Goal: Information Seeking & Learning: Understand process/instructions

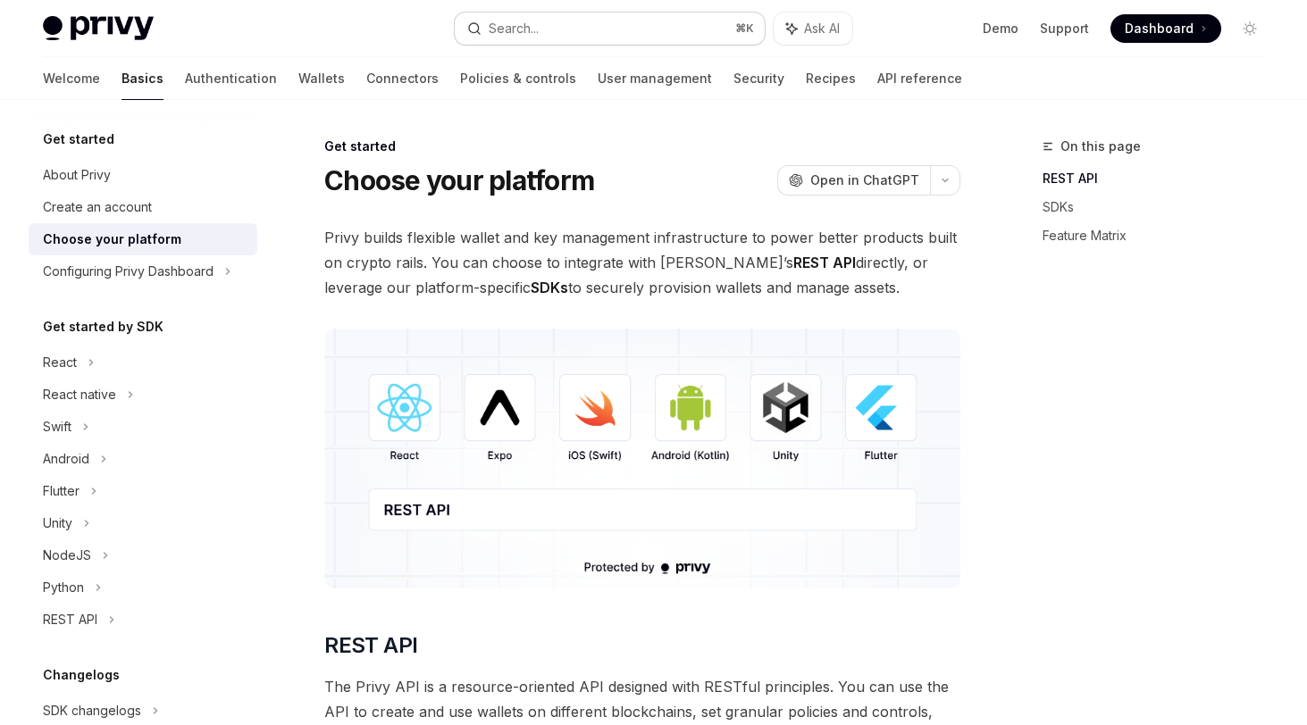
click at [584, 34] on button "Search... ⌘ K" at bounding box center [610, 29] width 310 height 32
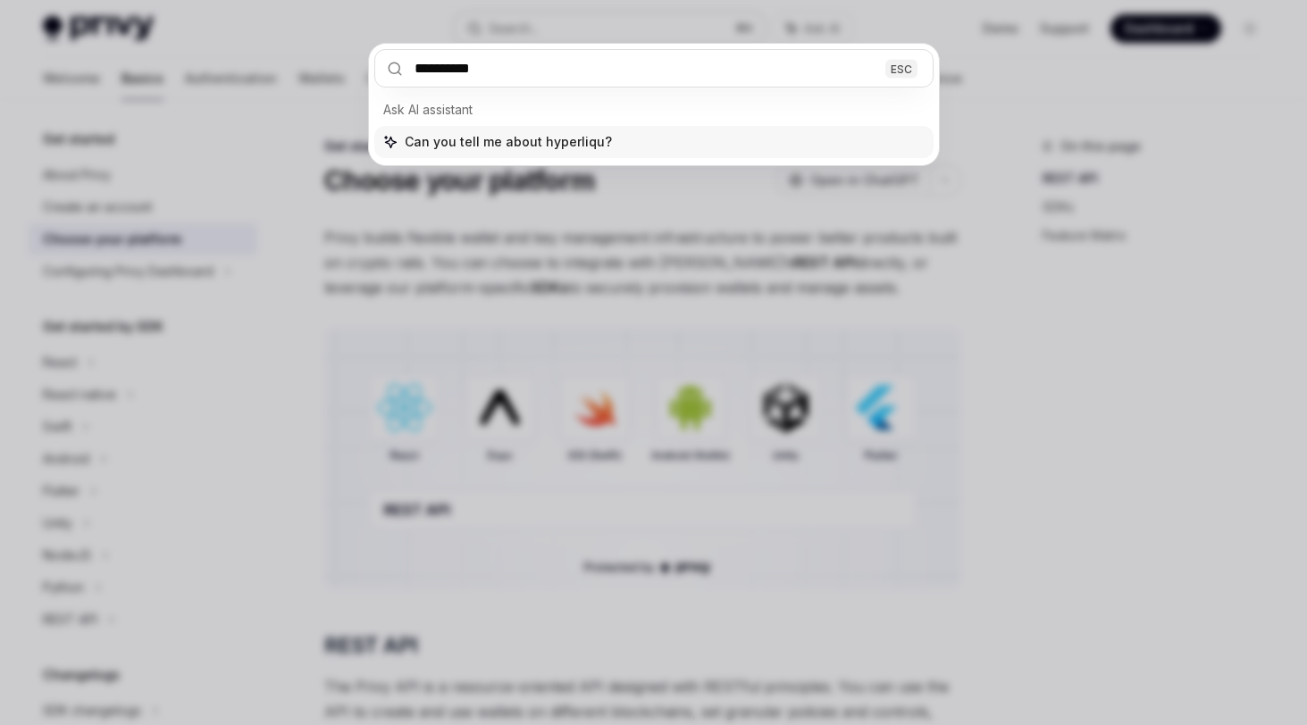
type input "**********"
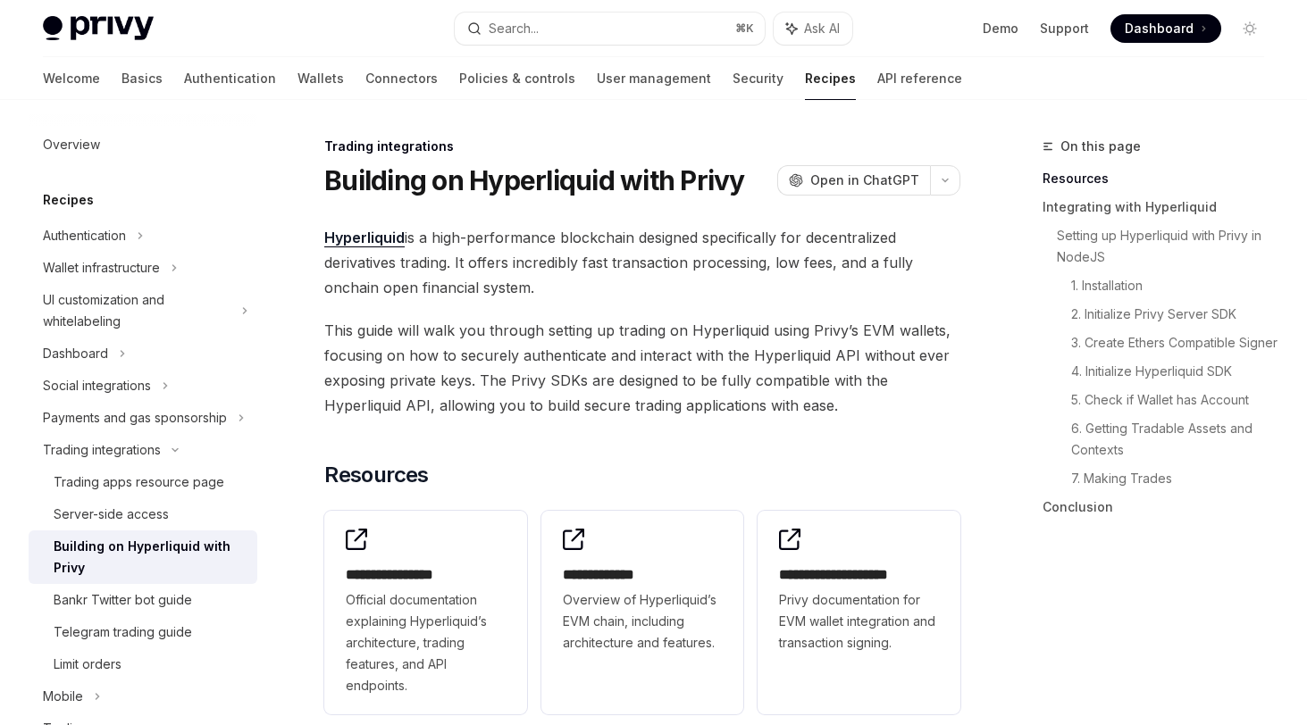
click at [601, 253] on span "Hyperliquid is a high-performance blockchain designed specifically for decentra…" at bounding box center [642, 262] width 636 height 75
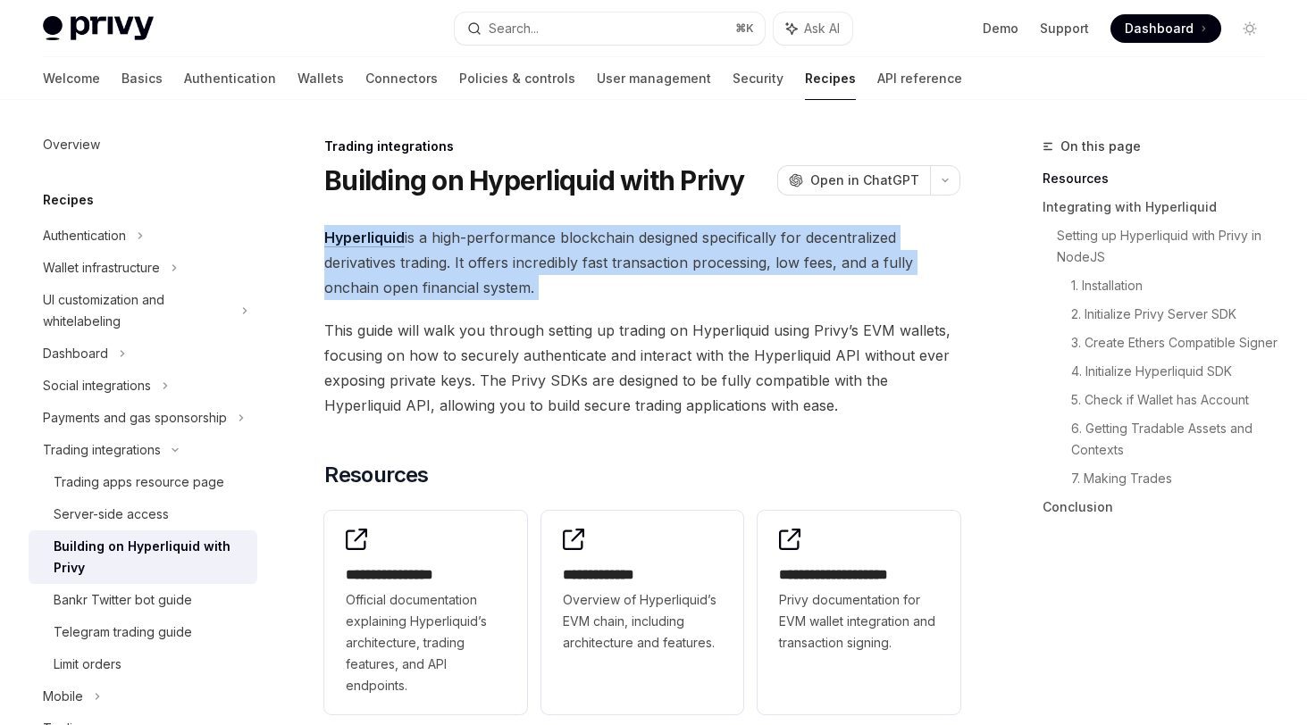
click at [601, 253] on span "Hyperliquid is a high-performance blockchain designed specifically for decentra…" at bounding box center [642, 262] width 636 height 75
click at [612, 251] on span "Hyperliquid is a high-performance blockchain designed specifically for decentra…" at bounding box center [642, 262] width 636 height 75
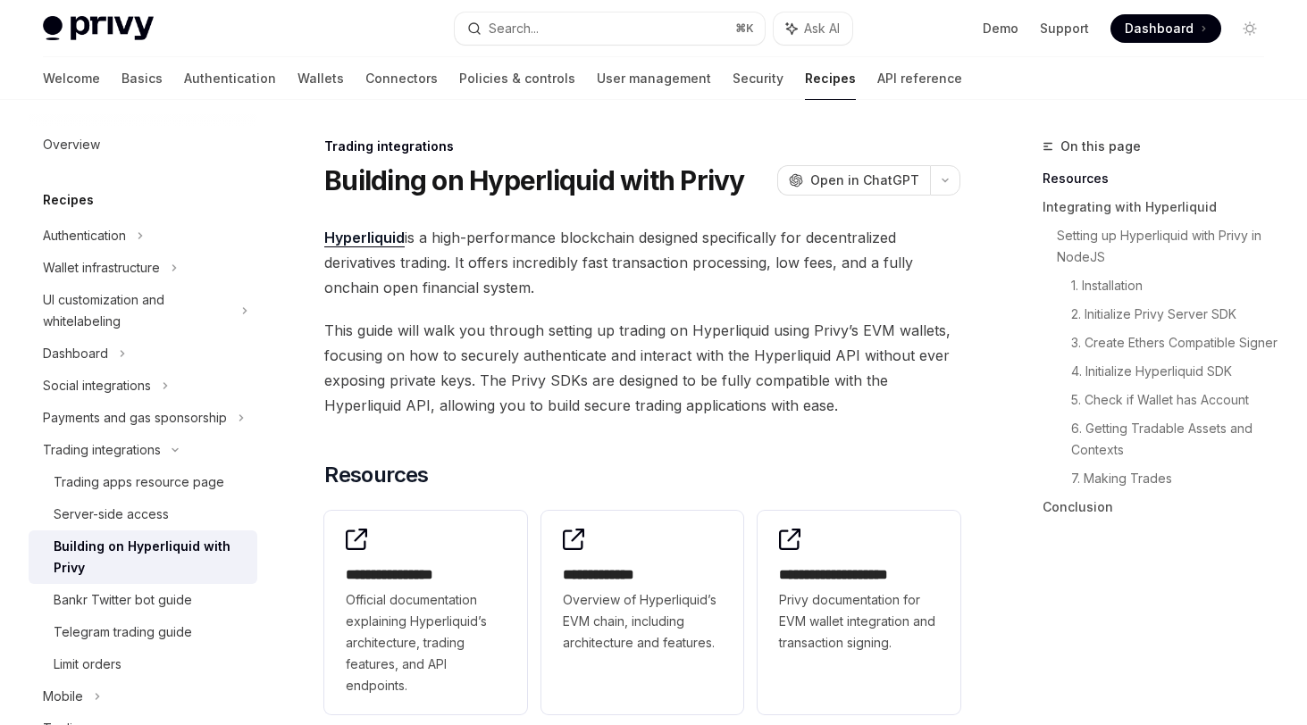
click at [749, 393] on span "This guide will walk you through setting up trading on Hyperliquid using Privy’…" at bounding box center [642, 368] width 636 height 100
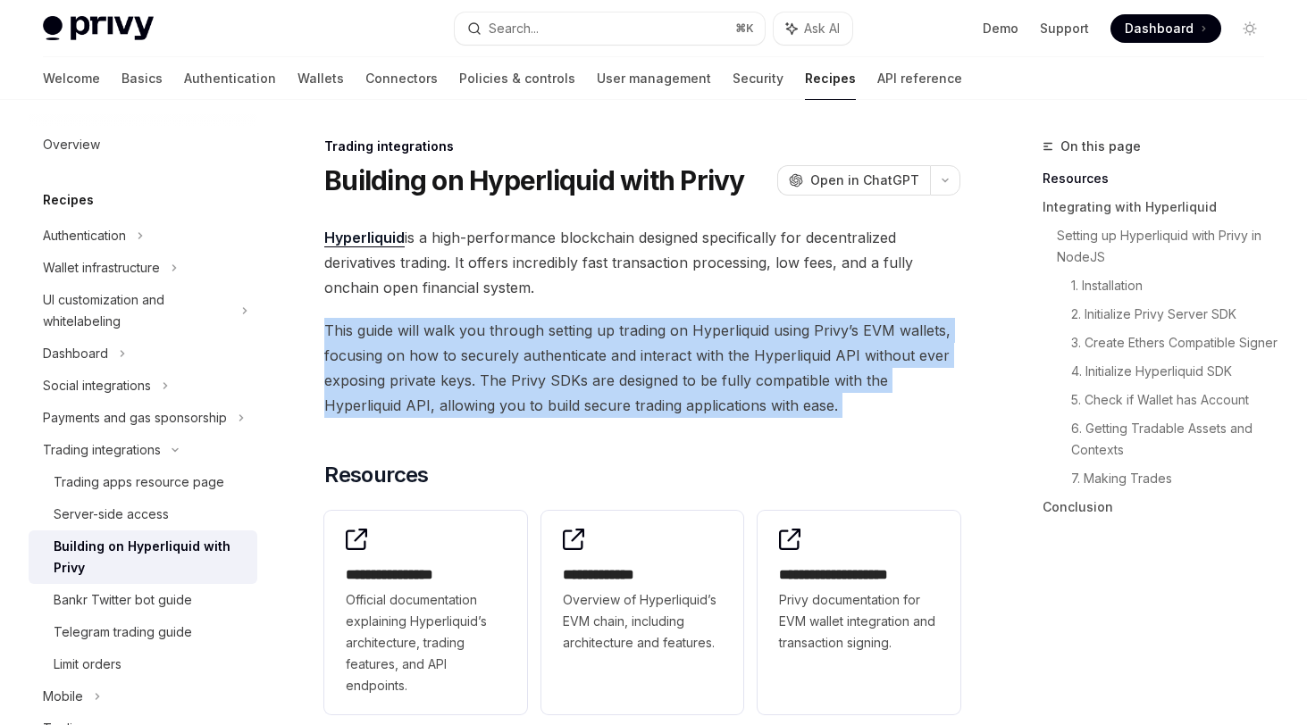
click at [749, 393] on span "This guide will walk you through setting up trading on Hyperliquid using Privy’…" at bounding box center [642, 368] width 636 height 100
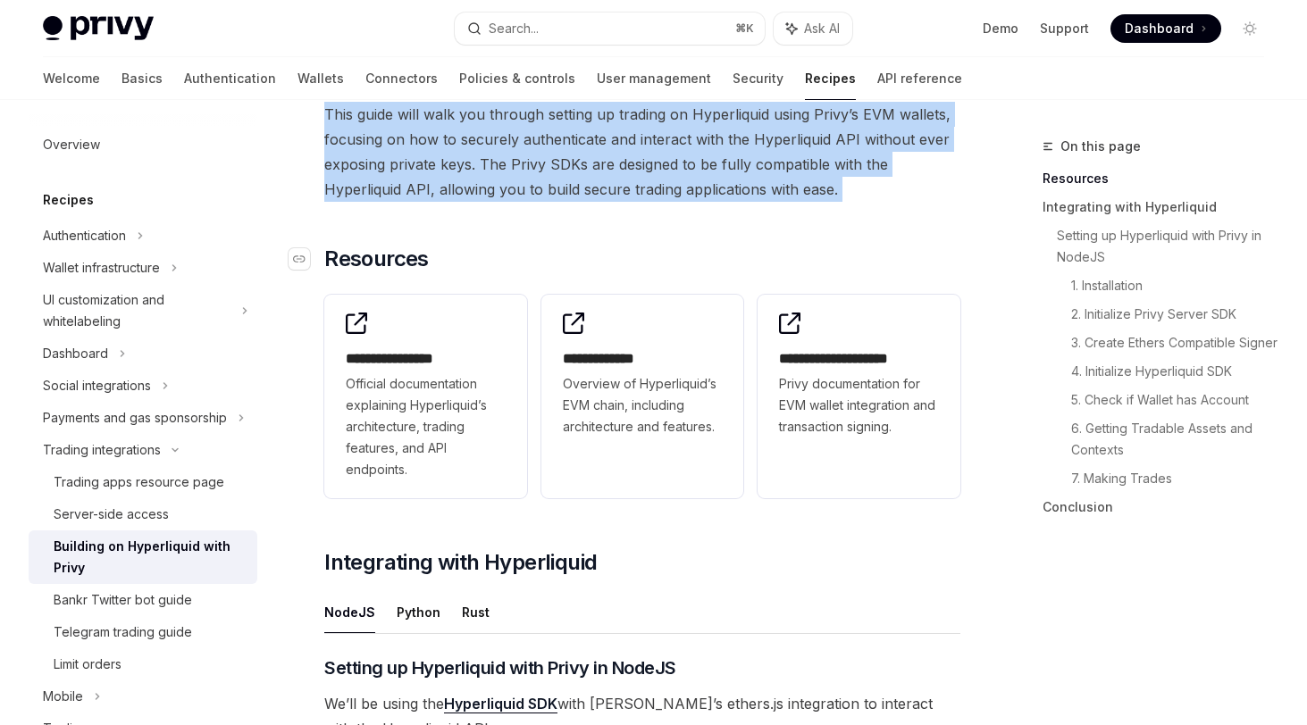
scroll to position [223, 0]
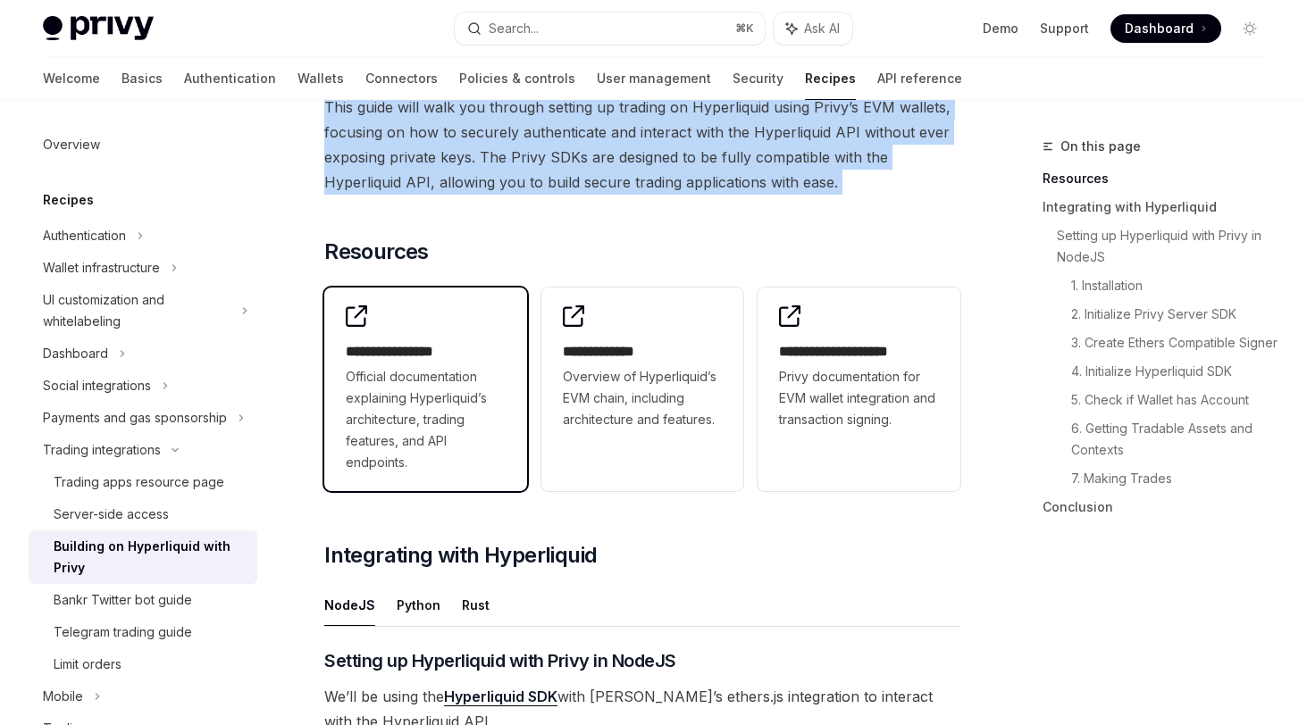
click at [486, 326] on div "**********" at bounding box center [425, 390] width 203 height 204
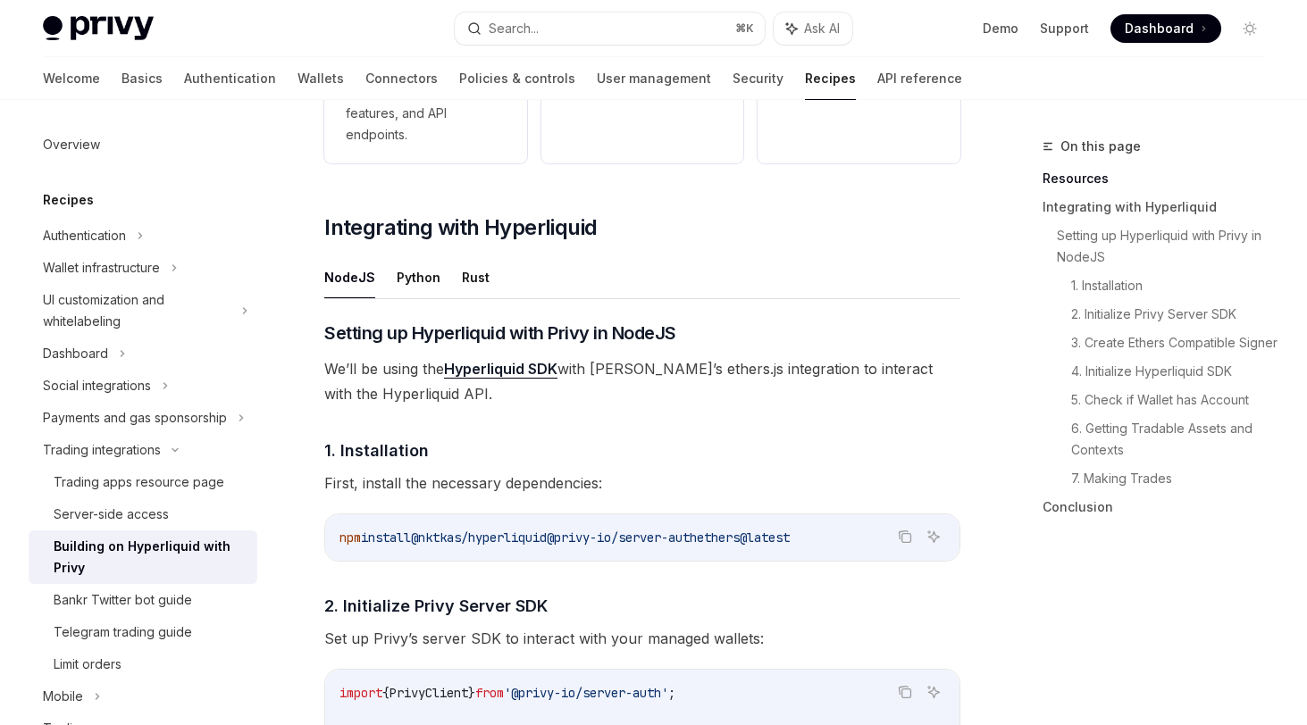
scroll to position [556, 0]
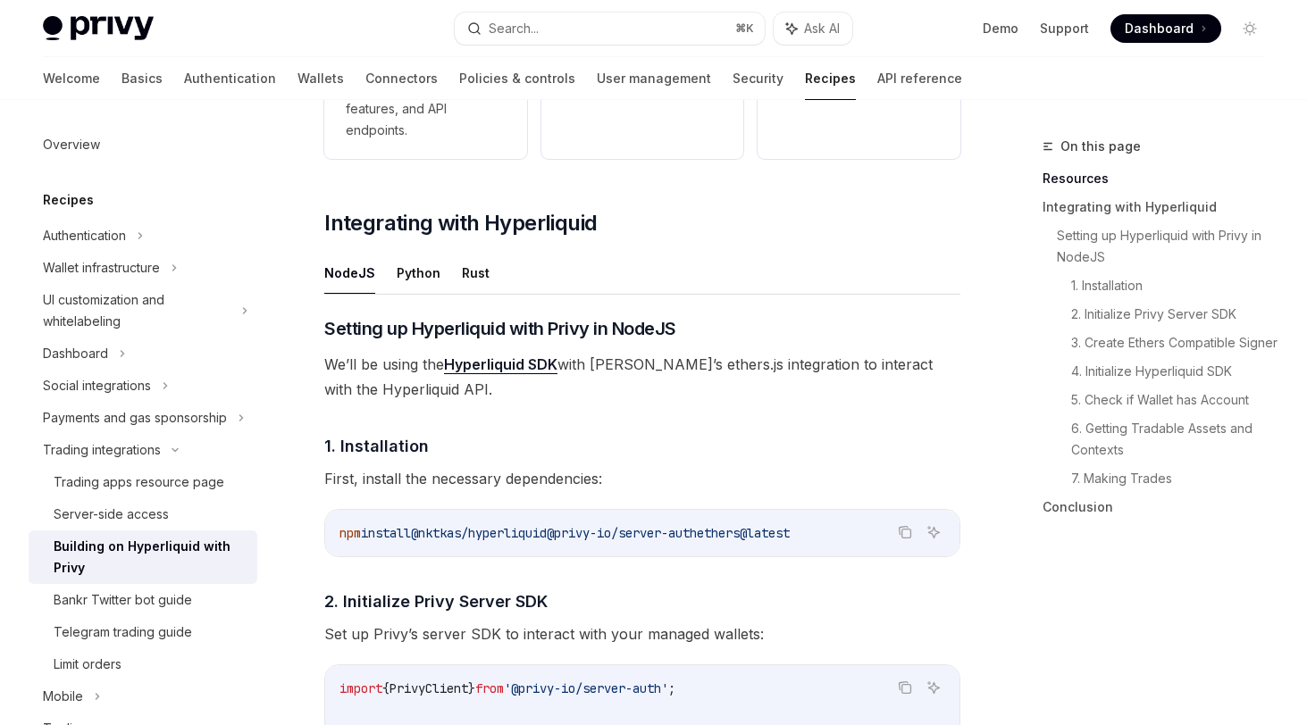
click at [639, 373] on span "We’ll be using the Hyperliquid SDK with Privy’s ethers.js integration to intera…" at bounding box center [642, 377] width 636 height 50
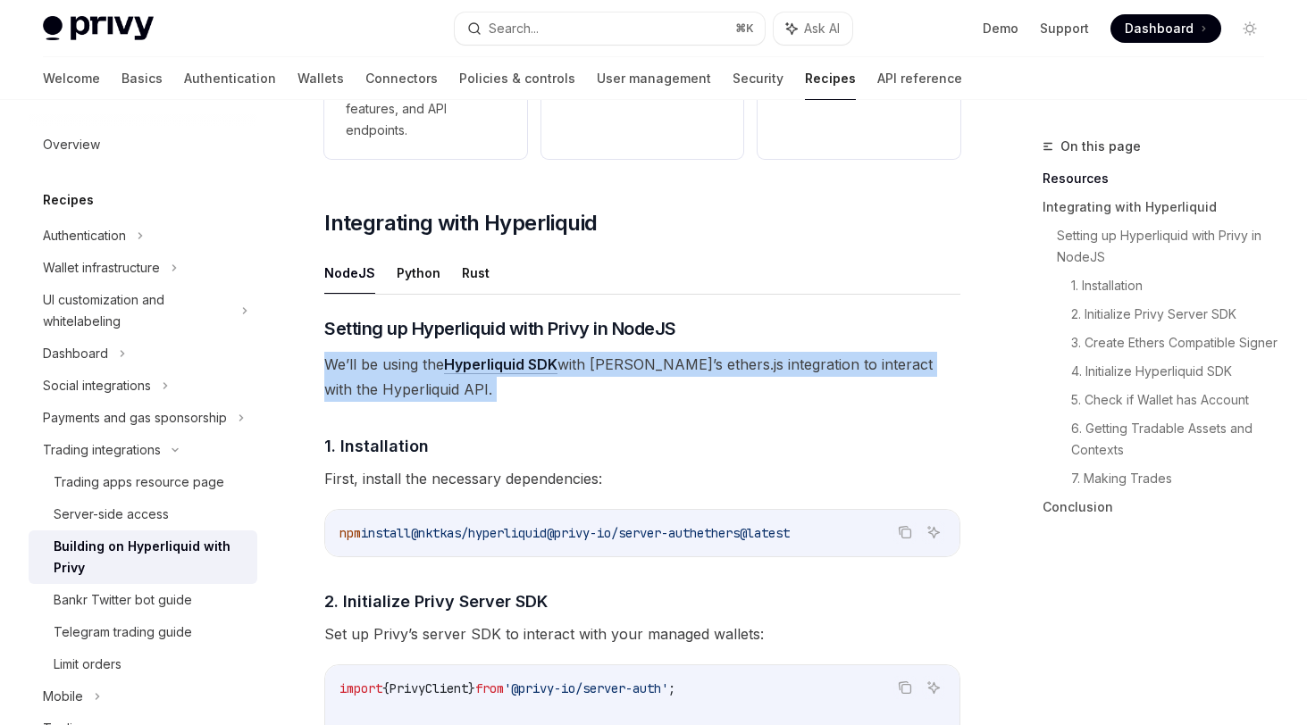
click at [639, 373] on span "We’ll be using the Hyperliquid SDK with Privy’s ethers.js integration to intera…" at bounding box center [642, 377] width 636 height 50
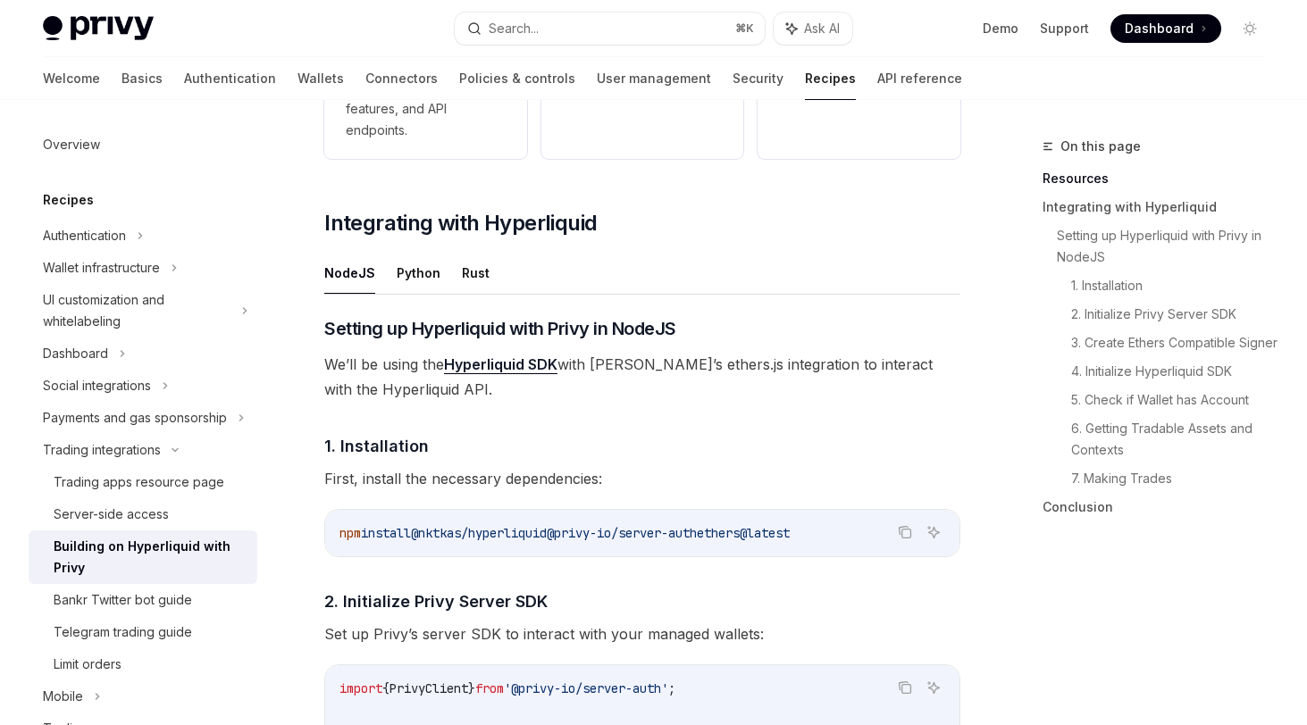
click at [519, 363] on link "Hyperliquid SDK" at bounding box center [500, 364] width 113 height 19
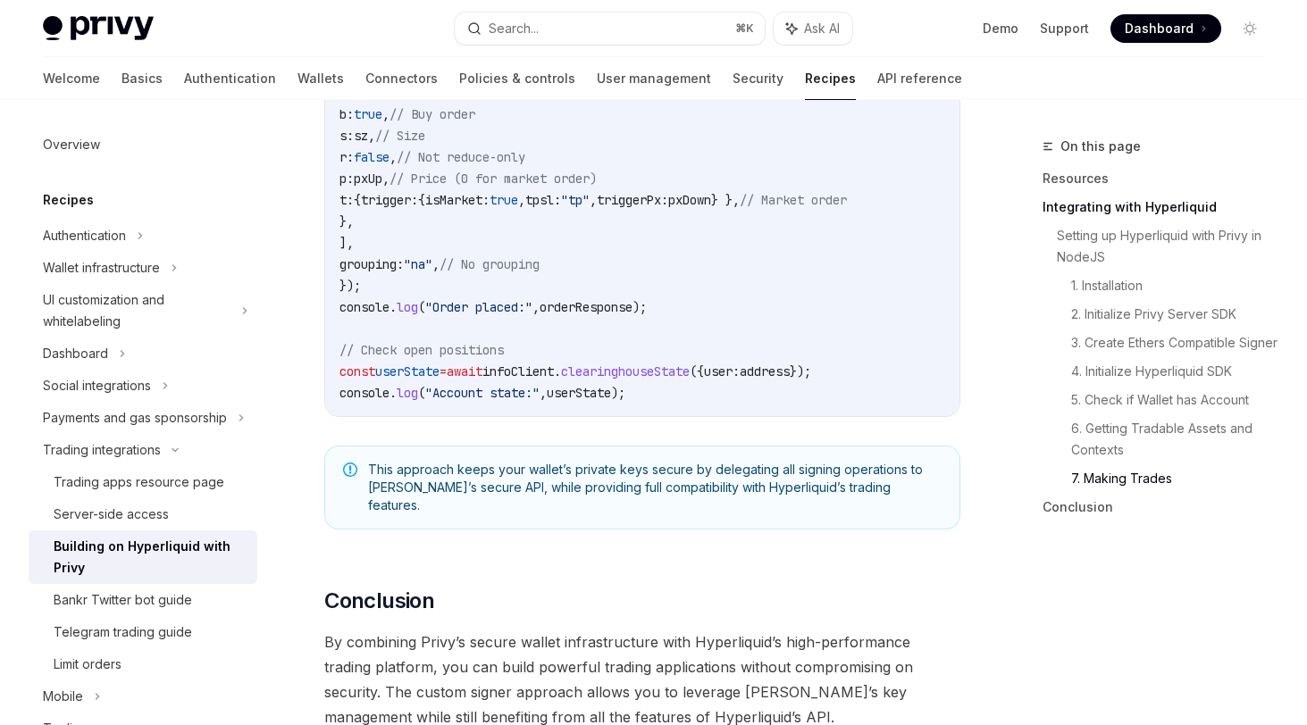
scroll to position [3332, 0]
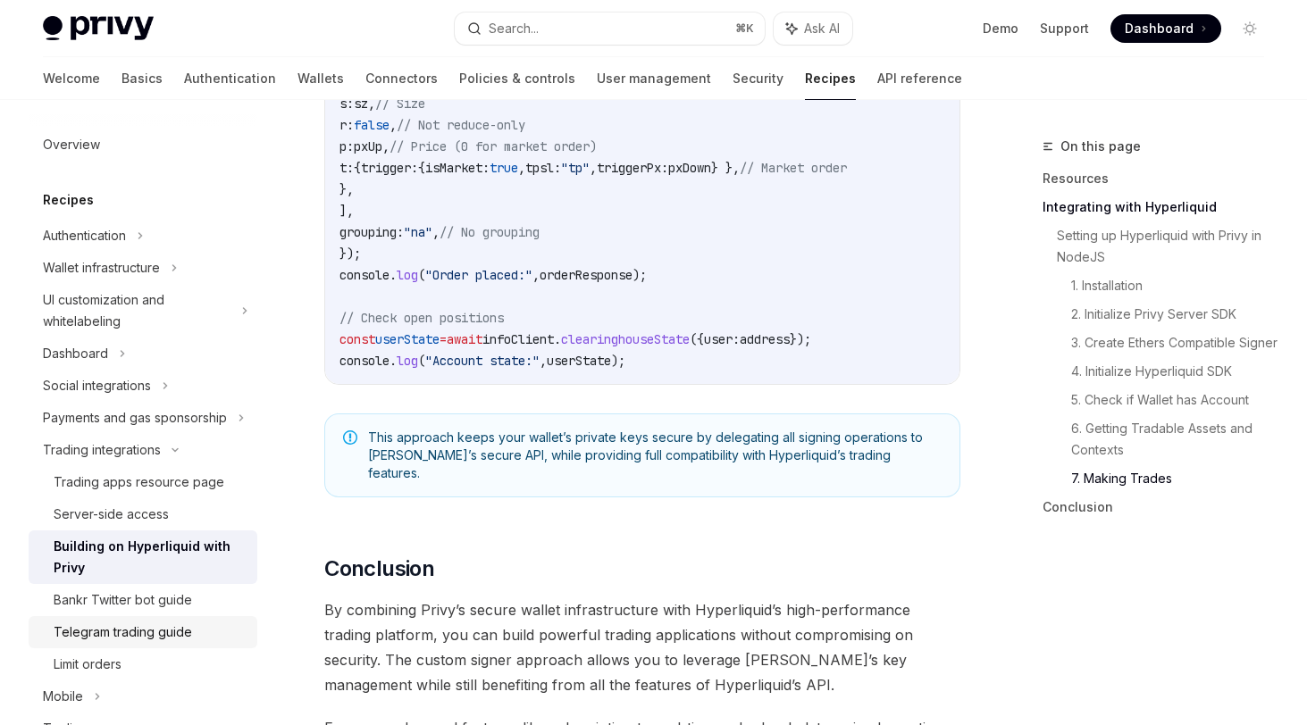
click at [176, 631] on div "Telegram trading guide" at bounding box center [123, 632] width 138 height 21
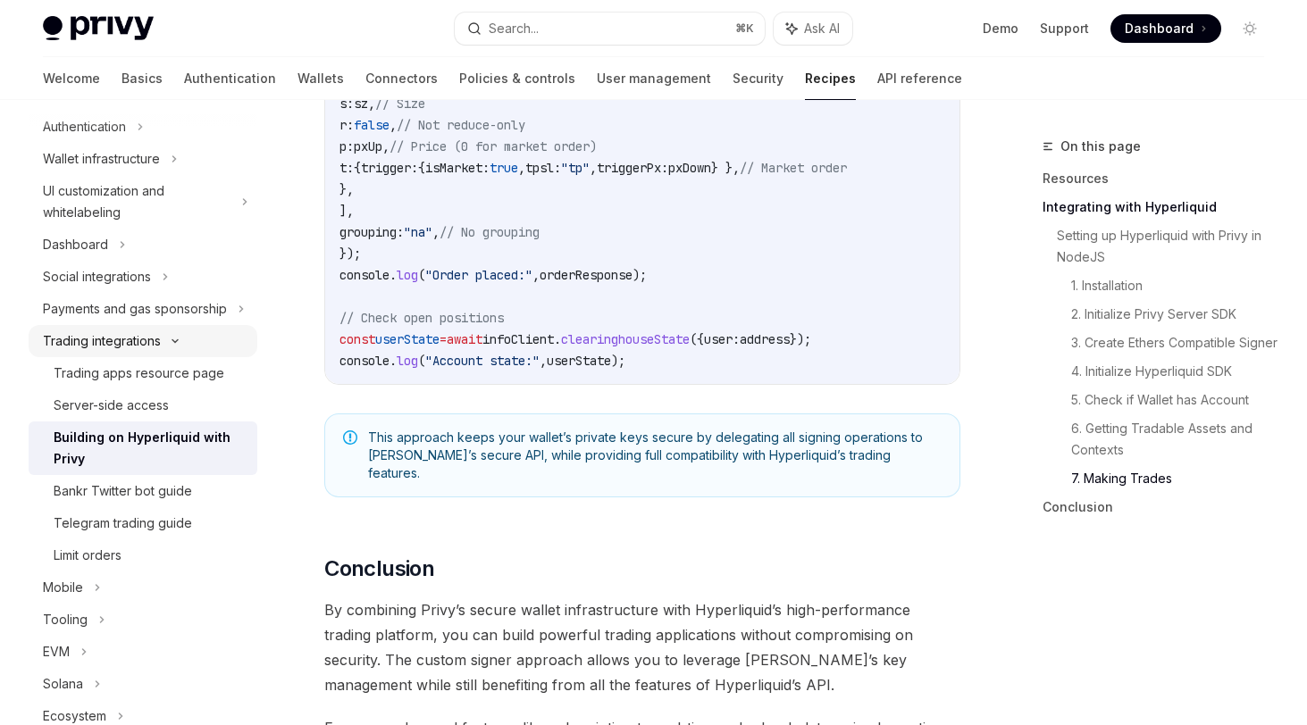
scroll to position [119, 0]
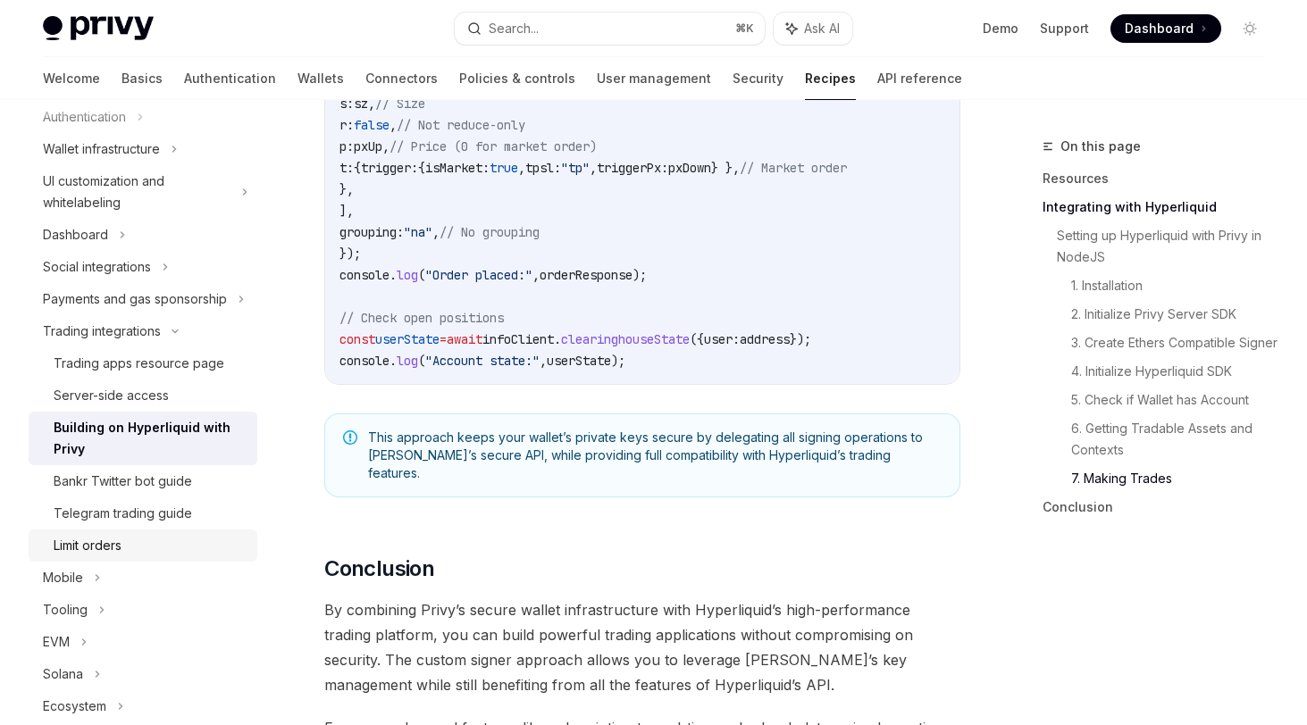
click at [140, 556] on div "Limit orders" at bounding box center [150, 545] width 193 height 21
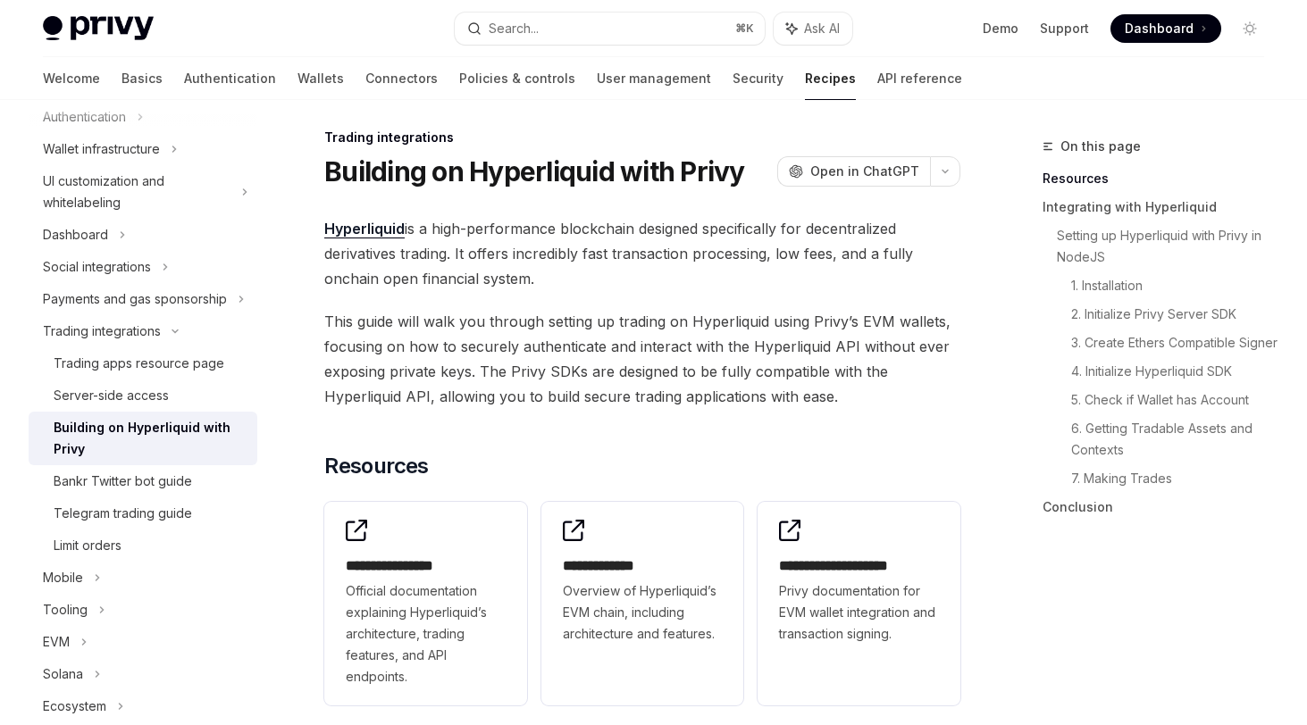
scroll to position [0, 0]
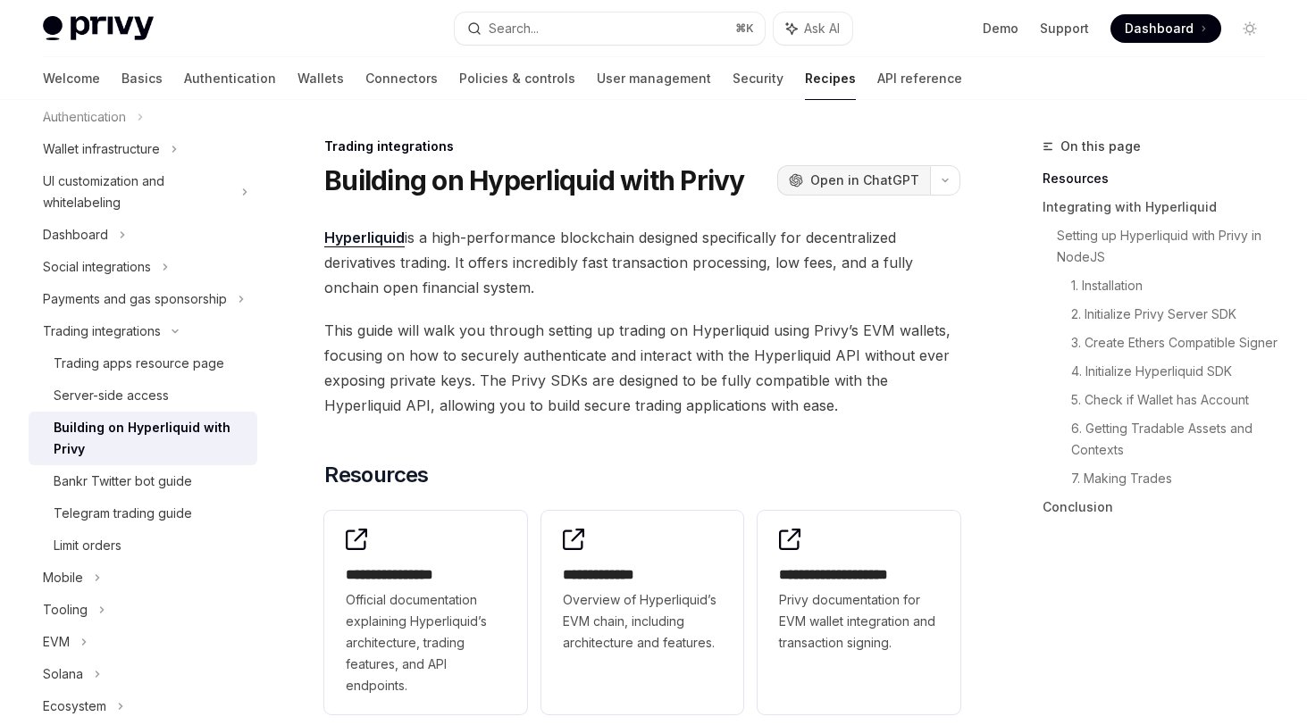
click at [907, 185] on span "Open in ChatGPT" at bounding box center [864, 180] width 109 height 18
click at [948, 176] on button "button" at bounding box center [945, 180] width 30 height 30
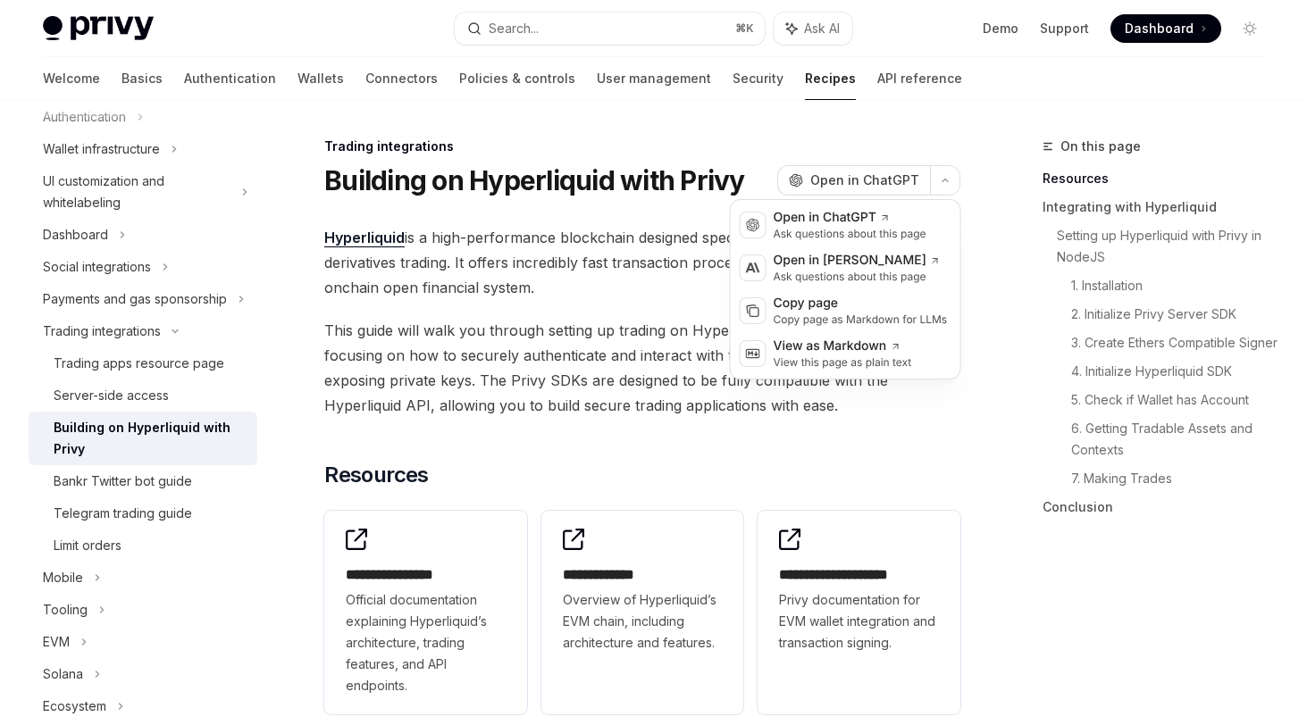
click at [583, 362] on span "This guide will walk you through setting up trading on Hyperliquid using Privy’…" at bounding box center [642, 368] width 636 height 100
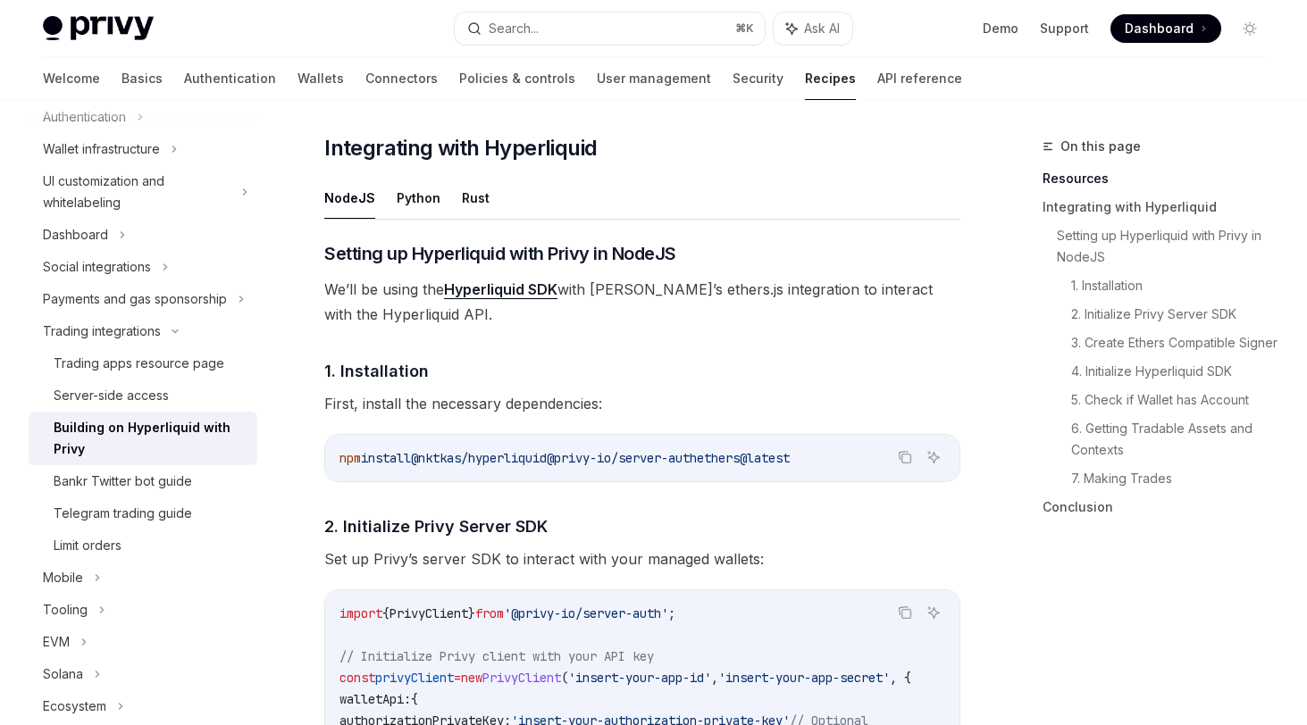
scroll to position [673, 0]
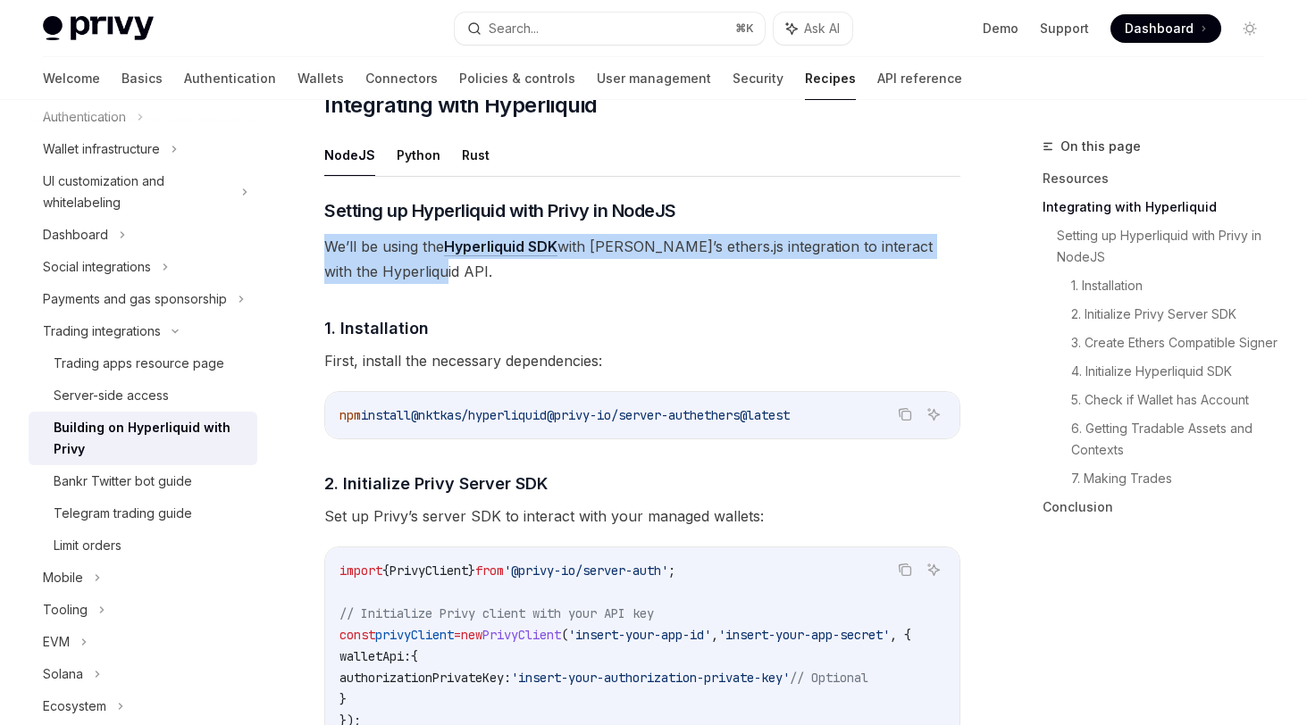
drag, startPoint x: 454, startPoint y: 271, endPoint x: 305, endPoint y: 247, distance: 150.1
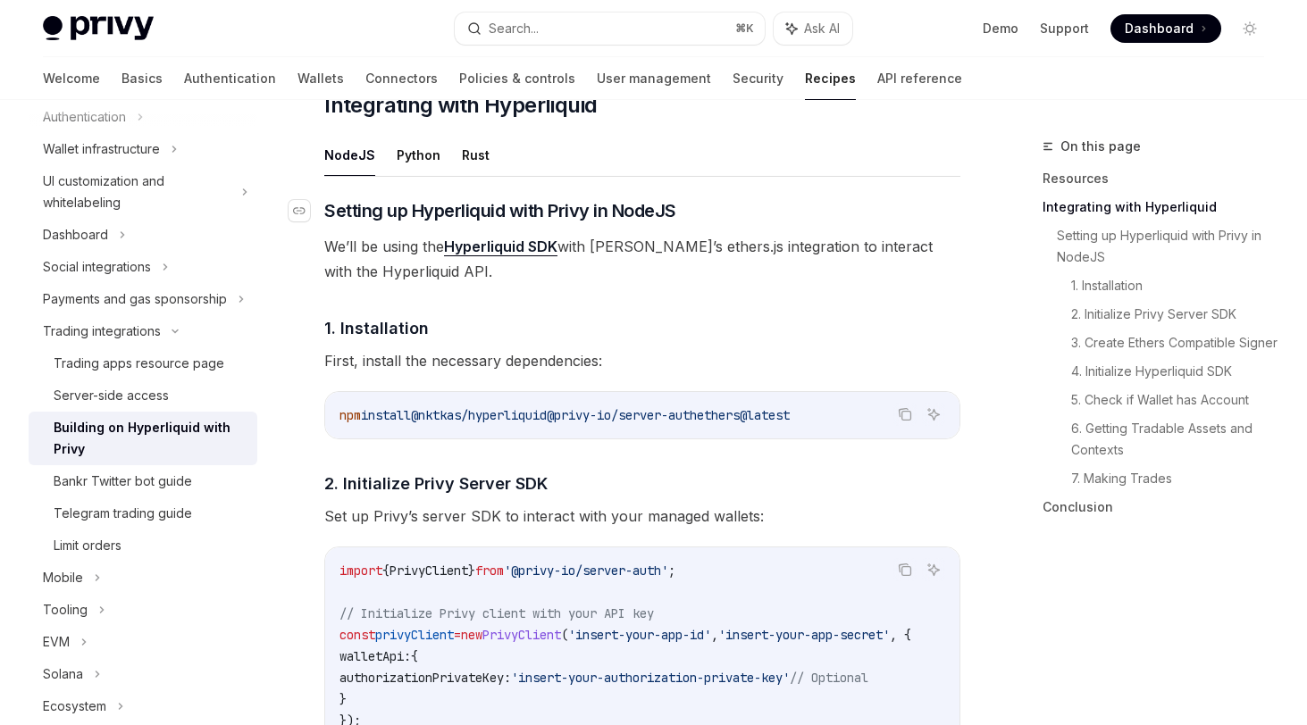
click at [795, 206] on h3 "​ Setting up Hyperliquid with Privy in NodeJS" at bounding box center [642, 210] width 636 height 25
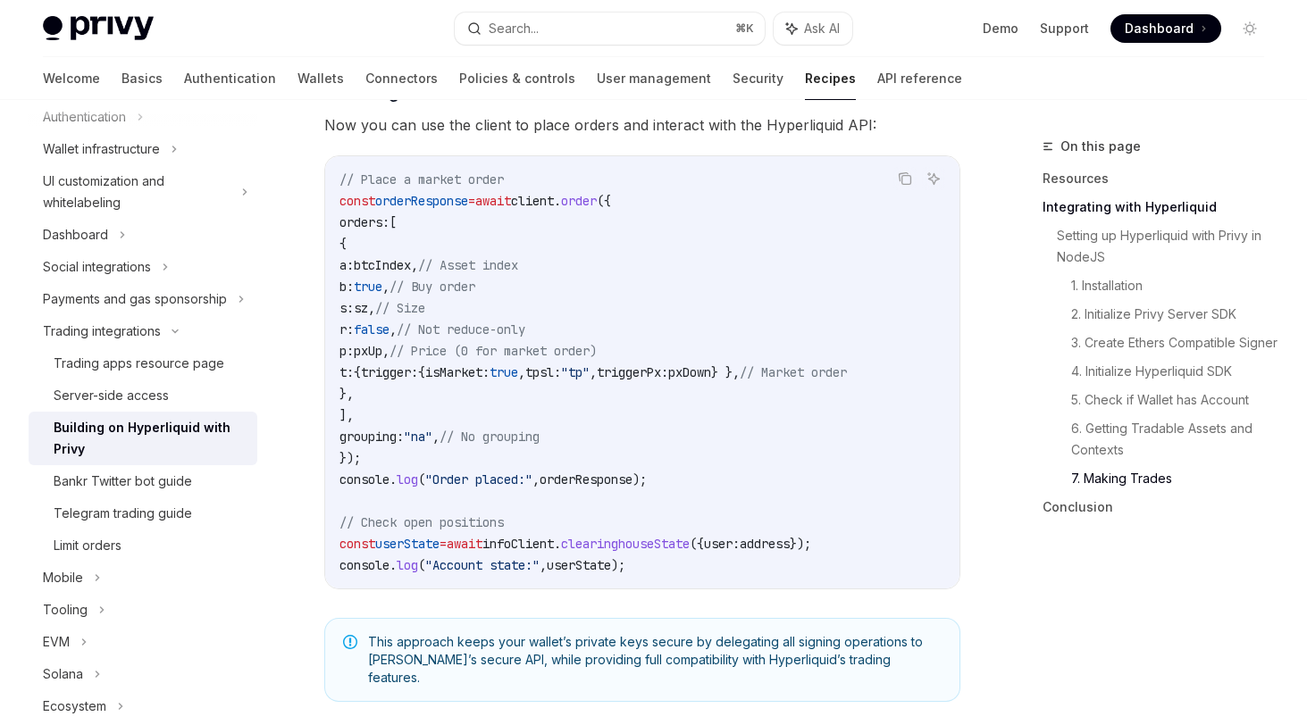
scroll to position [3120, 0]
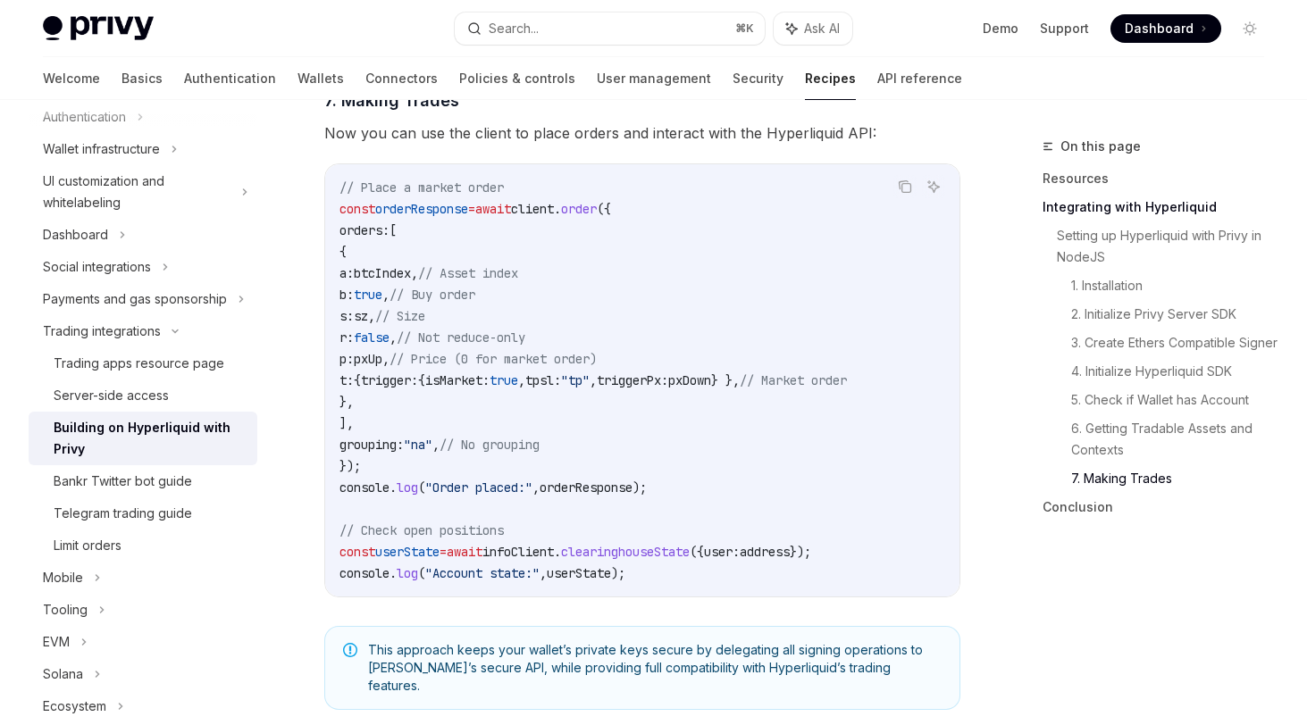
click at [858, 700] on div "This approach keeps your wallet’s private keys secure by delegating all signing…" at bounding box center [642, 668] width 636 height 84
click at [865, 684] on span "This approach keeps your wallet’s private keys secure by delegating all signing…" at bounding box center [654, 668] width 573 height 54
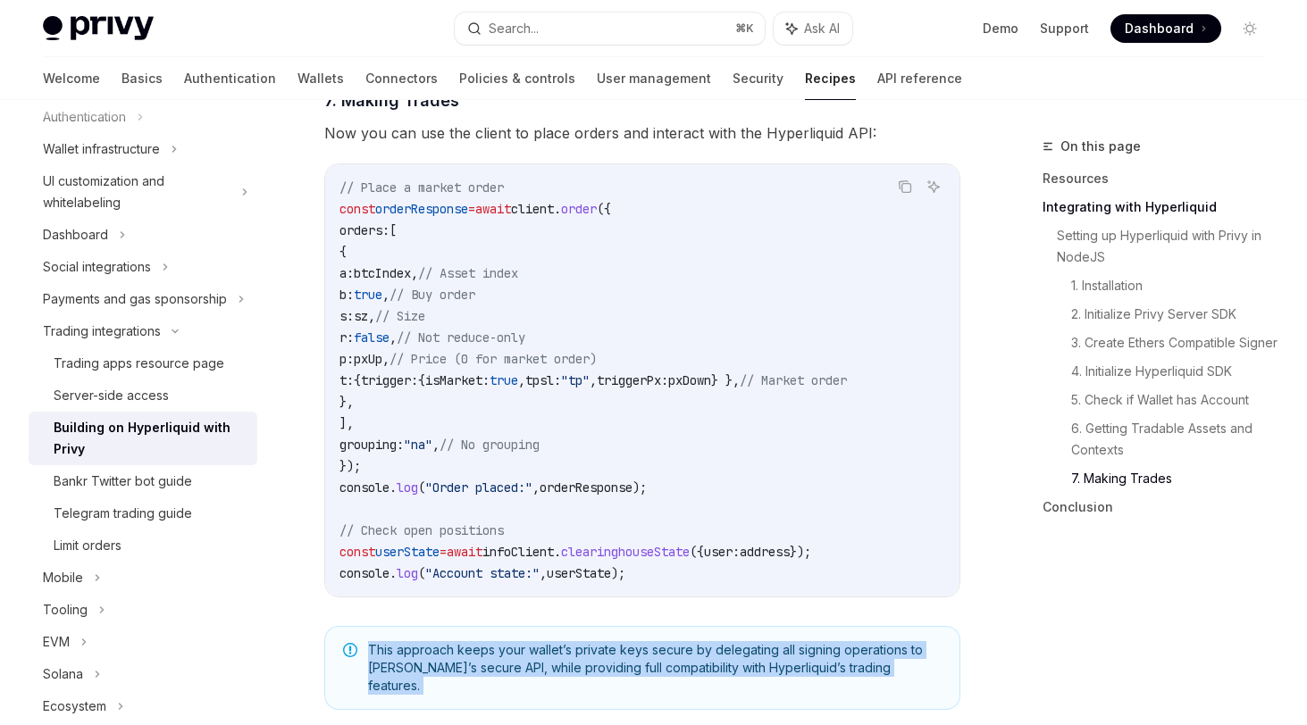
click at [865, 684] on span "This approach keeps your wallet’s private keys secure by delegating all signing…" at bounding box center [654, 668] width 573 height 54
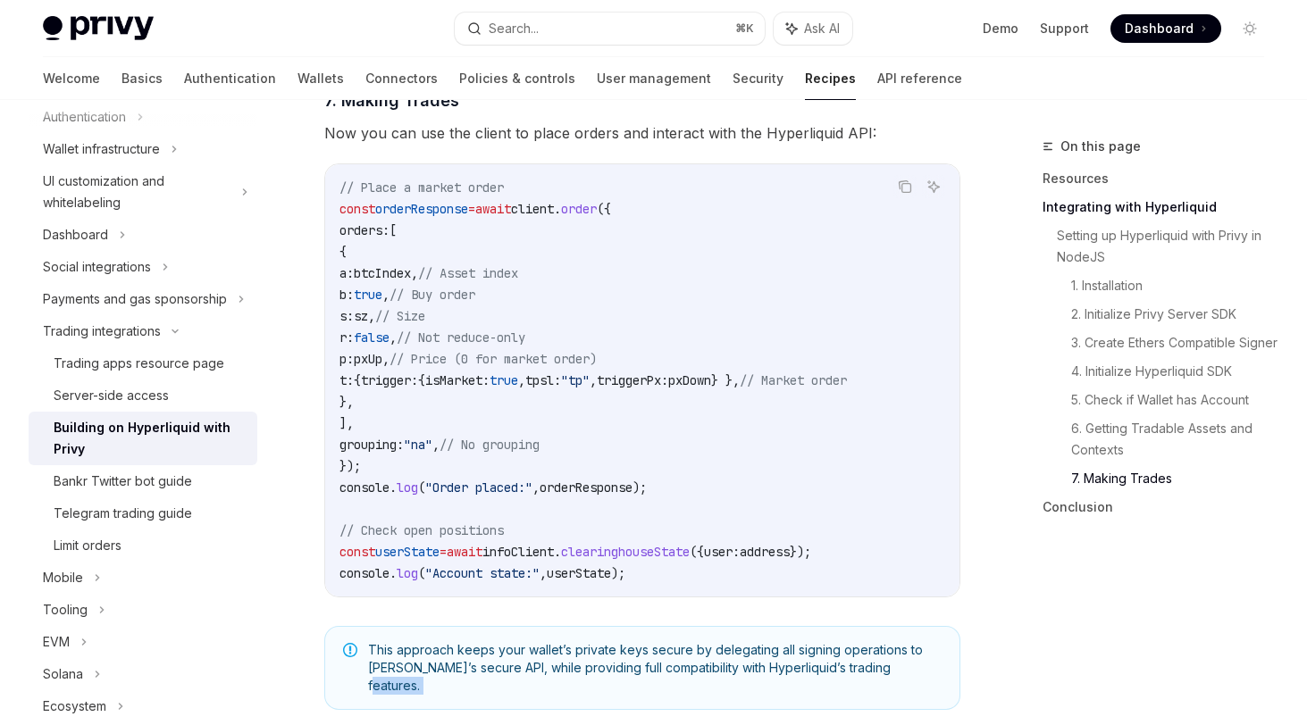
click at [887, 680] on span "This approach keeps your wallet’s private keys secure by delegating all signing…" at bounding box center [654, 668] width 573 height 54
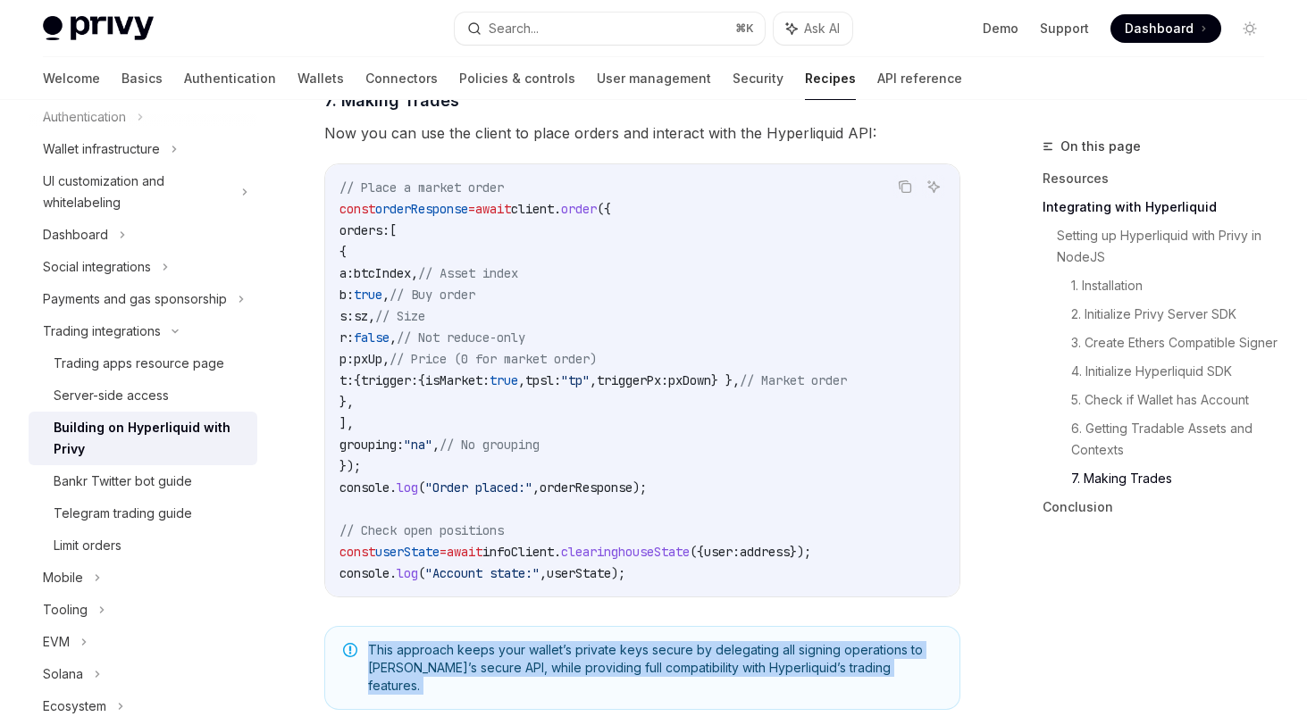
drag, startPoint x: 909, startPoint y: 679, endPoint x: 483, endPoint y: 662, distance: 426.4
click at [483, 662] on span "This approach keeps your wallet’s private keys secure by delegating all signing…" at bounding box center [654, 668] width 573 height 54
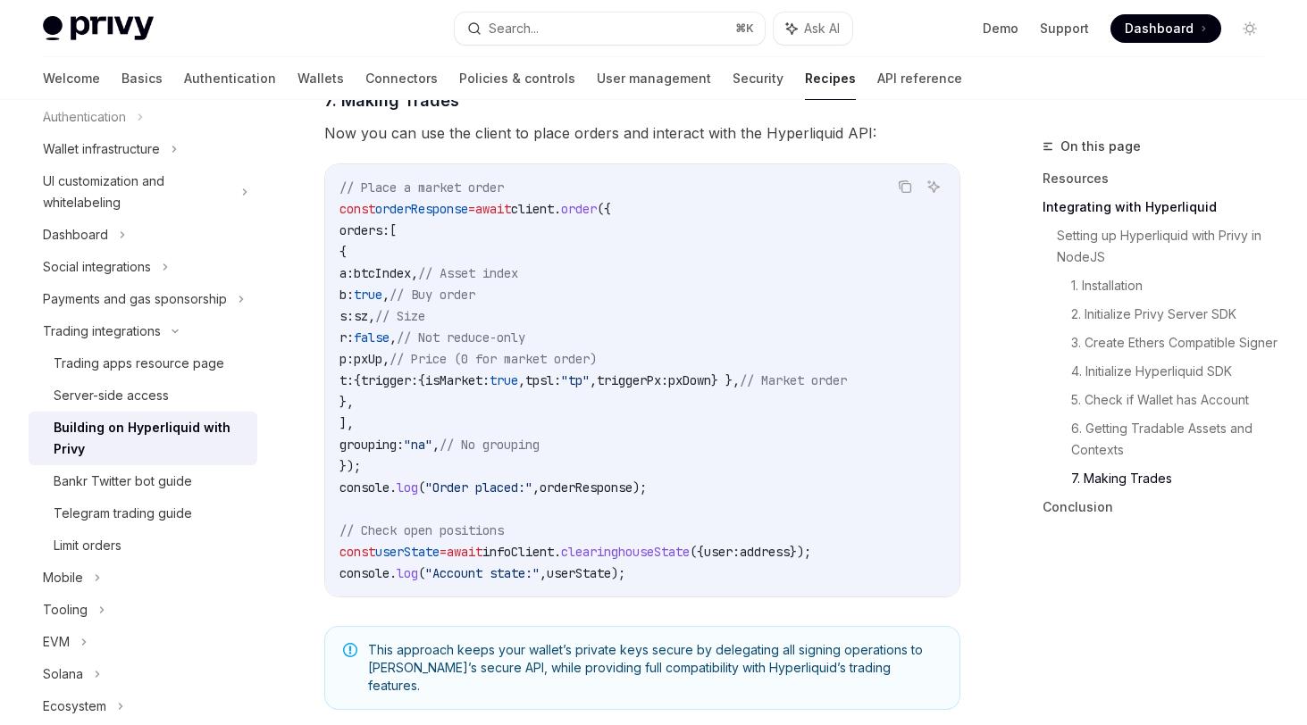
click at [609, 538] on code "// Place a market order const orderResponse = await client . order ({ orders: […" at bounding box center [642, 380] width 606 height 407
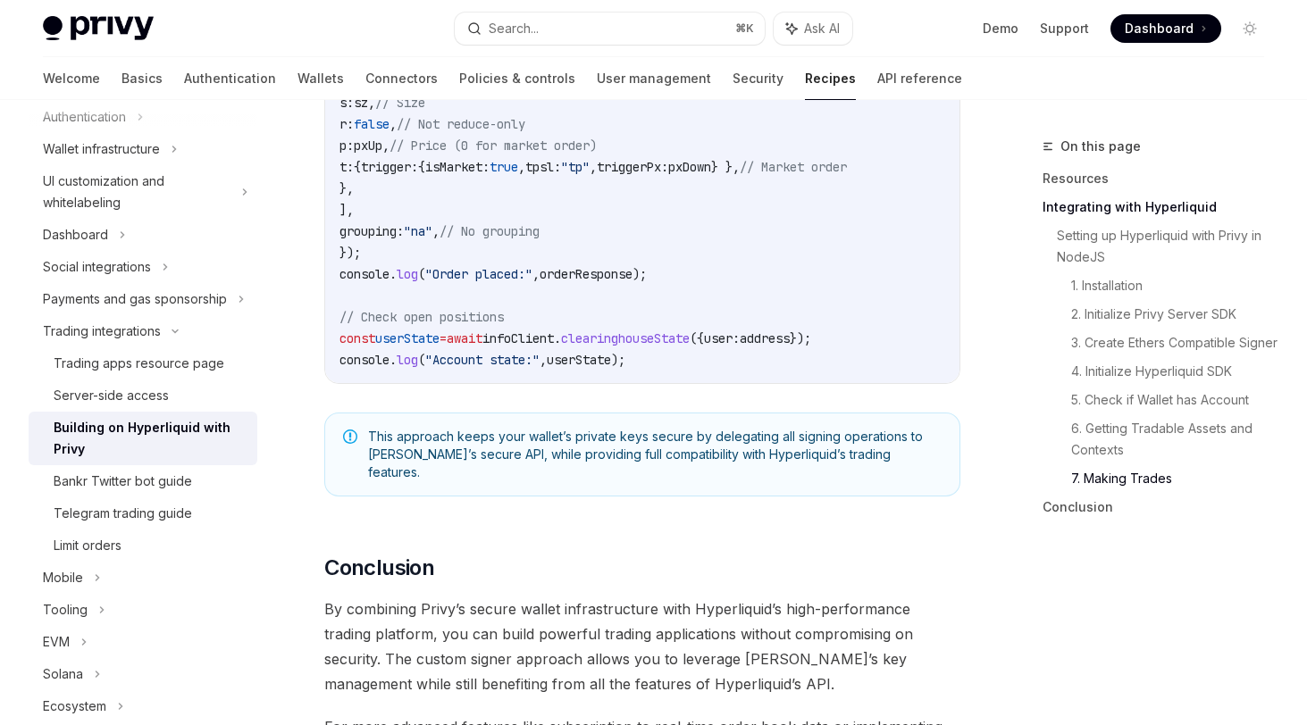
scroll to position [3343, 0]
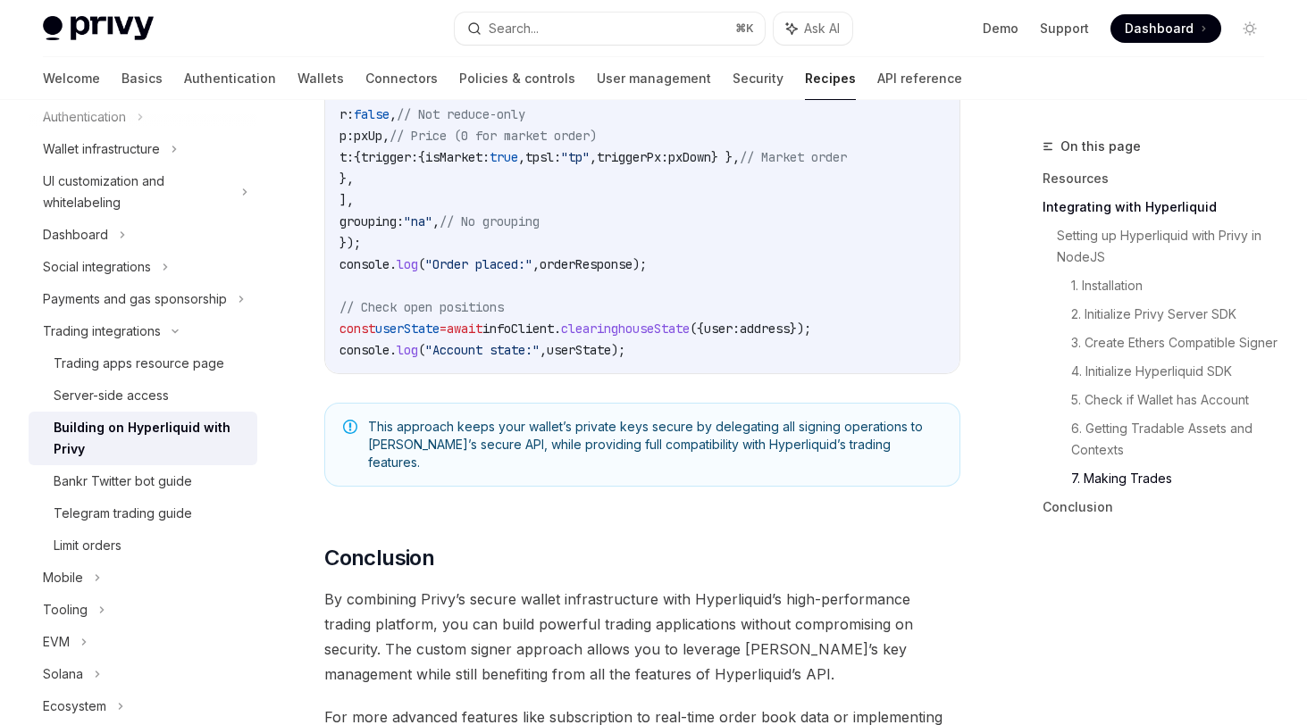
click at [571, 451] on span "This approach keeps your wallet’s private keys secure by delegating all signing…" at bounding box center [654, 445] width 573 height 54
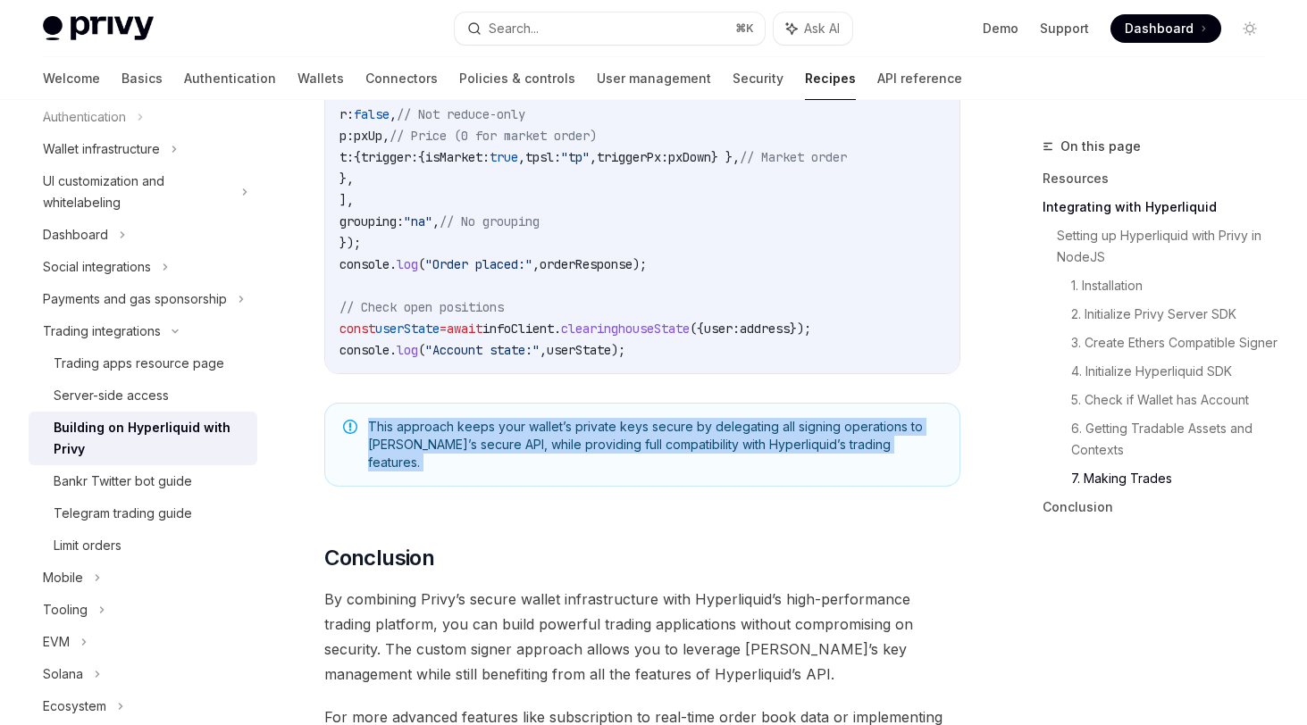
click at [571, 451] on span "This approach keeps your wallet’s private keys secure by delegating all signing…" at bounding box center [654, 445] width 573 height 54
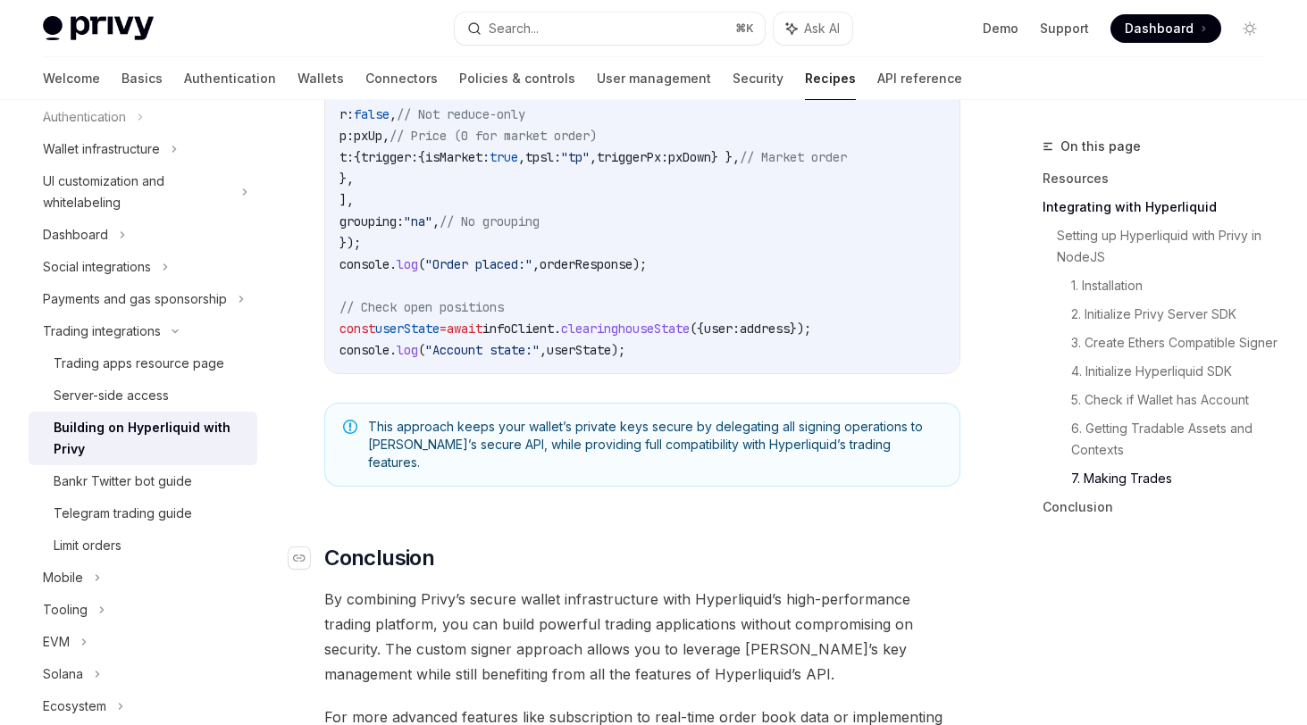
click at [638, 544] on h2 "​ Conclusion" at bounding box center [642, 558] width 636 height 29
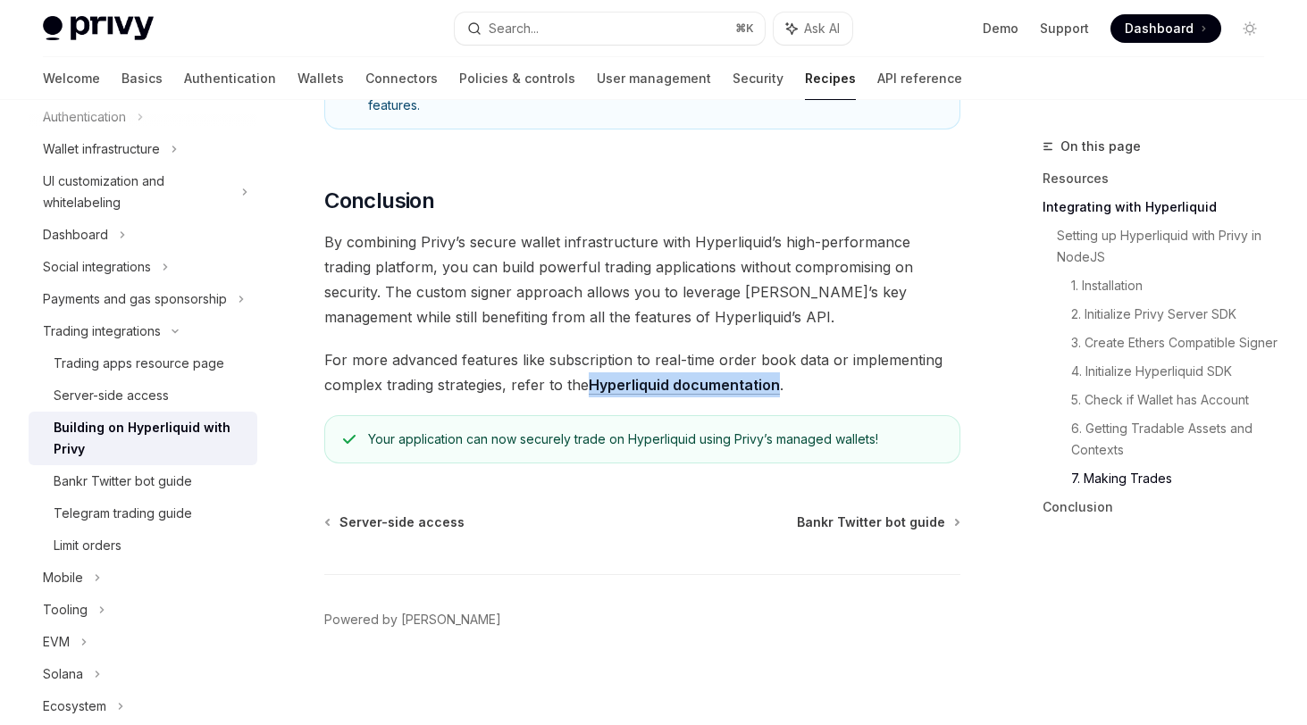
scroll to position [3697, 0]
click at [380, 516] on span "Server-side access" at bounding box center [401, 525] width 125 height 18
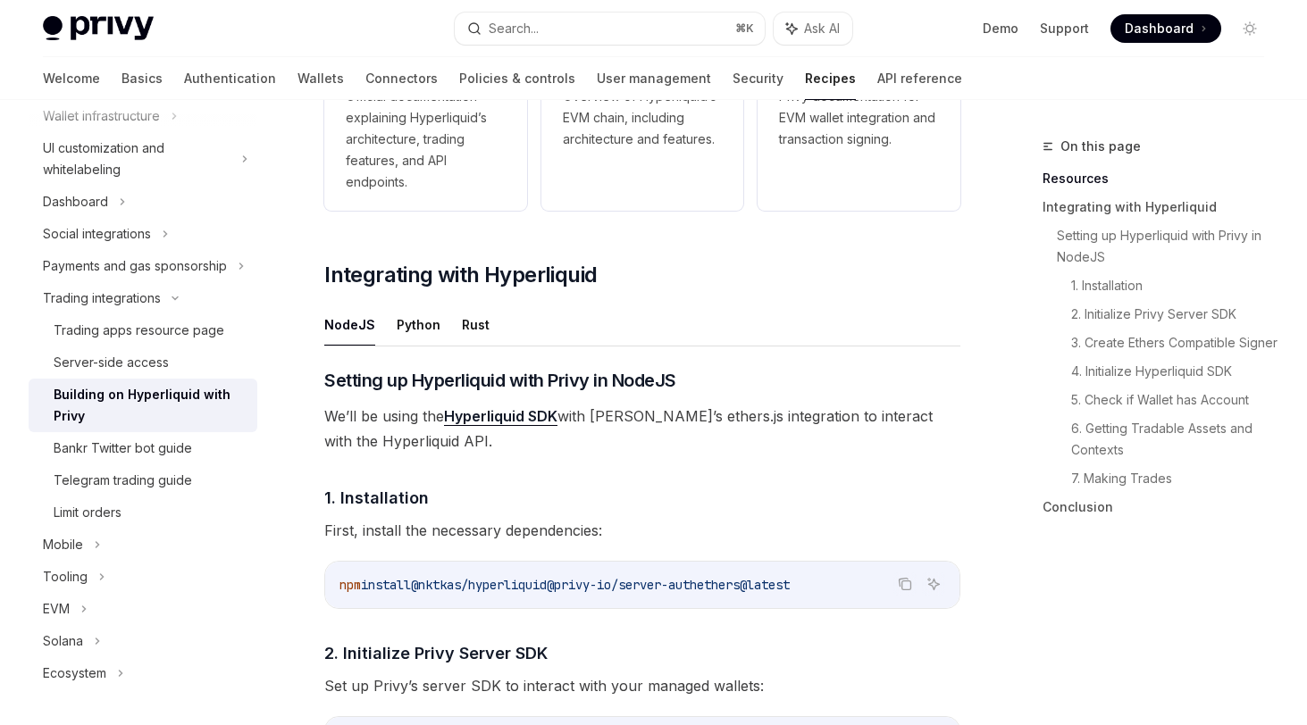
scroll to position [447, 0]
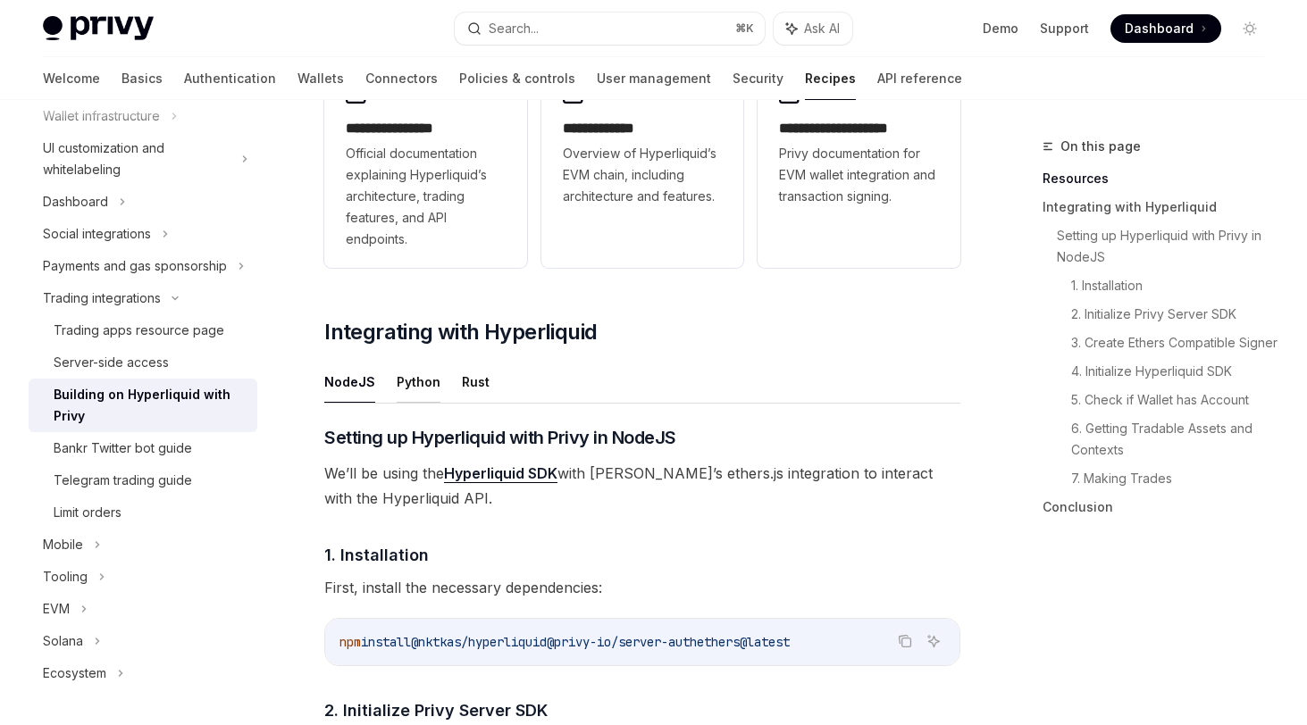
click at [415, 381] on button "Python" at bounding box center [419, 382] width 44 height 42
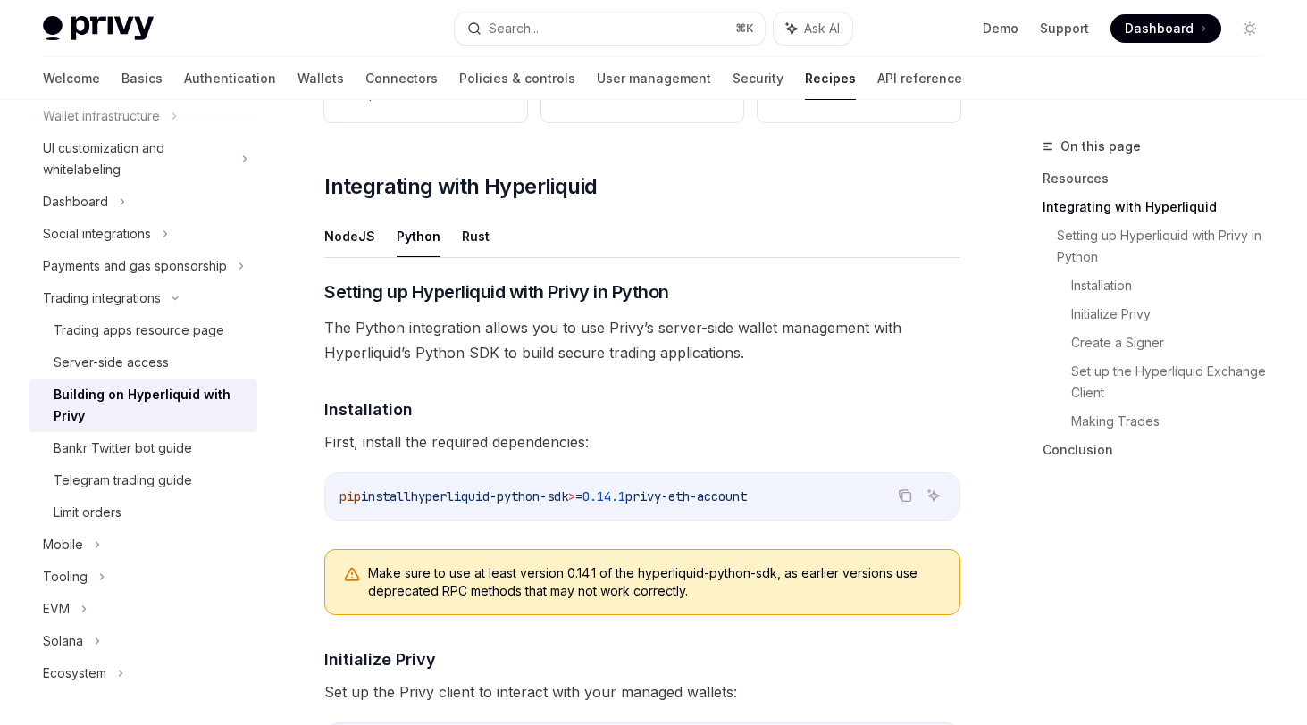
scroll to position [547, 0]
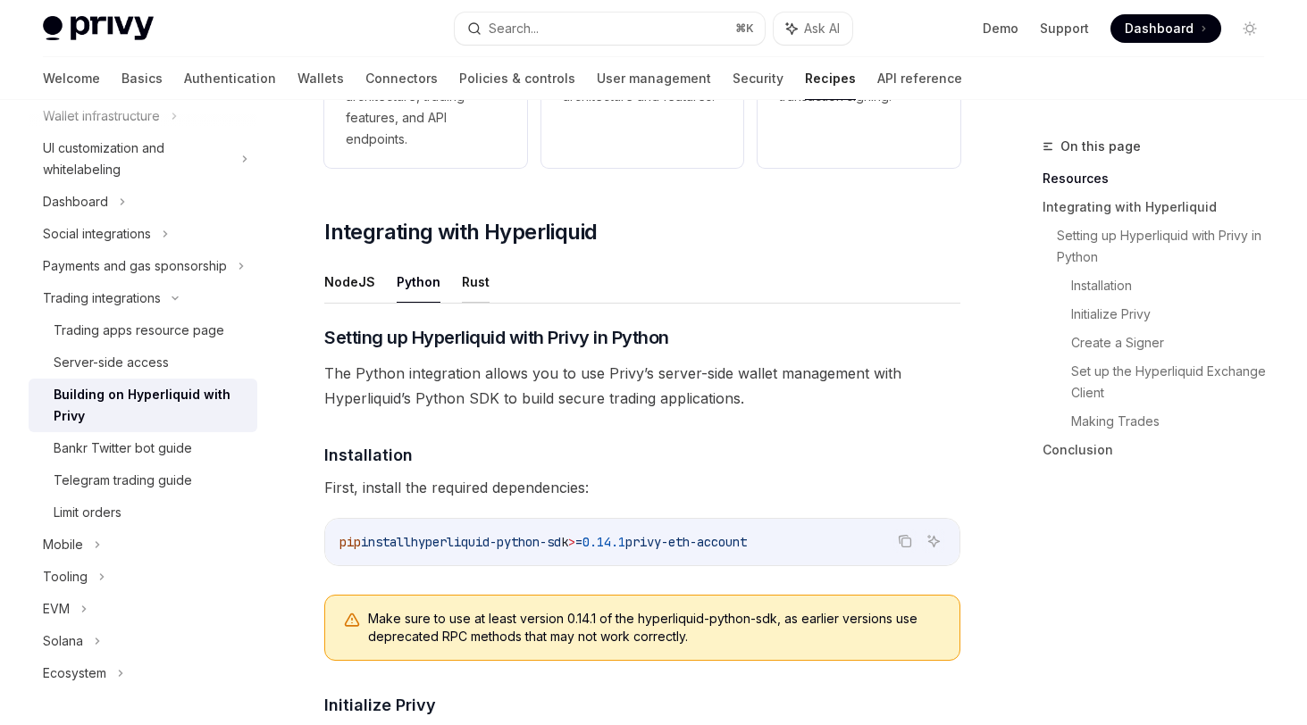
click at [474, 278] on button "Rust" at bounding box center [476, 282] width 28 height 42
type textarea "*"
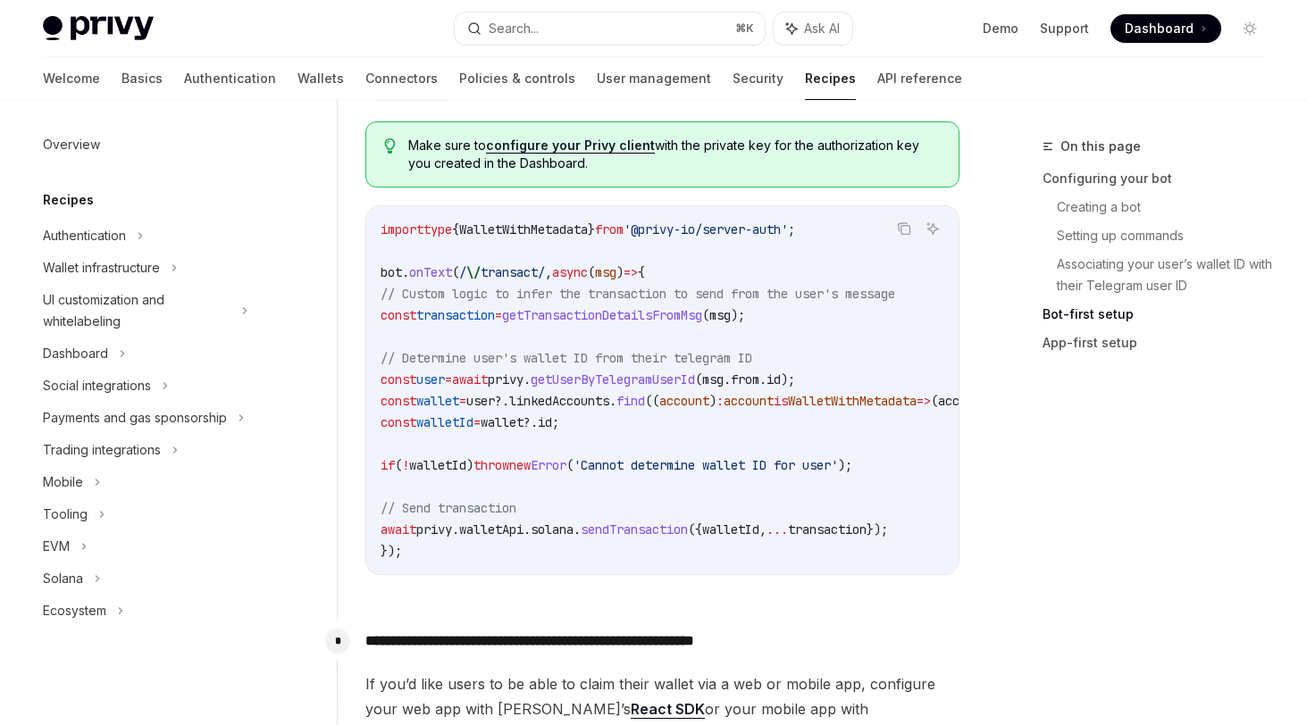
scroll to position [2534, 0]
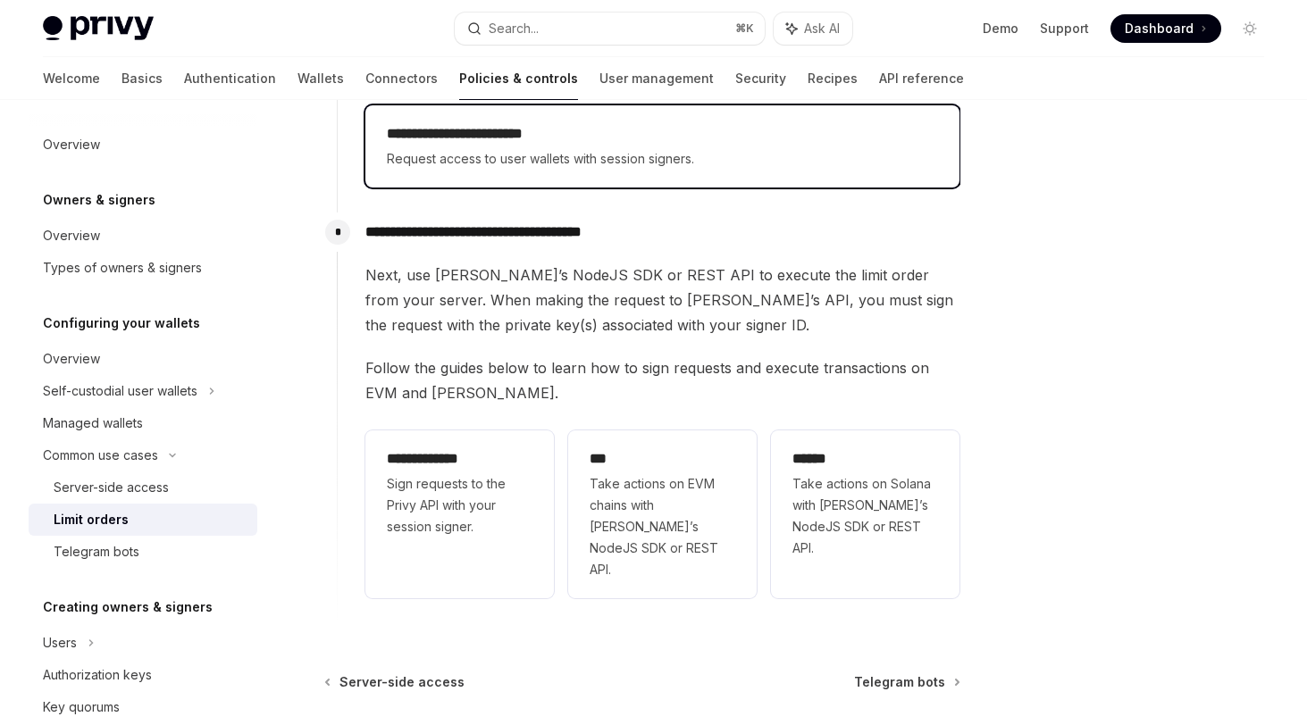
scroll to position [464, 0]
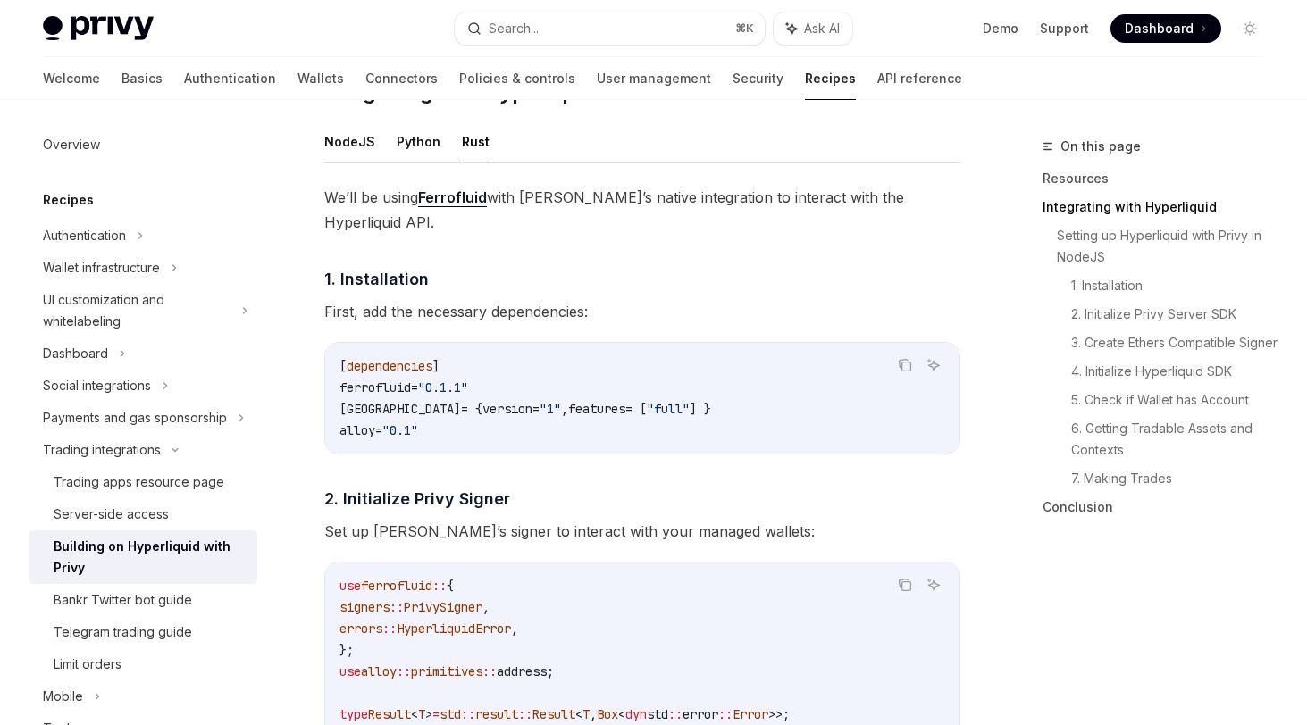
scroll to position [689, 0]
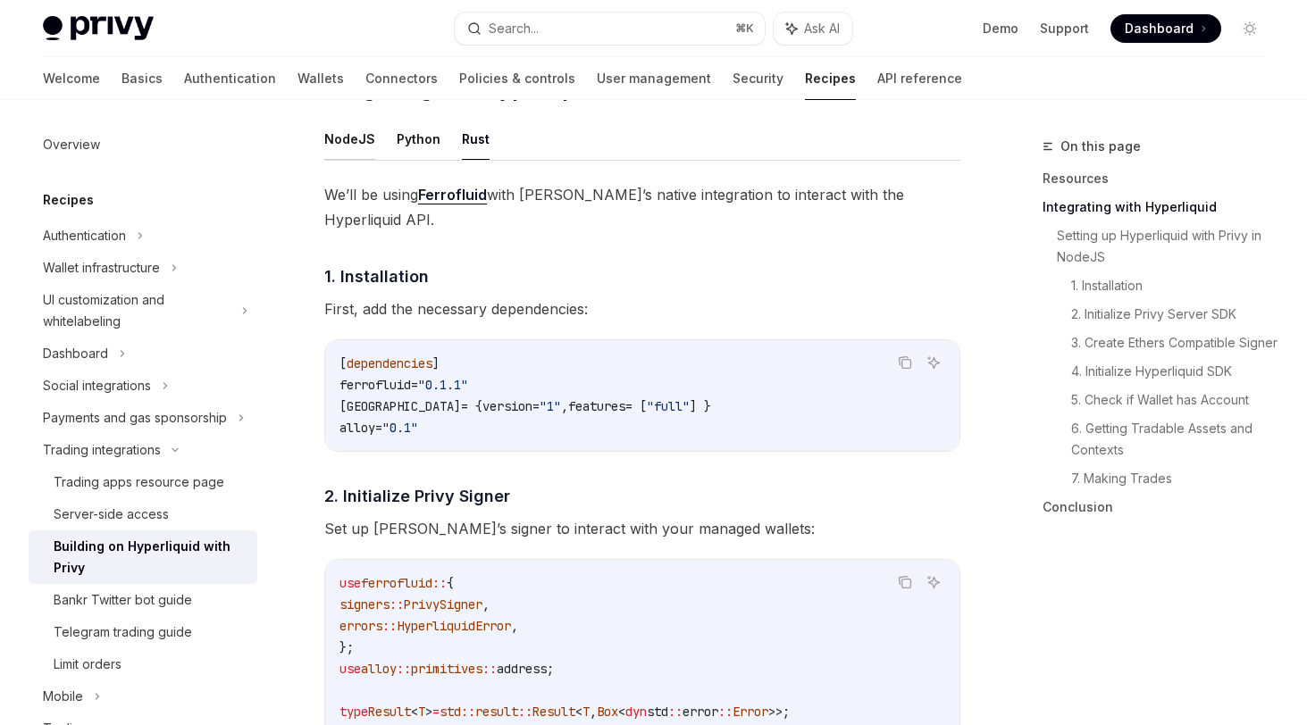
click at [347, 141] on button "NodeJS" at bounding box center [349, 139] width 51 height 42
type textarea "*"
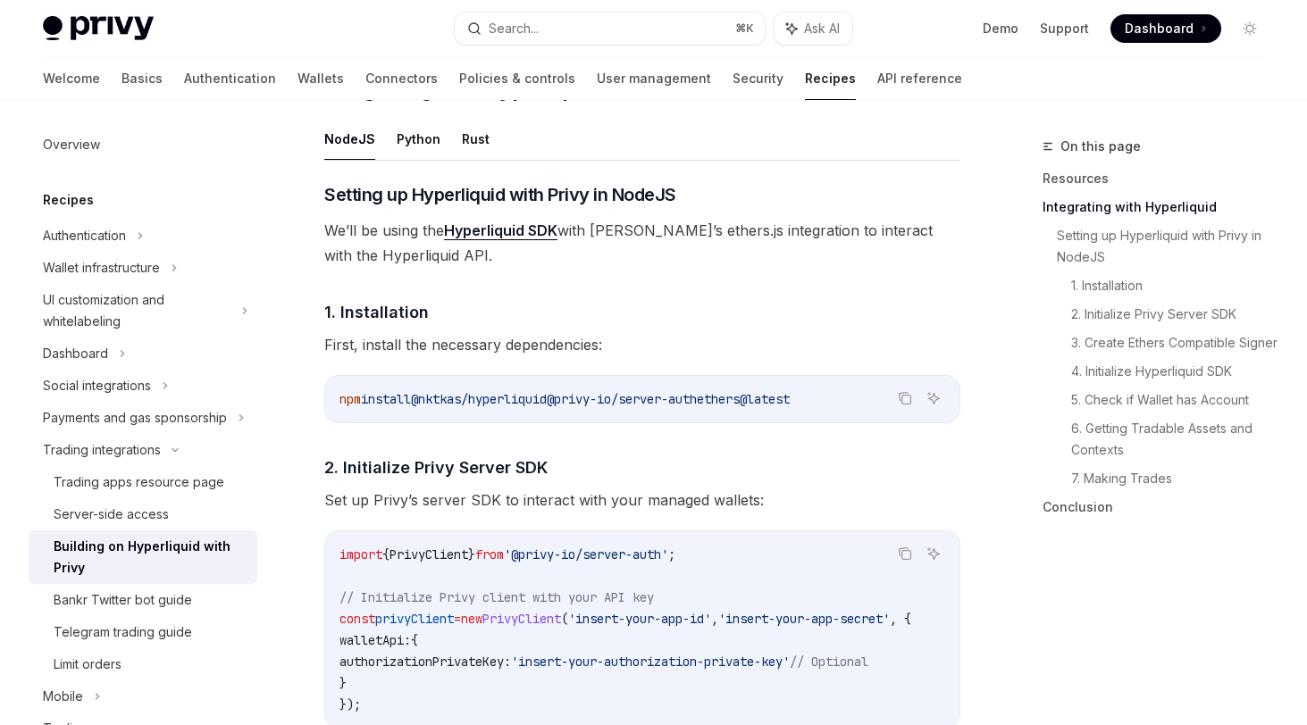
drag, startPoint x: 430, startPoint y: 403, endPoint x: 738, endPoint y: 400, distance: 308.1
click at [738, 400] on span "npm install @nktkas/hyperliquid @privy-io/server-auth ethers@latest" at bounding box center [564, 399] width 450 height 16
click at [738, 400] on span "ethers@latest" at bounding box center [743, 399] width 93 height 16
drag, startPoint x: 737, startPoint y: 399, endPoint x: 581, endPoint y: 399, distance: 155.4
click at [581, 399] on span "npm install @nktkas/hyperliquid @privy-io/server-auth ethers@latest" at bounding box center [564, 399] width 450 height 16
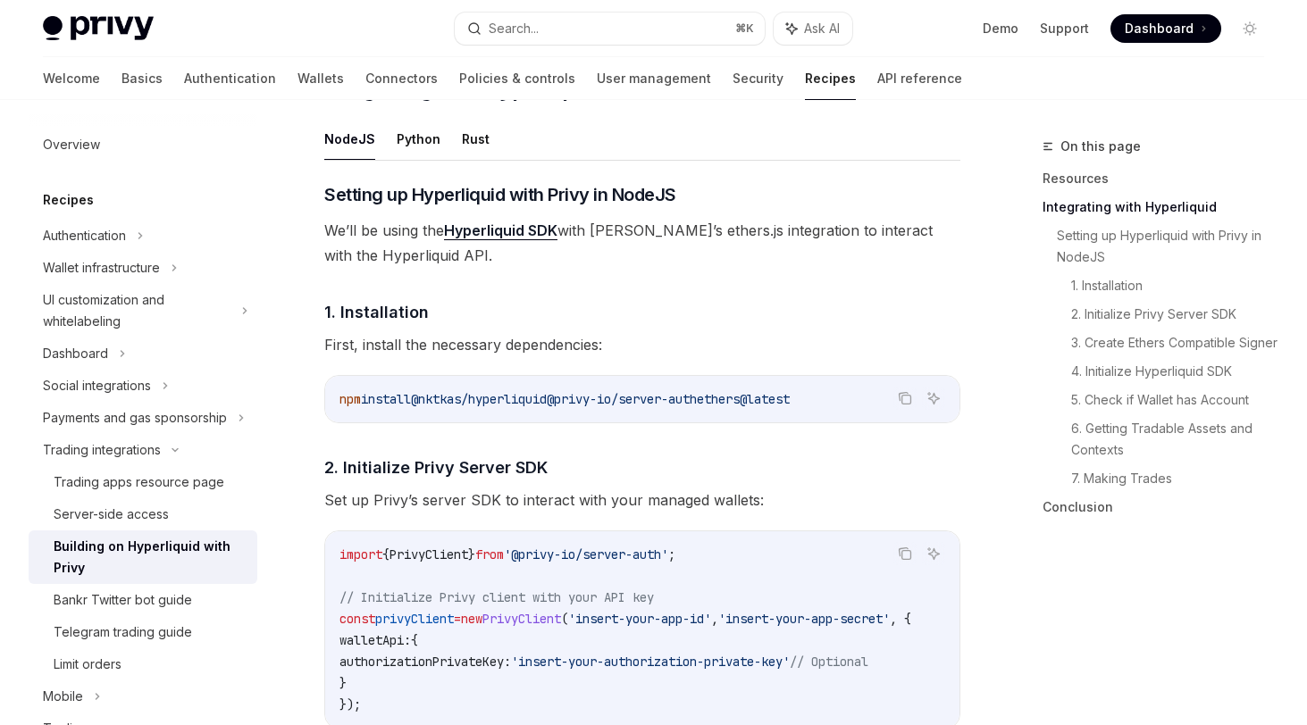
copy span "@privy-io/server-auth"
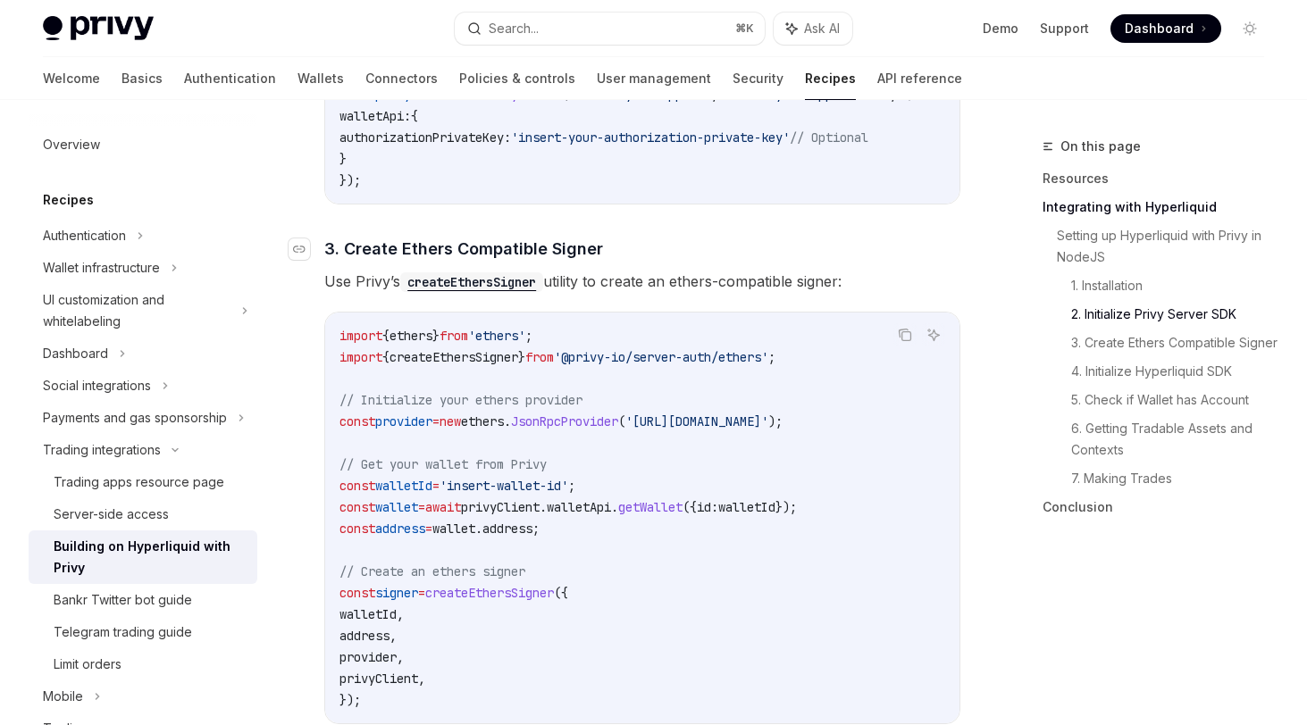
scroll to position [1215, 0]
click at [618, 423] on span "JsonRpcProvider" at bounding box center [564, 421] width 107 height 16
click at [719, 397] on code "import { ethers } from 'ethers' ; import { createEthersSigner } from '@privy-io…" at bounding box center [642, 517] width 606 height 386
drag, startPoint x: 737, startPoint y: 431, endPoint x: 864, endPoint y: 423, distance: 127.1
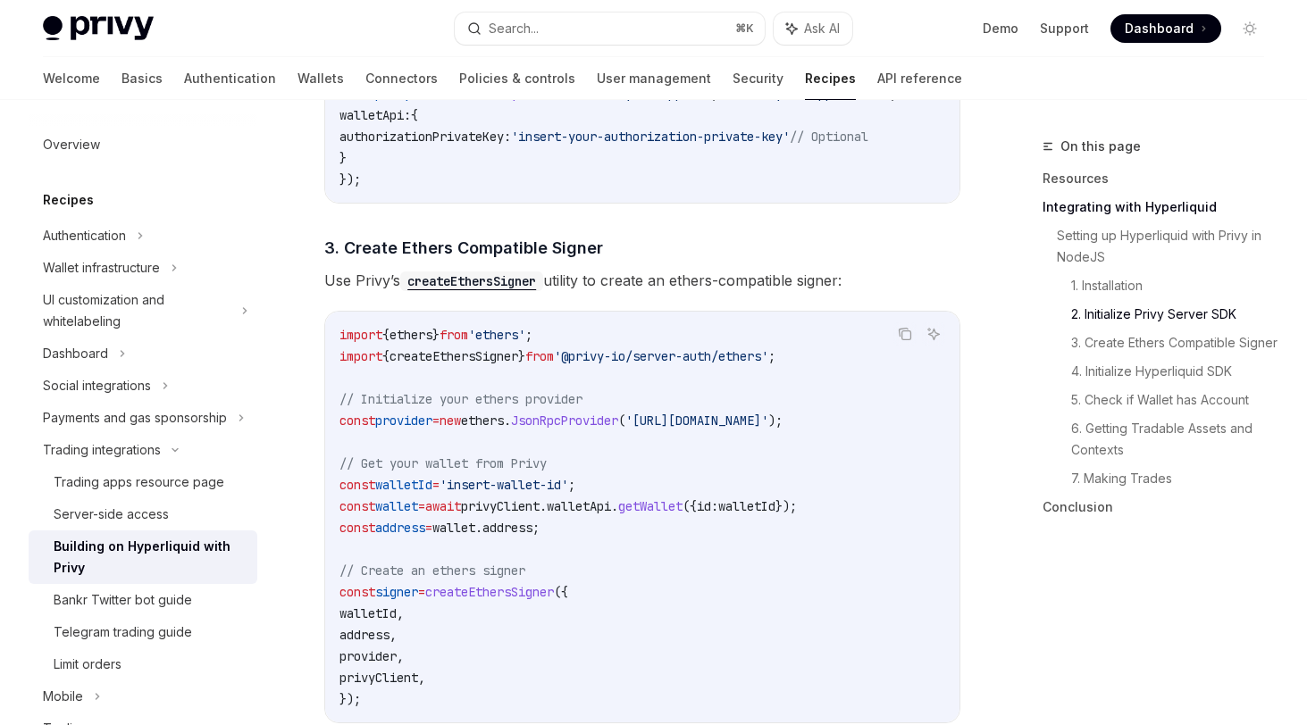
click at [768, 423] on span "'https://base.llamarpc.com'" at bounding box center [696, 421] width 143 height 16
copy span "base.llamarpc.com"
click at [667, 462] on code "import { ethers } from 'ethers' ; import { createEthersSigner } from '@privy-io…" at bounding box center [642, 517] width 606 height 386
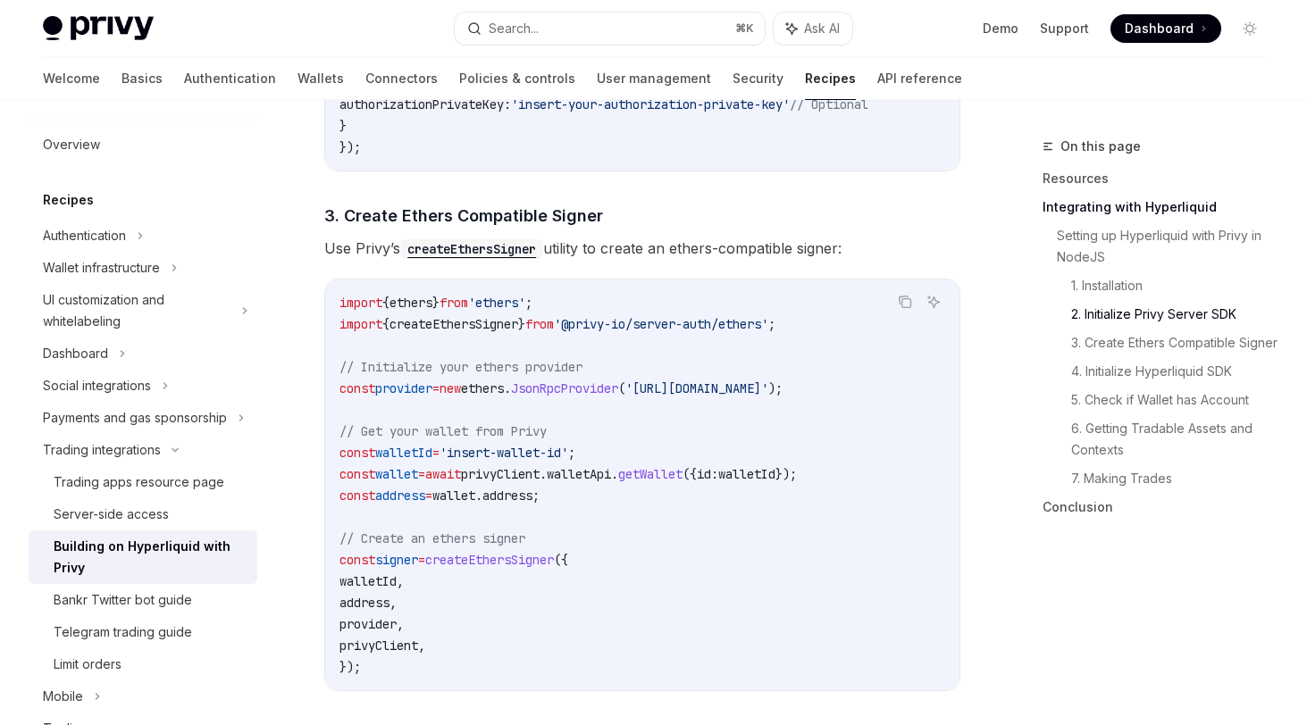
scroll to position [1236, 0]
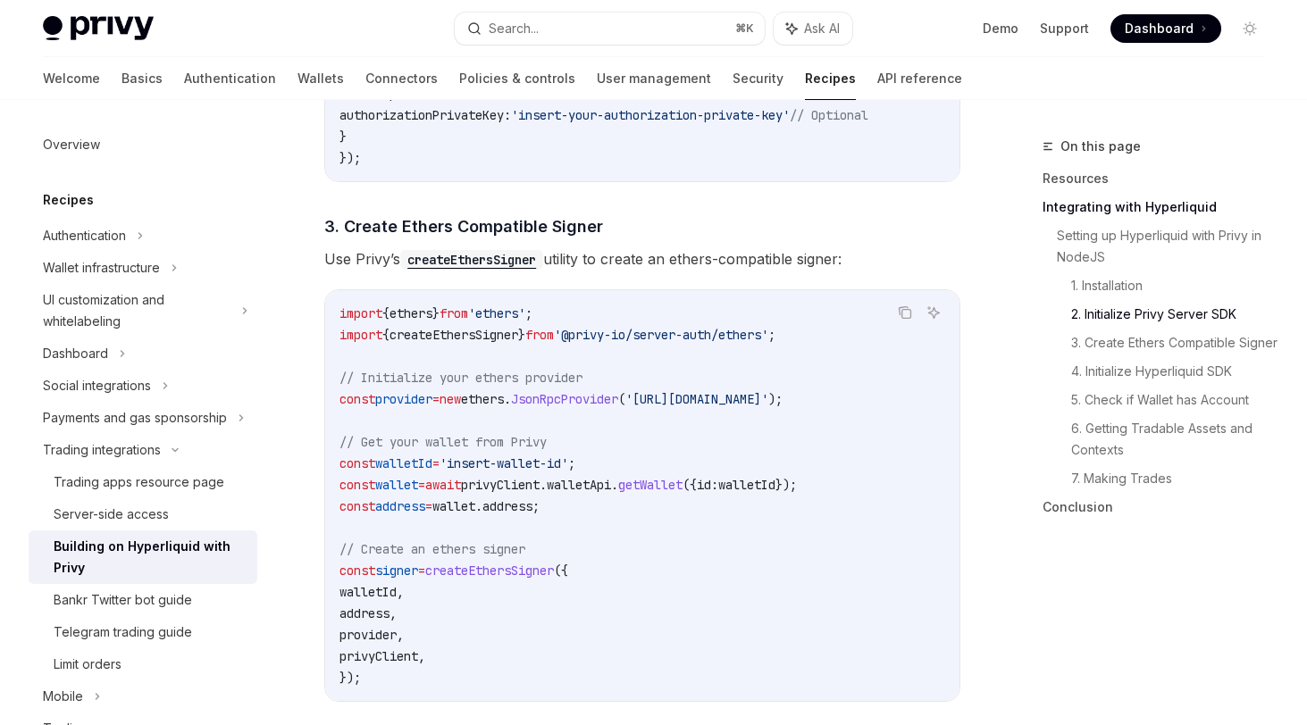
click at [597, 490] on span "walletApi" at bounding box center [579, 485] width 64 height 16
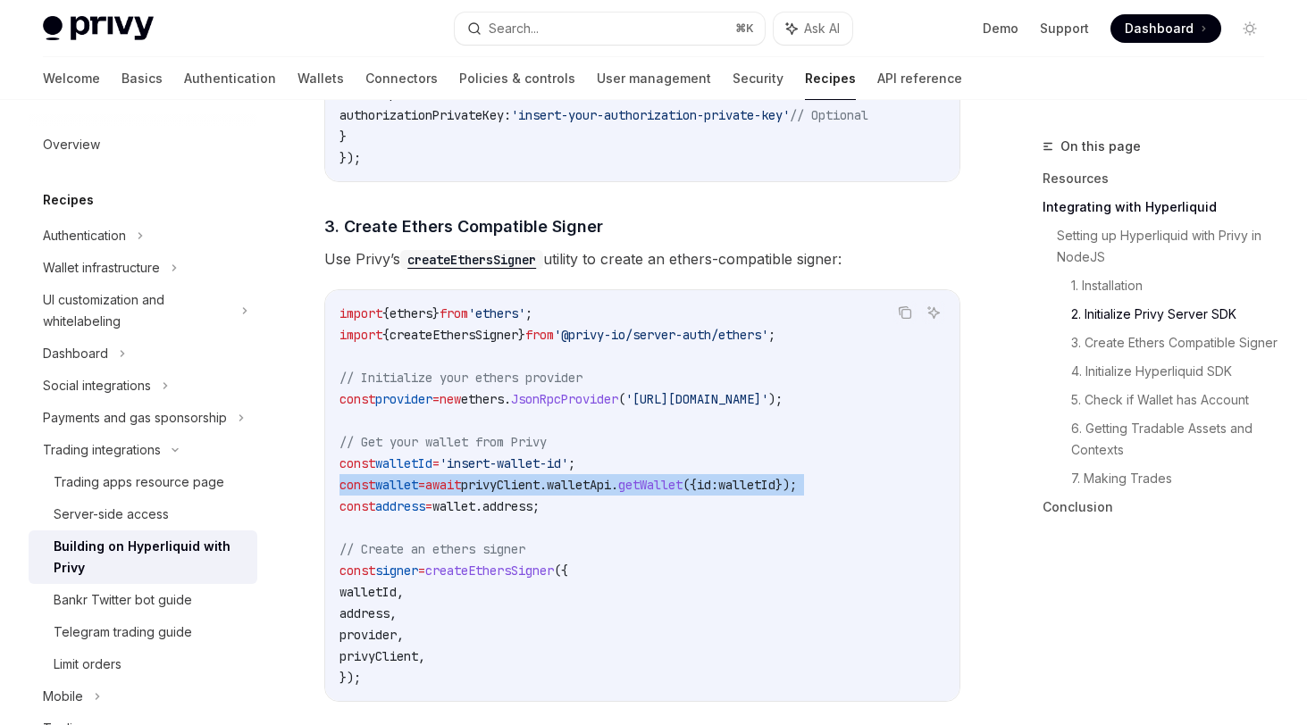
click at [597, 490] on span "walletApi" at bounding box center [579, 485] width 64 height 16
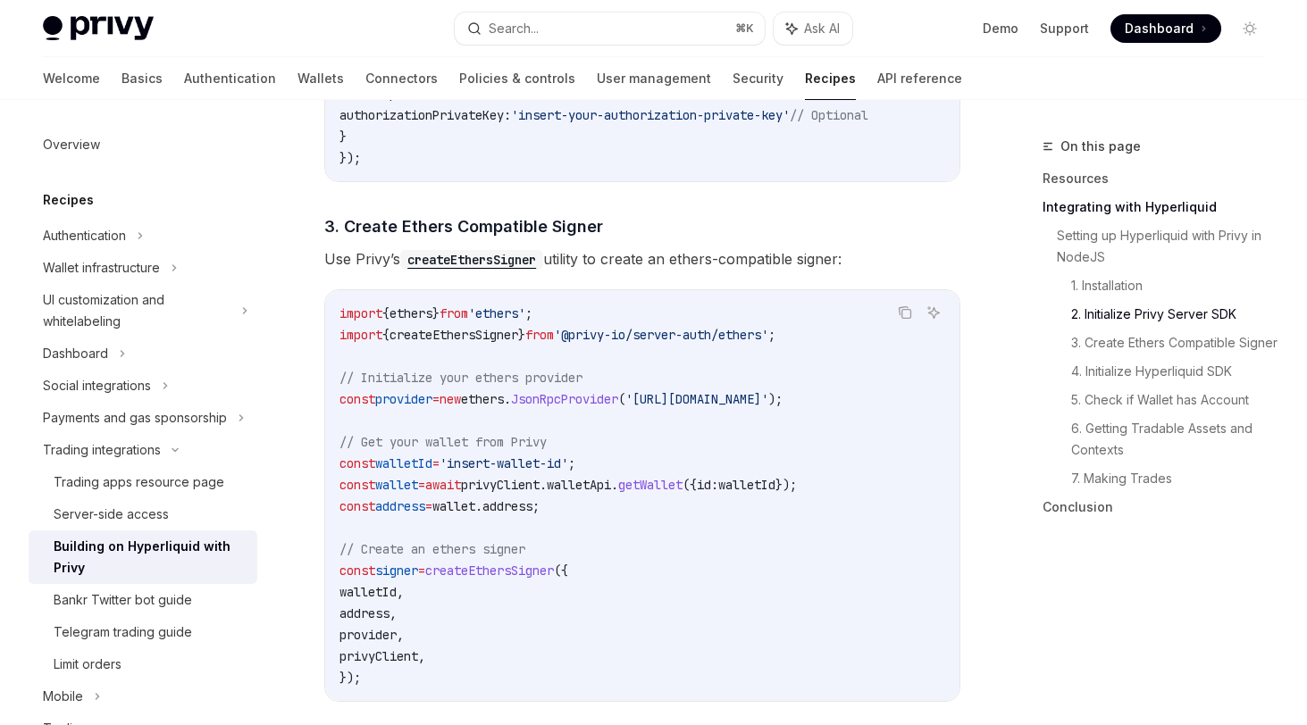
click at [666, 448] on code "import { ethers } from 'ethers' ; import { createEthersSigner } from '@privy-io…" at bounding box center [642, 496] width 606 height 386
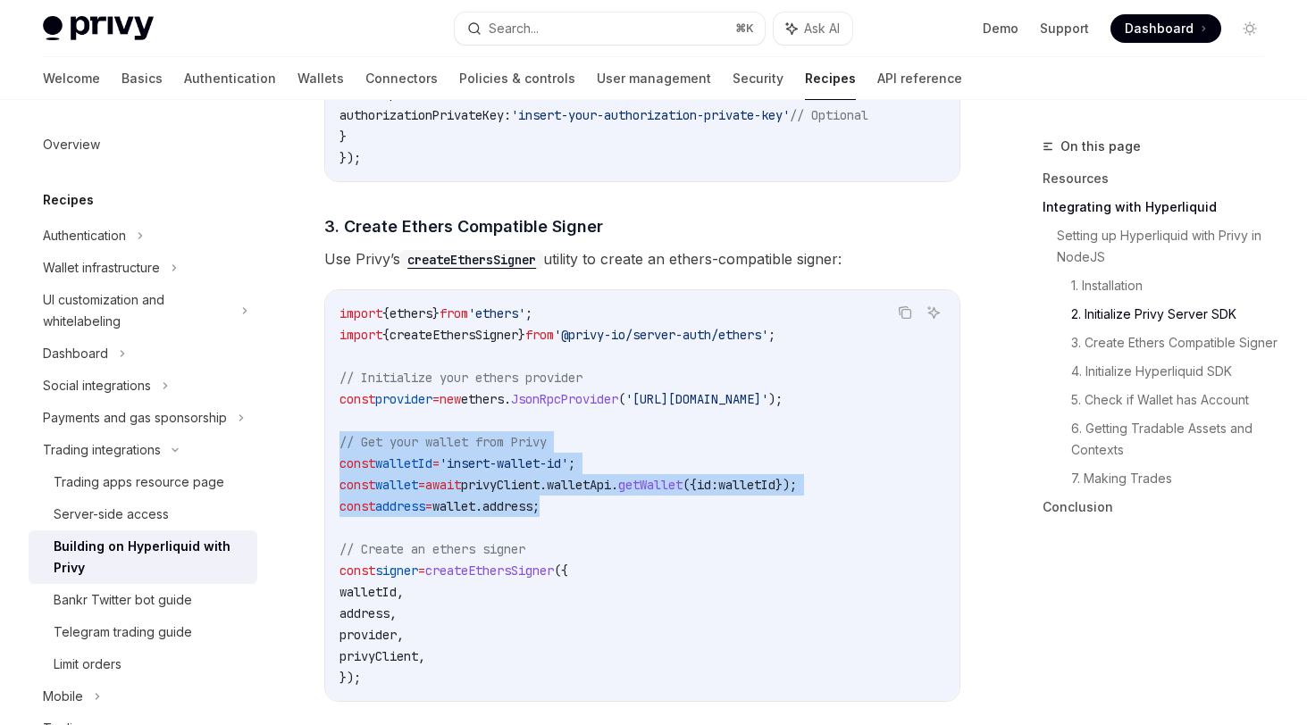
drag, startPoint x: 426, startPoint y: 472, endPoint x: 339, endPoint y: 439, distance: 92.4
click at [339, 439] on code "import { ethers } from 'ethers' ; import { createEthersSigner } from '@privy-io…" at bounding box center [642, 496] width 606 height 386
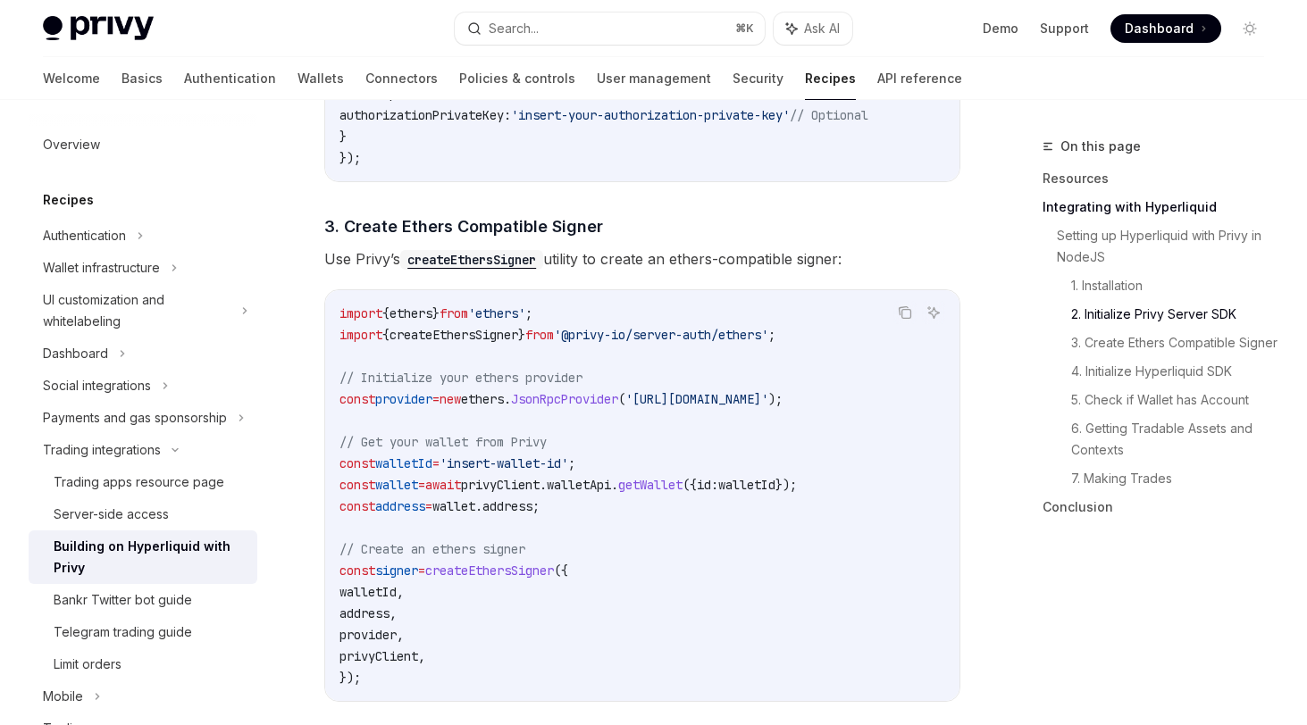
click at [461, 407] on span "new" at bounding box center [449, 399] width 21 height 16
click at [606, 419] on code "import { ethers } from 'ethers' ; import { createEthersSigner } from '@privy-io…" at bounding box center [642, 496] width 606 height 386
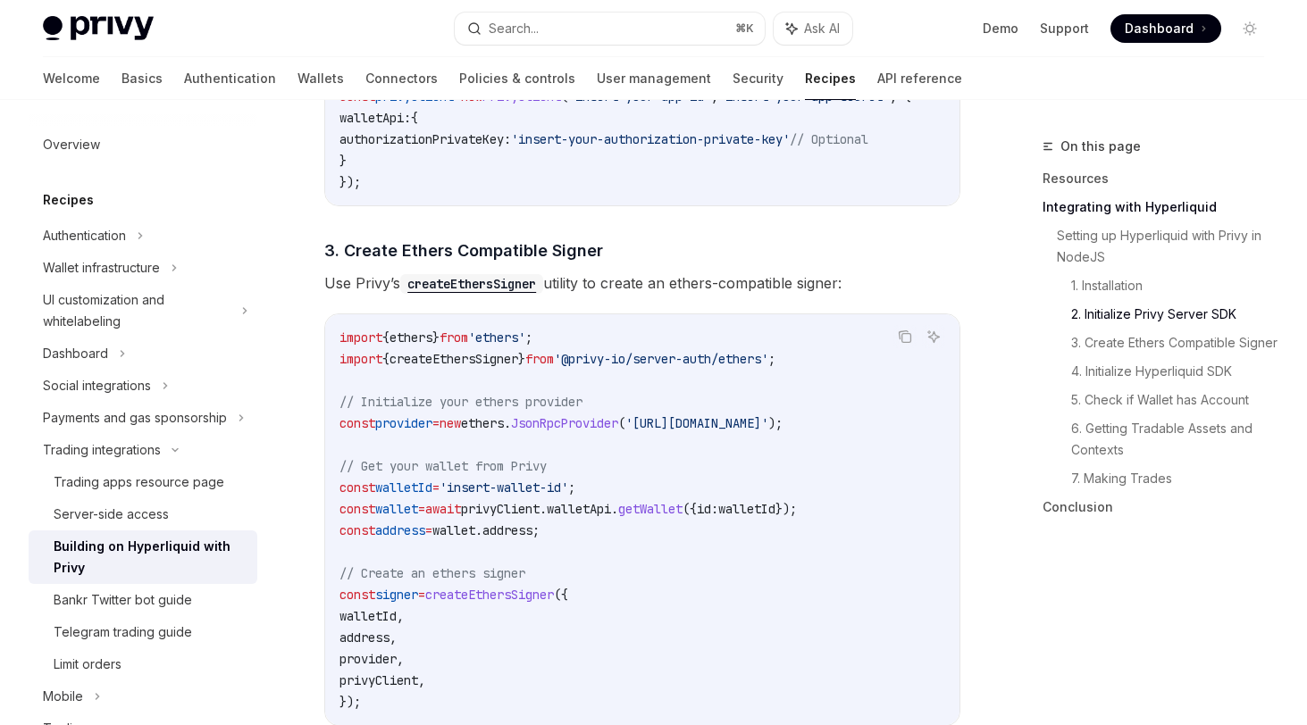
scroll to position [1211, 0]
click at [498, 597] on span "createEthersSigner" at bounding box center [489, 596] width 129 height 16
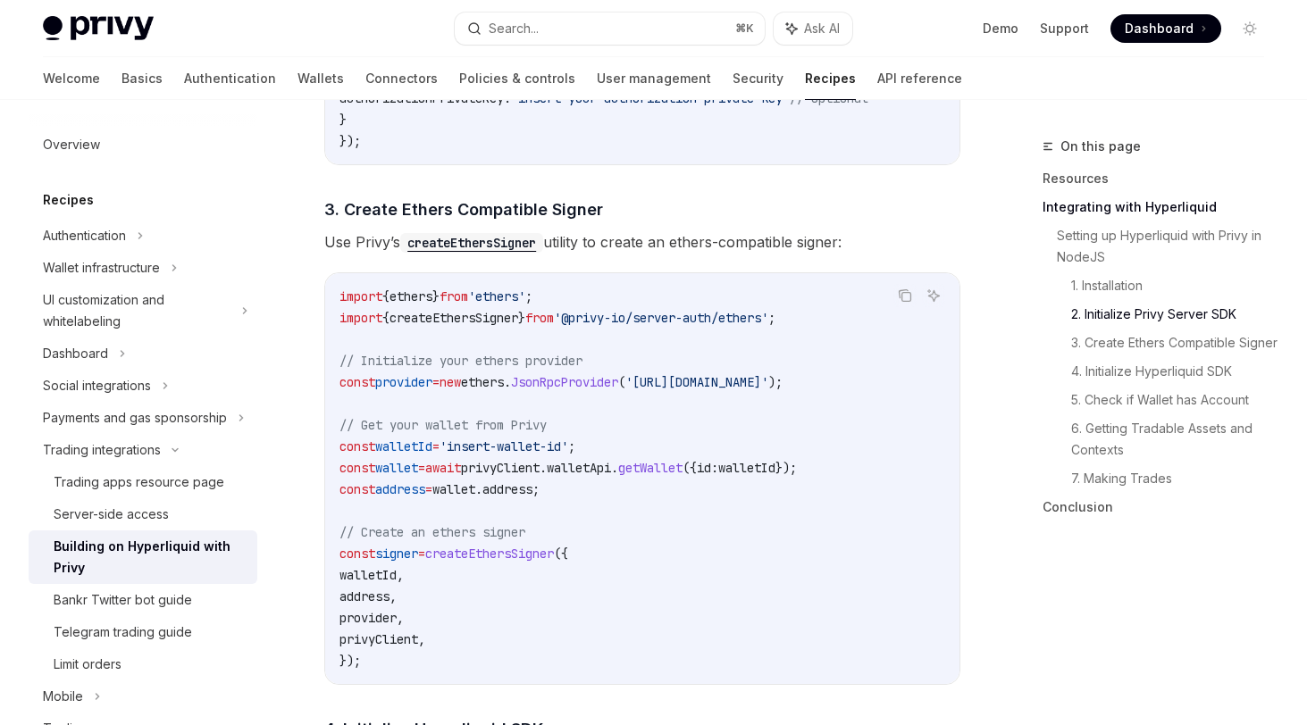
scroll to position [1258, 0]
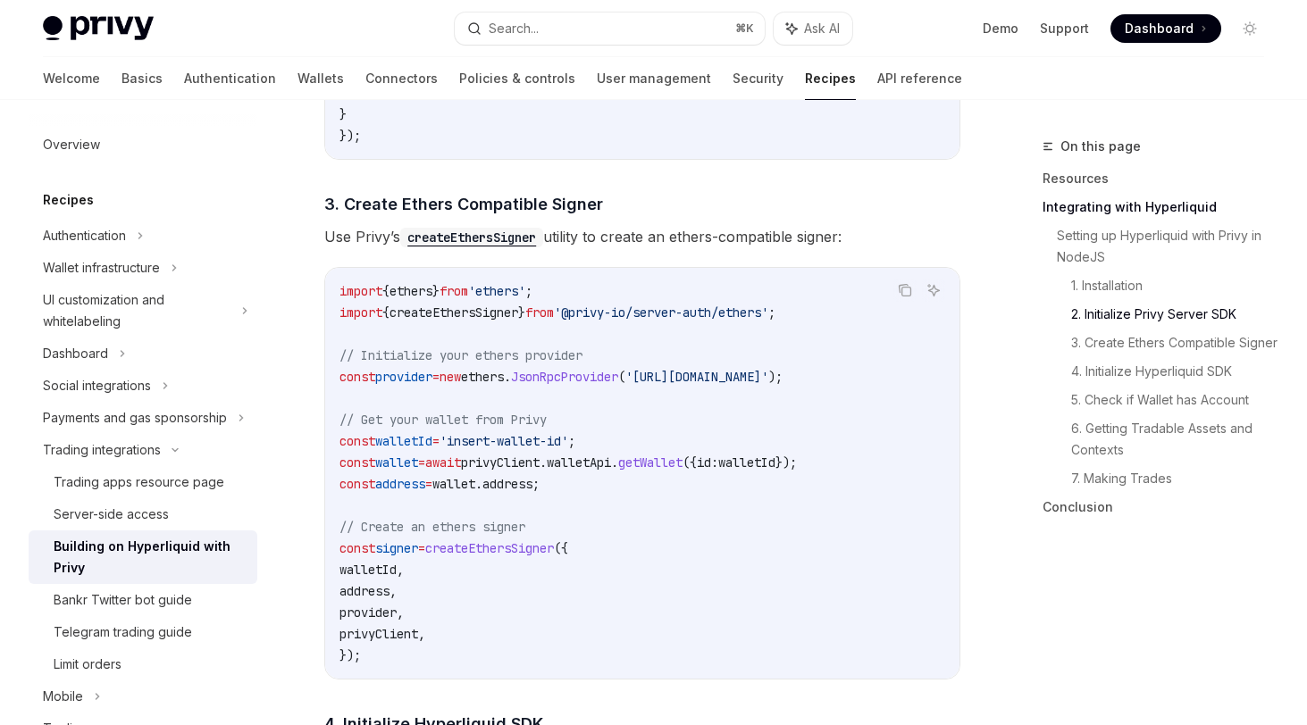
click at [397, 570] on span "walletId" at bounding box center [367, 570] width 57 height 16
click at [389, 599] on span "address" at bounding box center [364, 591] width 50 height 16
click at [397, 621] on span "provider" at bounding box center [367, 613] width 57 height 16
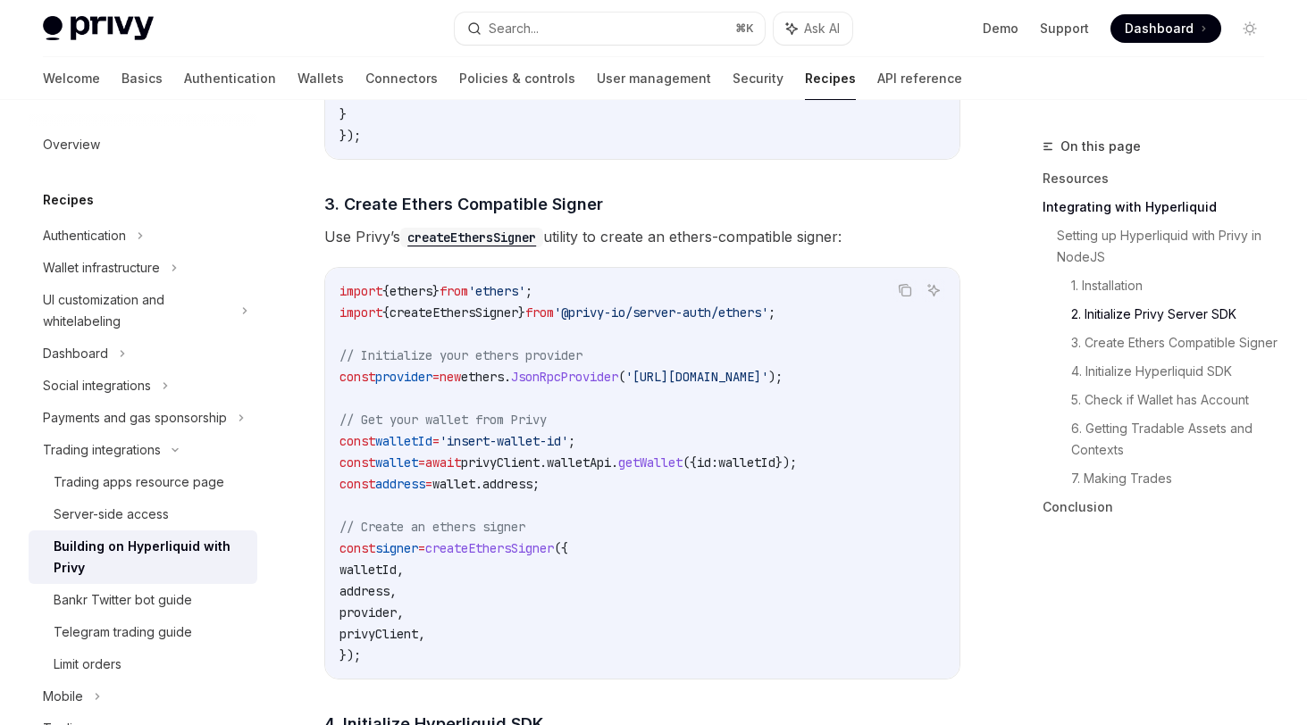
click at [418, 639] on span "privyClient" at bounding box center [378, 634] width 79 height 16
click at [554, 556] on span "createEthersSigner" at bounding box center [489, 548] width 129 height 16
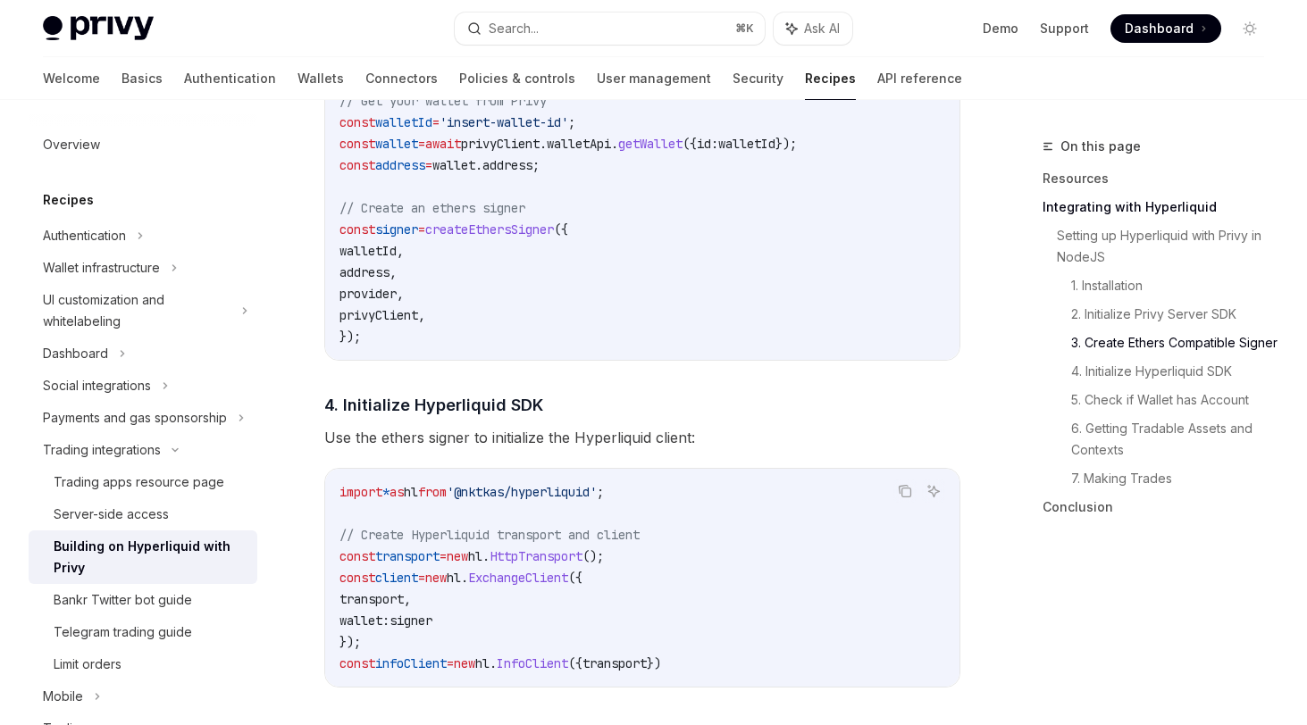
scroll to position [1573, 0]
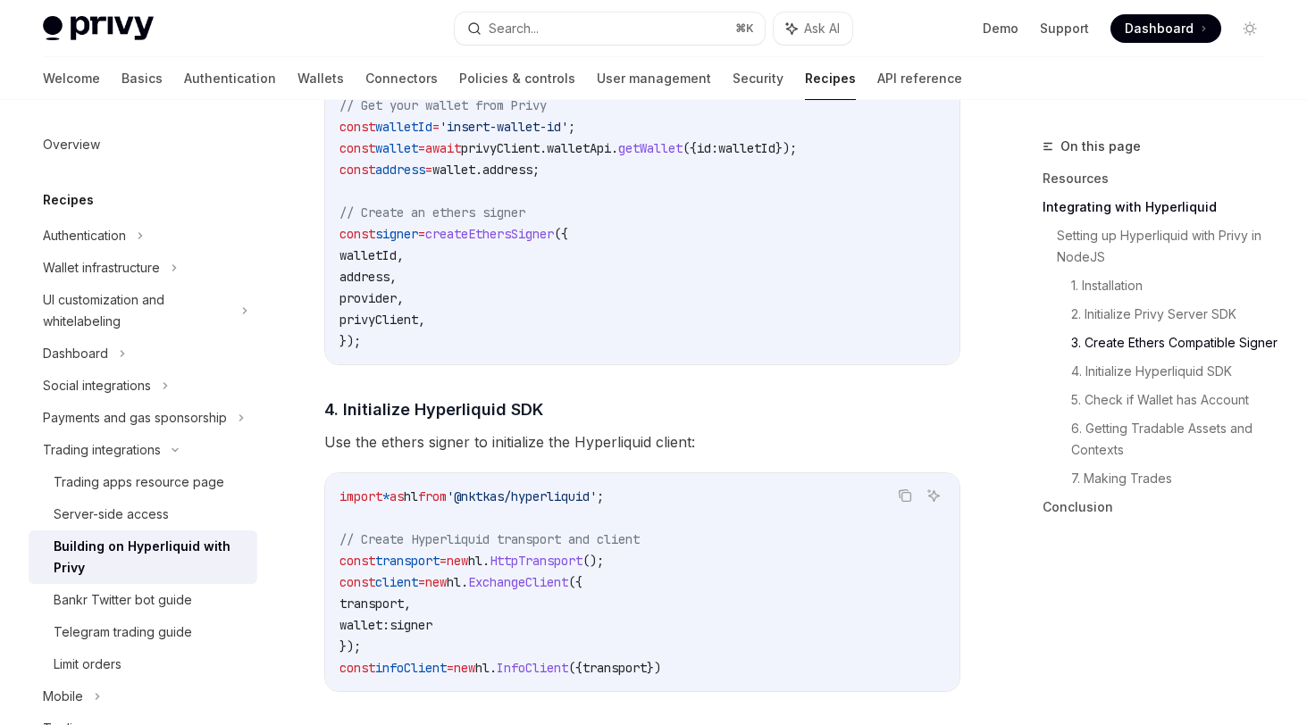
click at [389, 624] on span "wallet:" at bounding box center [364, 625] width 50 height 16
click at [582, 569] on span "HttpTransport" at bounding box center [535, 561] width 93 height 16
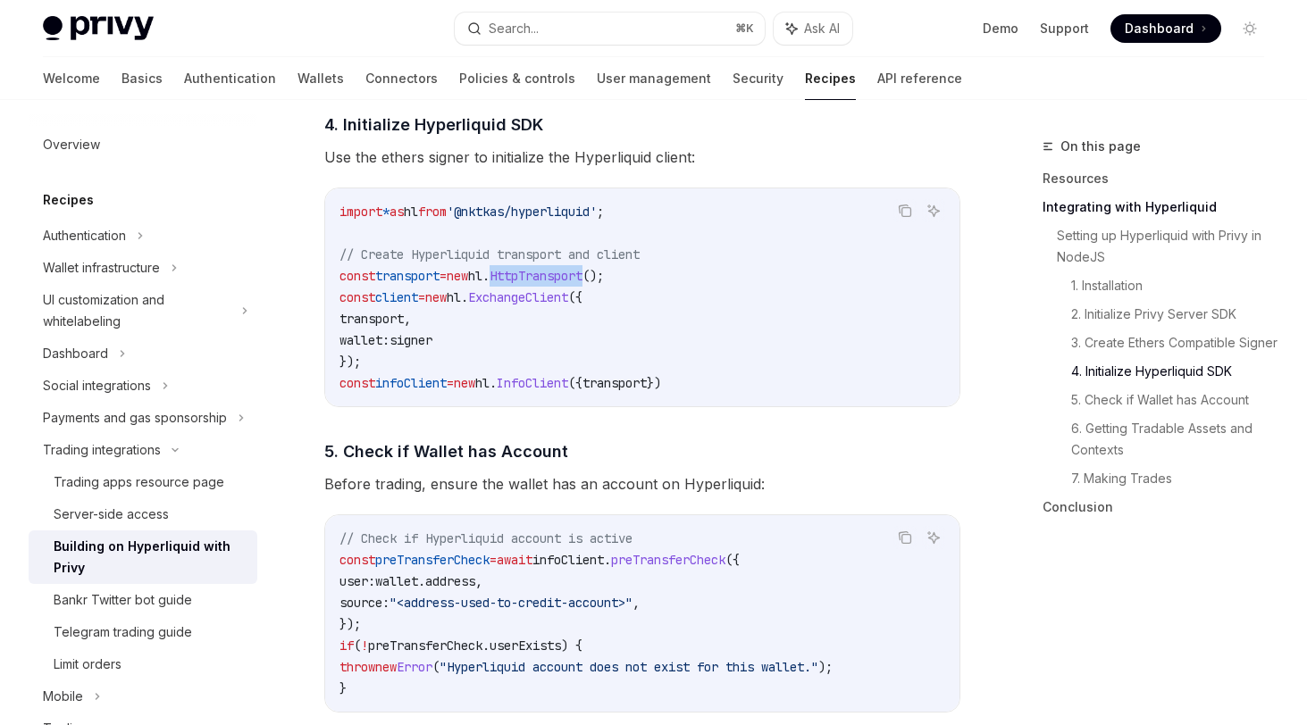
scroll to position [1857, 0]
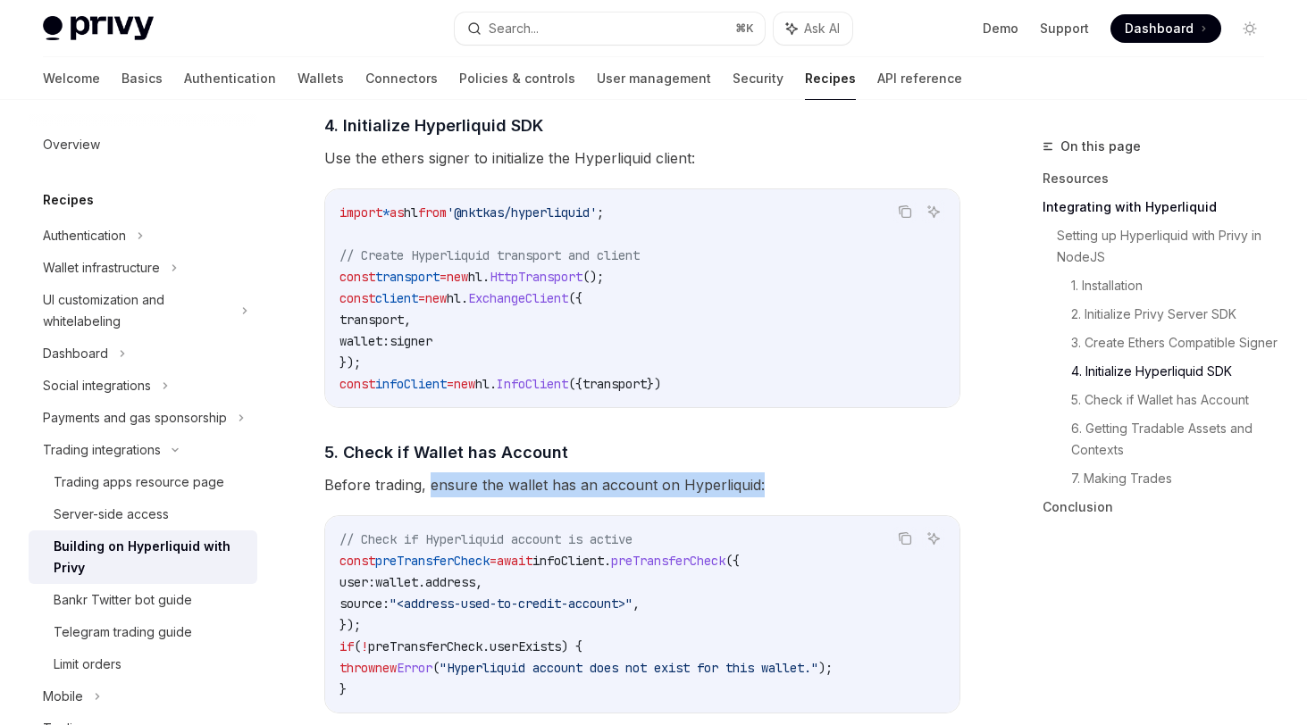
drag, startPoint x: 430, startPoint y: 496, endPoint x: 756, endPoint y: 494, distance: 325.1
click at [756, 494] on span "Before trading, ensure the wallet has an account on Hyperliquid:" at bounding box center [642, 484] width 636 height 25
copy span "ensure the wallet has an account on Hyperliquid:"
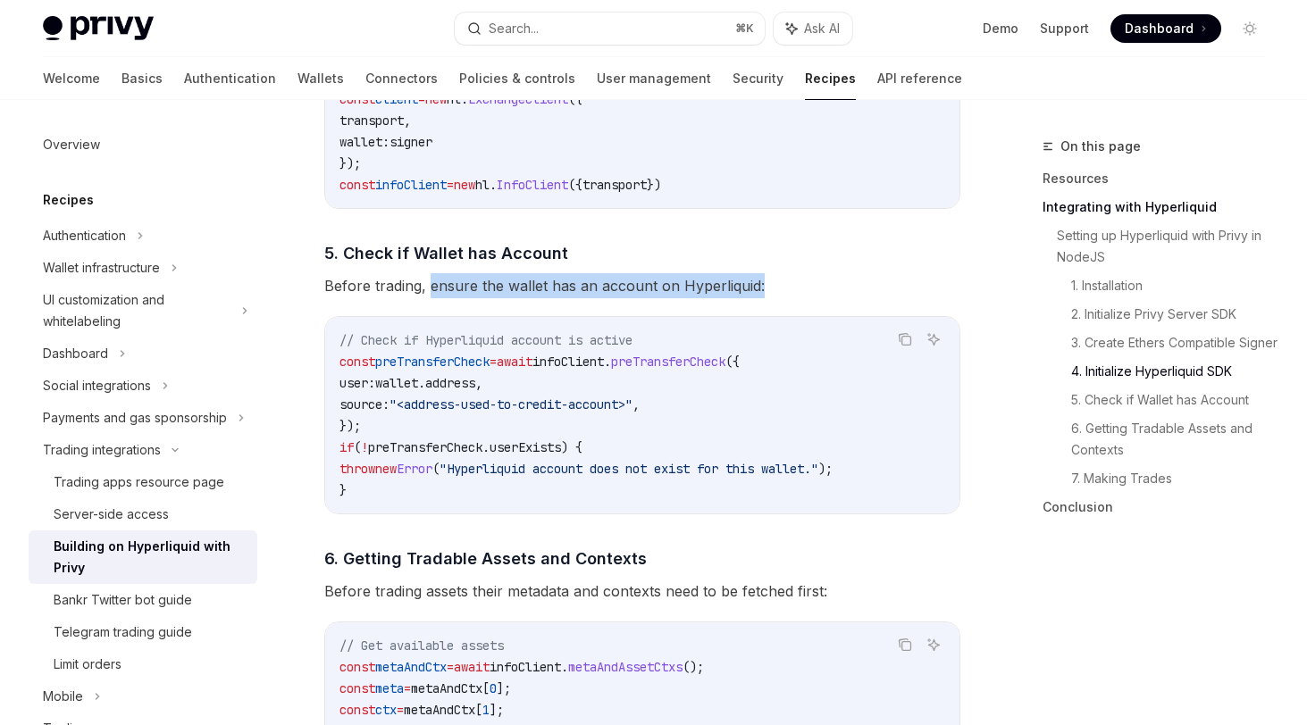
scroll to position [2160, 0]
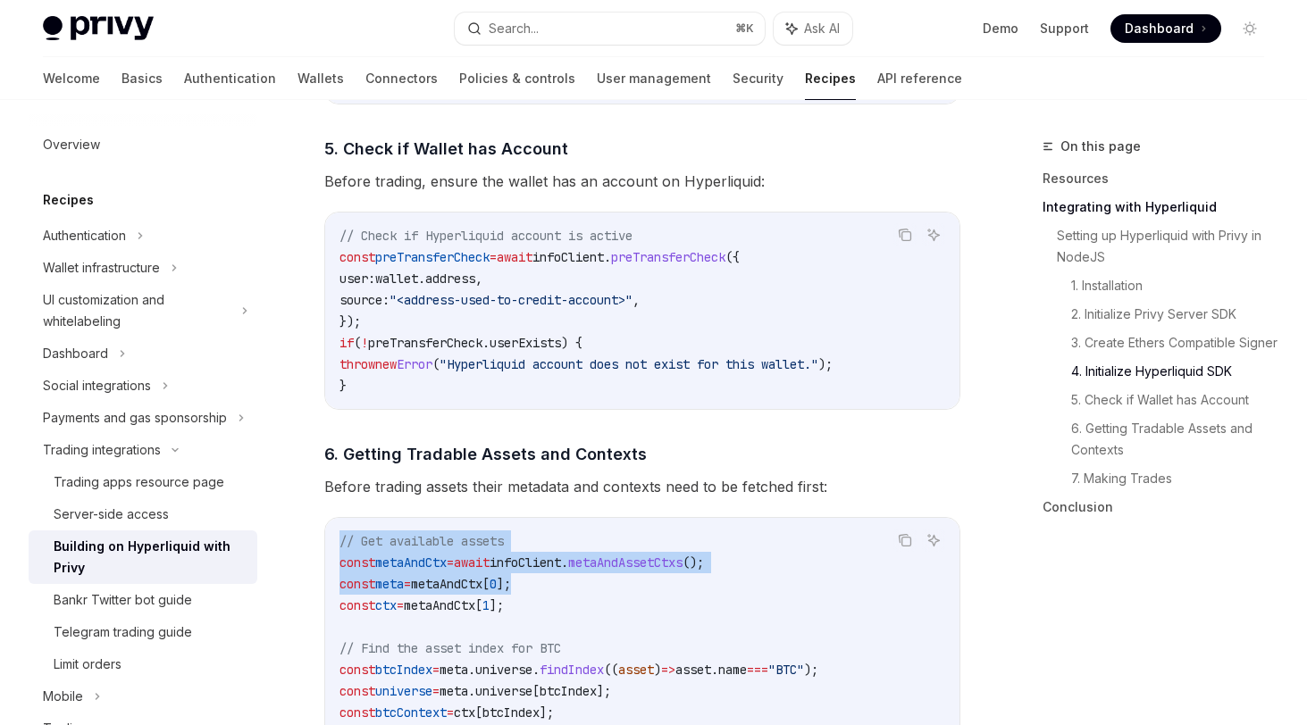
drag, startPoint x: 563, startPoint y: 592, endPoint x: 339, endPoint y: 523, distance: 233.6
click at [339, 523] on div "​ Setting up Hyperliquid with Privy in NodeJS We’ll be using the Hyperliquid SD…" at bounding box center [642, 197] width 636 height 2972
drag, startPoint x: 341, startPoint y: 545, endPoint x: 566, endPoint y: 620, distance: 237.2
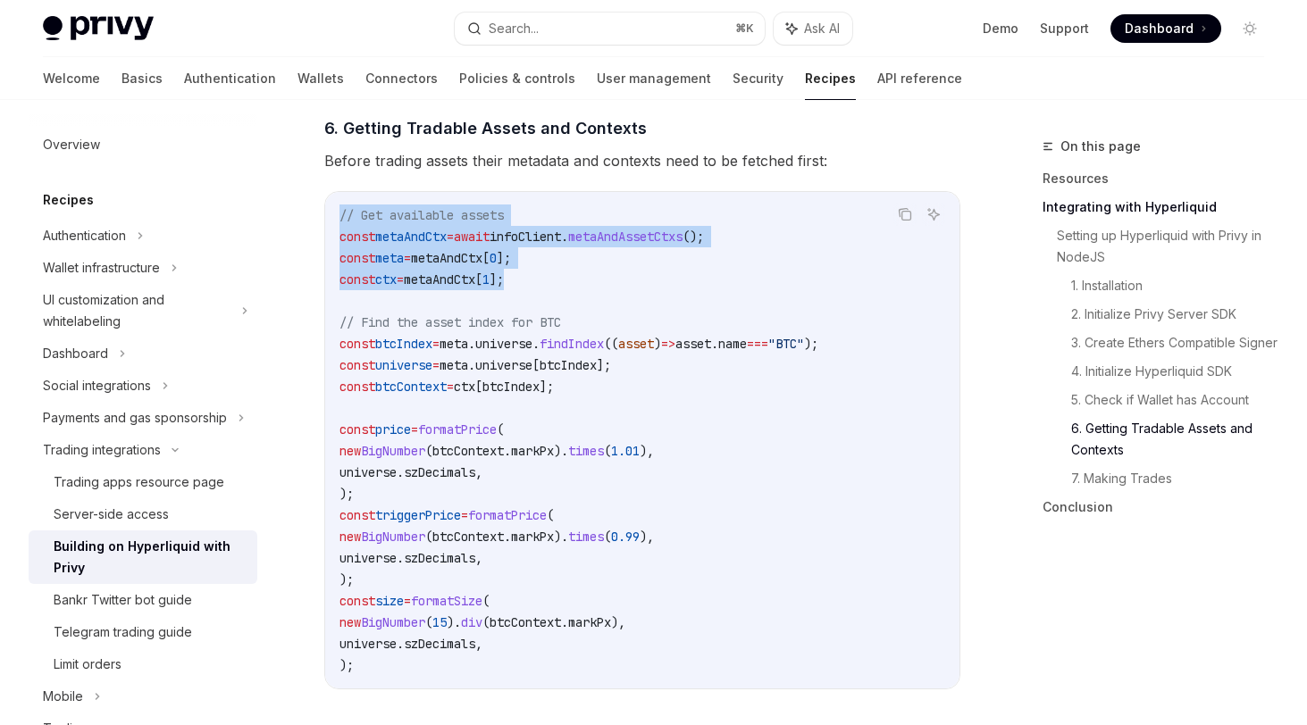
scroll to position [2469, 0]
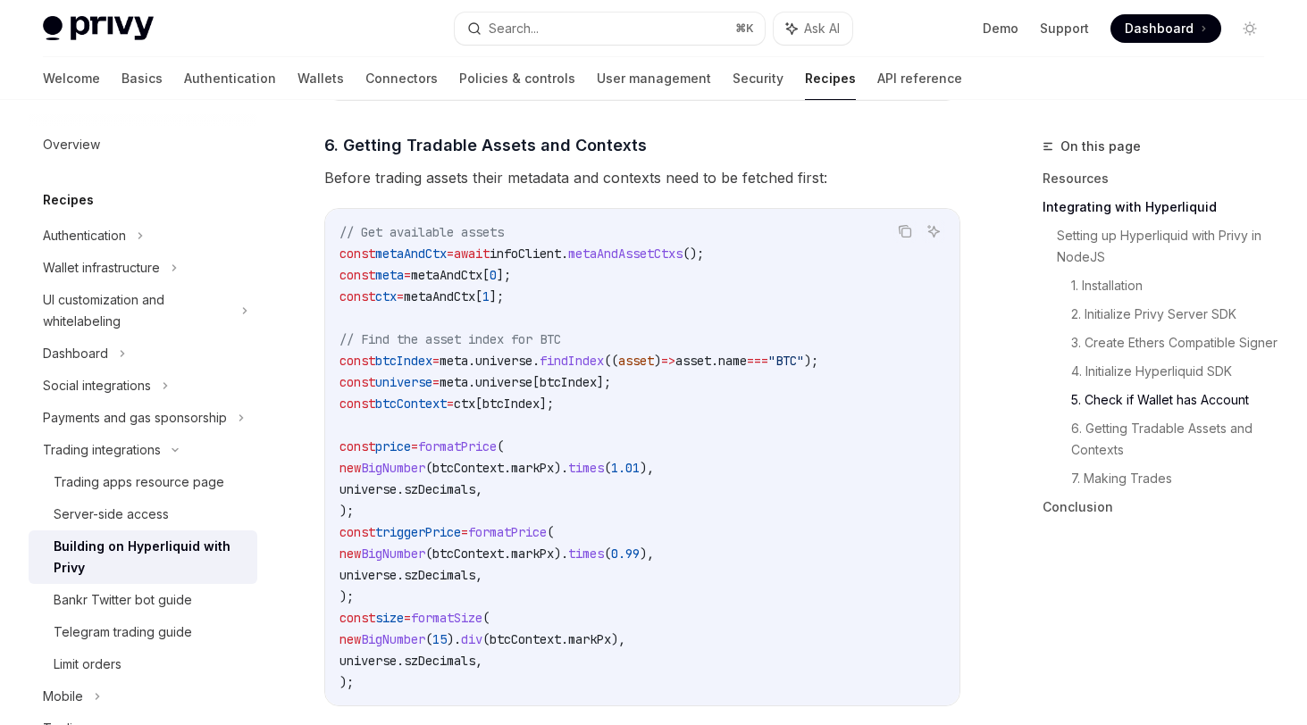
click at [807, 536] on code "// Get available assets const metaAndCtx = await infoClient . metaAndAssetCtxs …" at bounding box center [642, 457] width 606 height 472
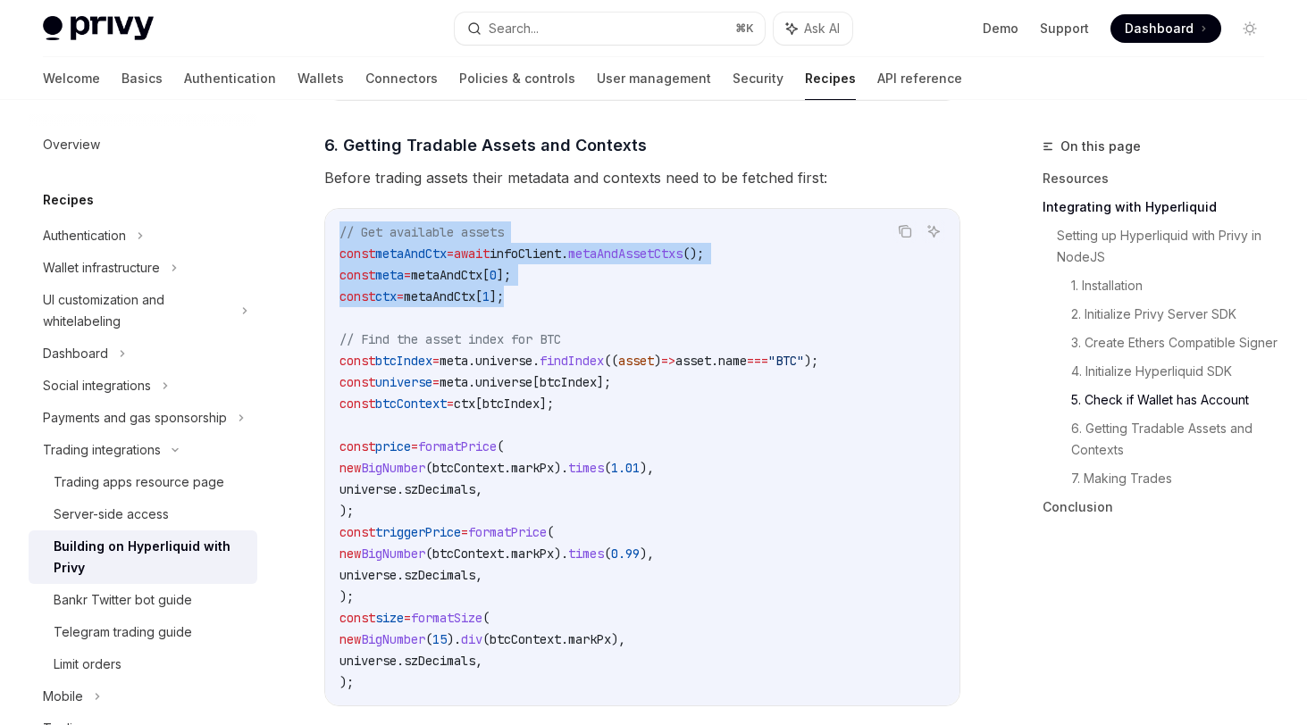
drag, startPoint x: 579, startPoint y: 305, endPoint x: 330, endPoint y: 229, distance: 260.7
click at [330, 229] on div "// Get available assets const metaAndCtx = await infoClient . metaAndAssetCtxs …" at bounding box center [642, 457] width 634 height 497
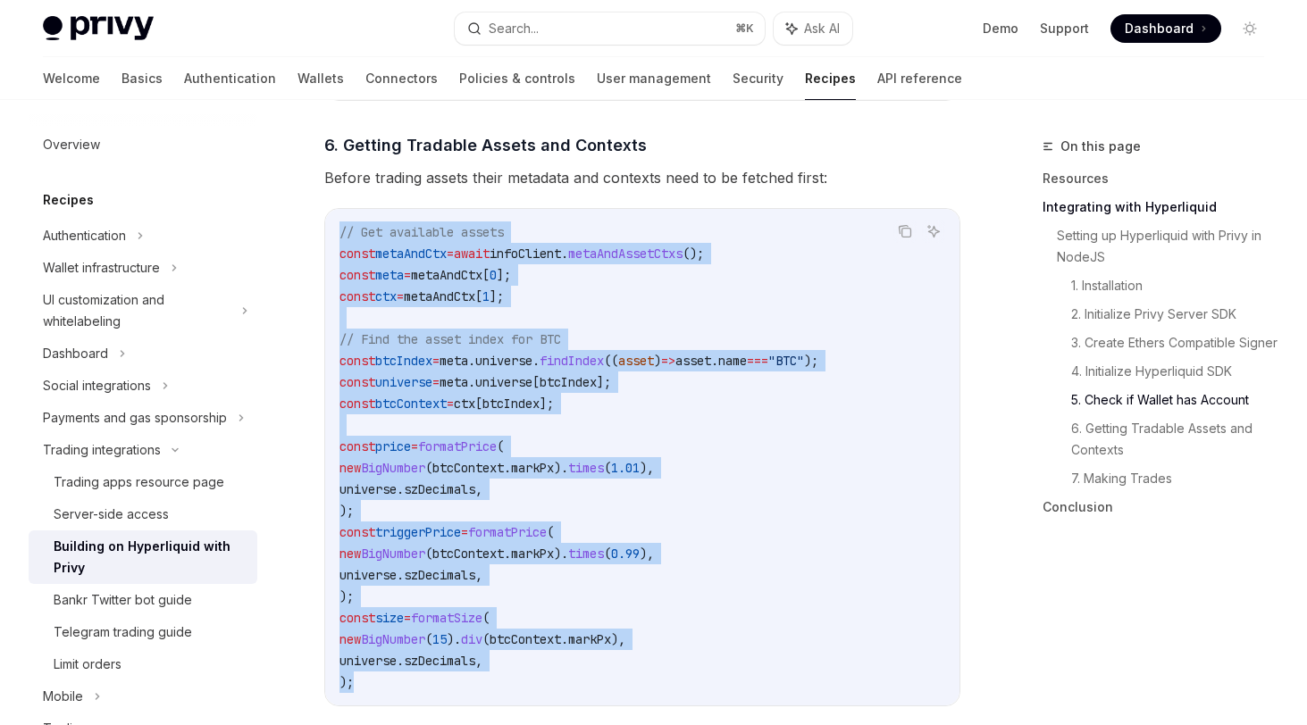
drag, startPoint x: 407, startPoint y: 698, endPoint x: 333, endPoint y: 242, distance: 462.4
click at [333, 242] on div "// Get available assets const metaAndCtx = await infoClient . metaAndAssetCtxs …" at bounding box center [642, 457] width 634 height 497
drag, startPoint x: 337, startPoint y: 236, endPoint x: 769, endPoint y: 672, distance: 613.8
click at [769, 672] on div "// Get available assets const metaAndCtx = await infoClient . metaAndAssetCtxs …" at bounding box center [642, 457] width 634 height 497
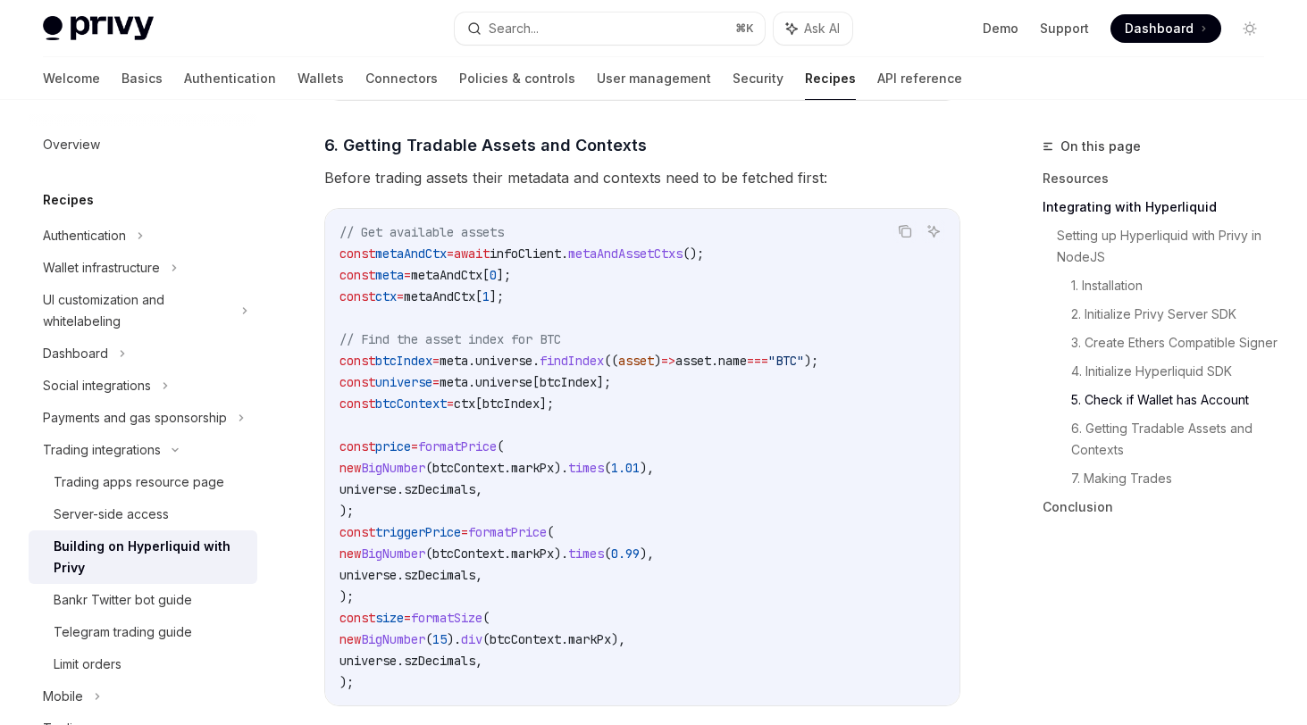
drag, startPoint x: 766, startPoint y: 681, endPoint x: 766, endPoint y: 695, distance: 13.4
click at [765, 682] on code "// Get available assets const metaAndCtx = await infoClient . metaAndAssetCtxs …" at bounding box center [642, 457] width 606 height 472
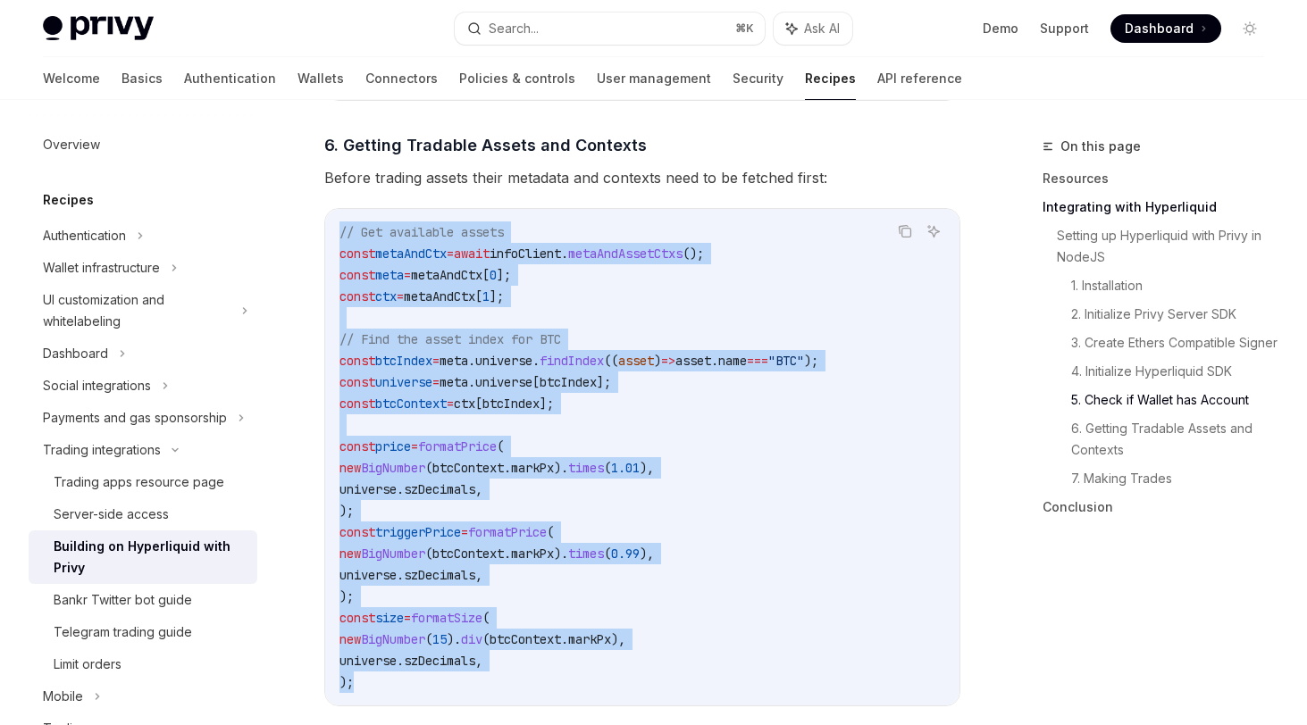
drag, startPoint x: 763, startPoint y: 690, endPoint x: 318, endPoint y: 216, distance: 650.2
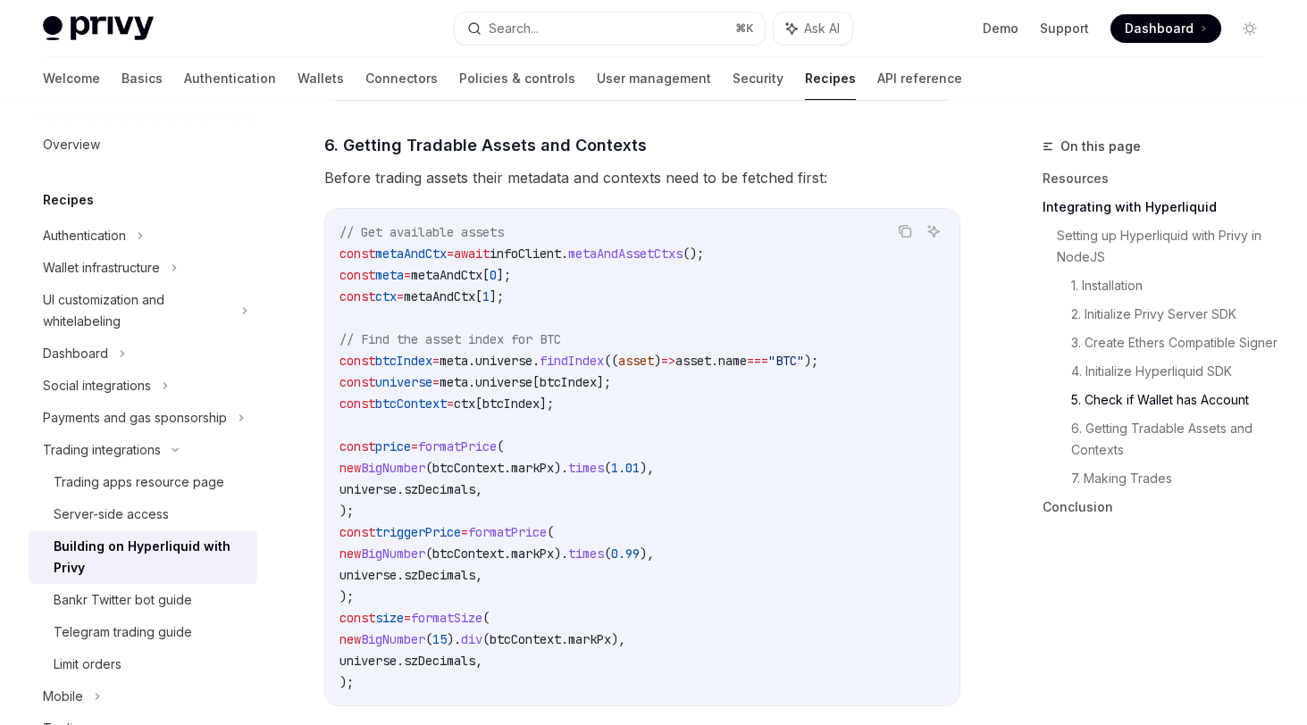
drag, startPoint x: 549, startPoint y: 298, endPoint x: 568, endPoint y: 293, distance: 19.5
click at [549, 298] on code "// Get available assets const metaAndCtx = await infoClient . metaAndAssetCtxs …" at bounding box center [642, 457] width 606 height 472
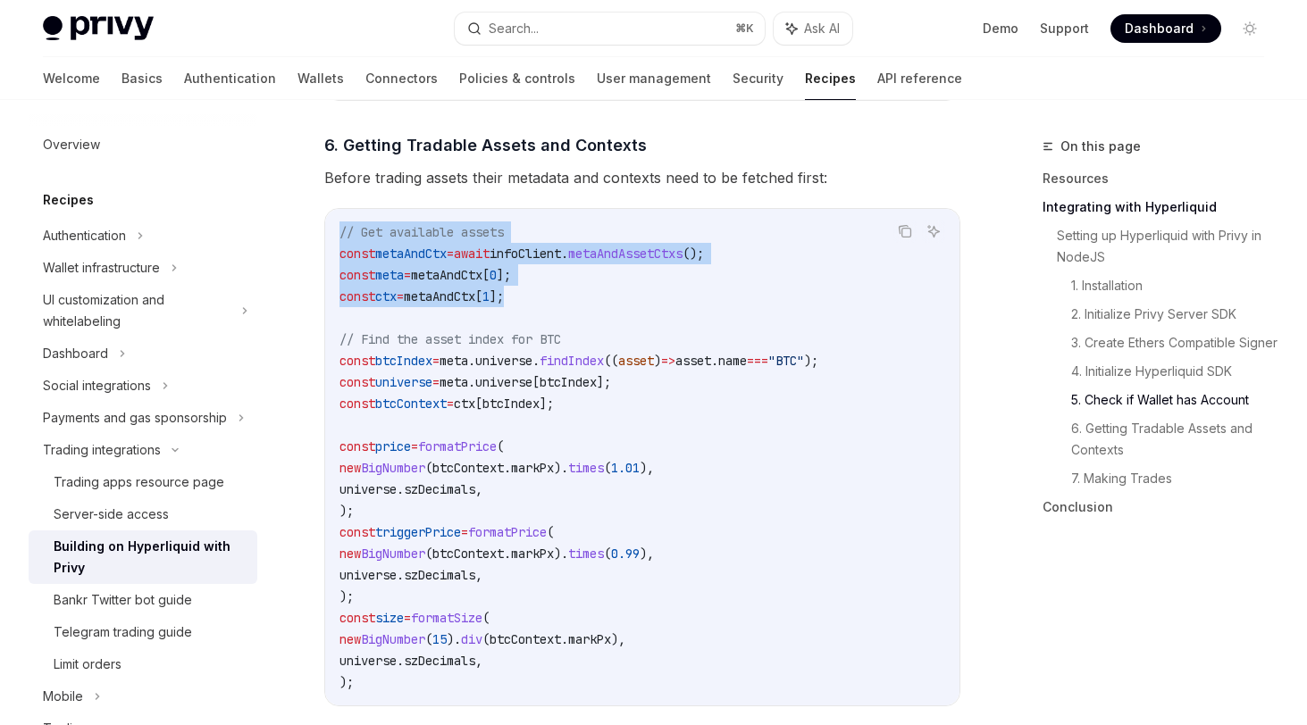
drag, startPoint x: 568, startPoint y: 294, endPoint x: 298, endPoint y: 227, distance: 277.9
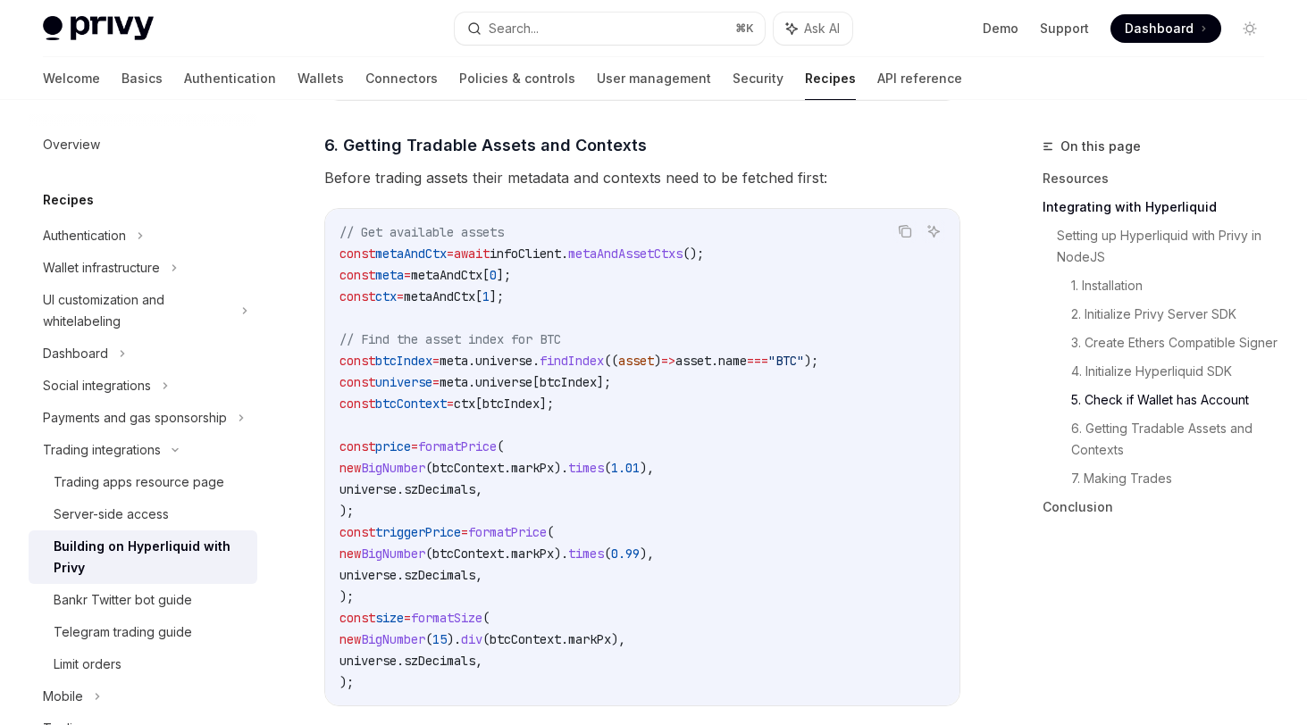
click at [786, 324] on code "// Get available assets const metaAndCtx = await infoClient . metaAndAssetCtxs …" at bounding box center [642, 457] width 606 height 472
click at [682, 262] on span "metaAndAssetCtxs" at bounding box center [625, 254] width 114 height 16
click at [395, 261] on span "metaAndCtx" at bounding box center [410, 254] width 71 height 16
click at [395, 262] on span "metaAndCtx" at bounding box center [410, 254] width 71 height 16
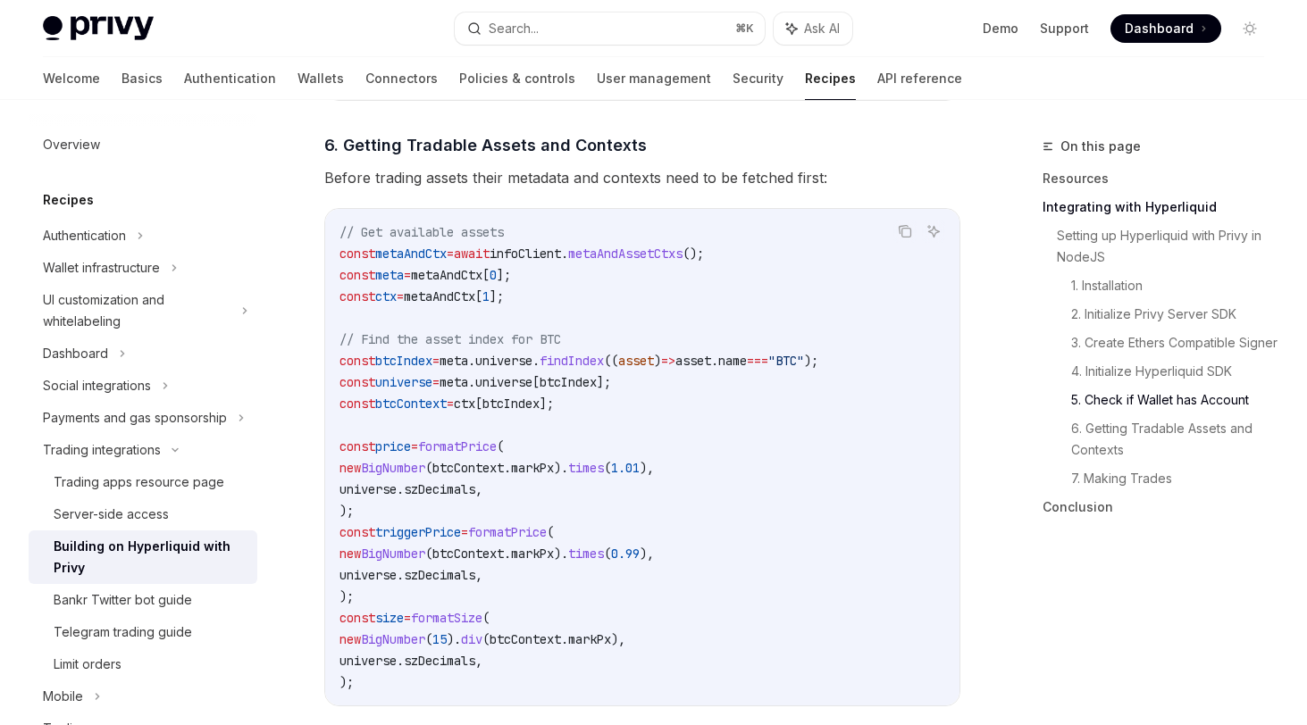
click at [646, 298] on code "// Get available assets const metaAndCtx = await infoClient . metaAndAssetCtxs …" at bounding box center [642, 457] width 606 height 472
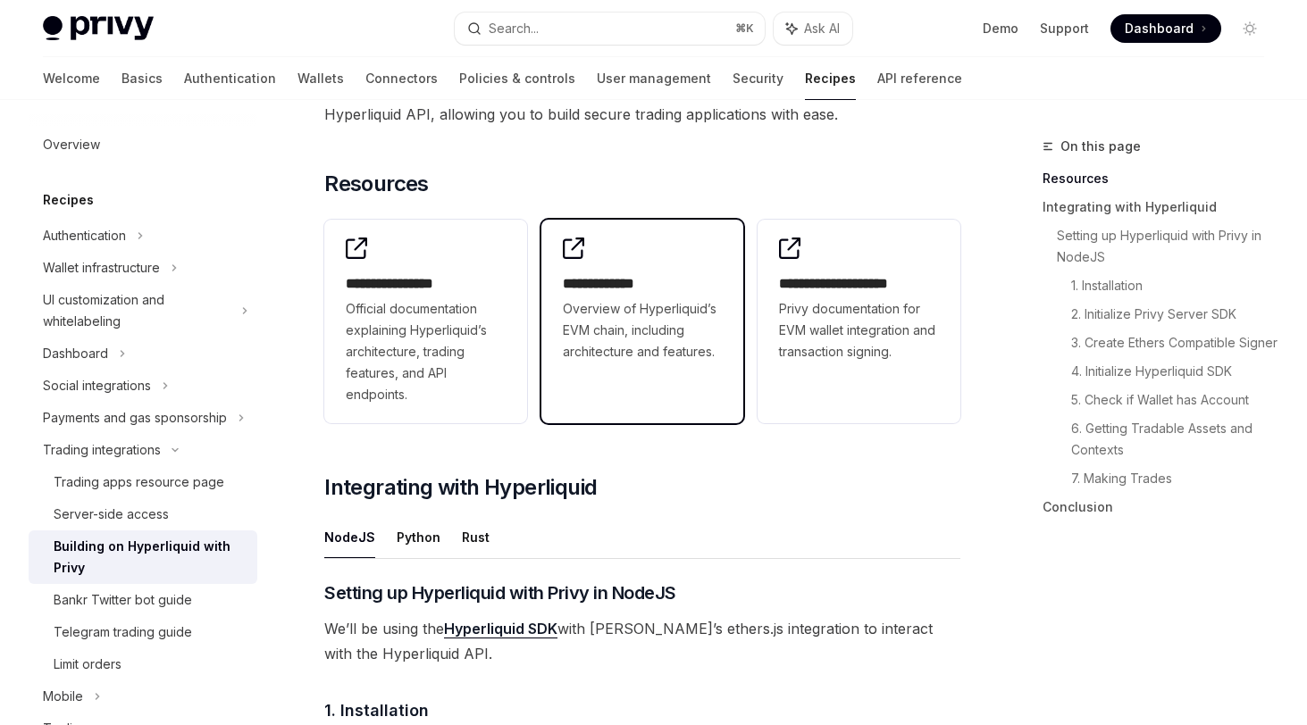
scroll to position [593, 0]
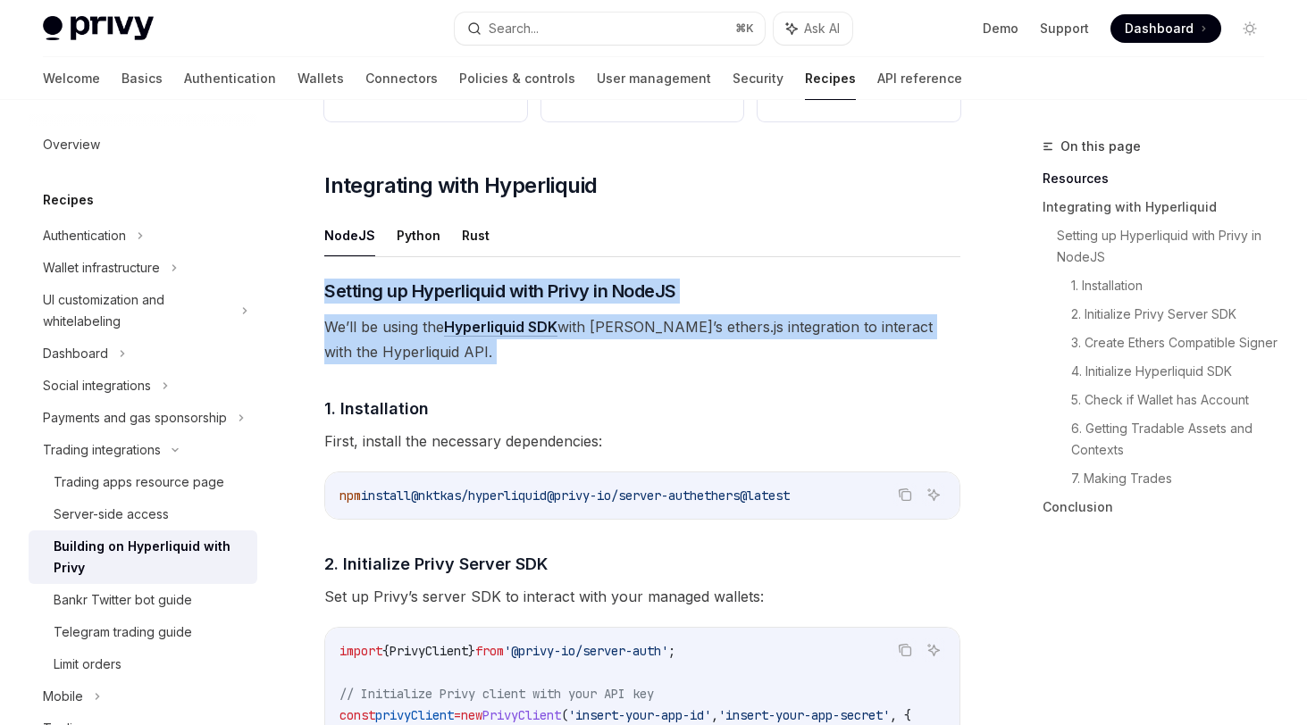
drag, startPoint x: 329, startPoint y: 287, endPoint x: 497, endPoint y: 374, distance: 190.1
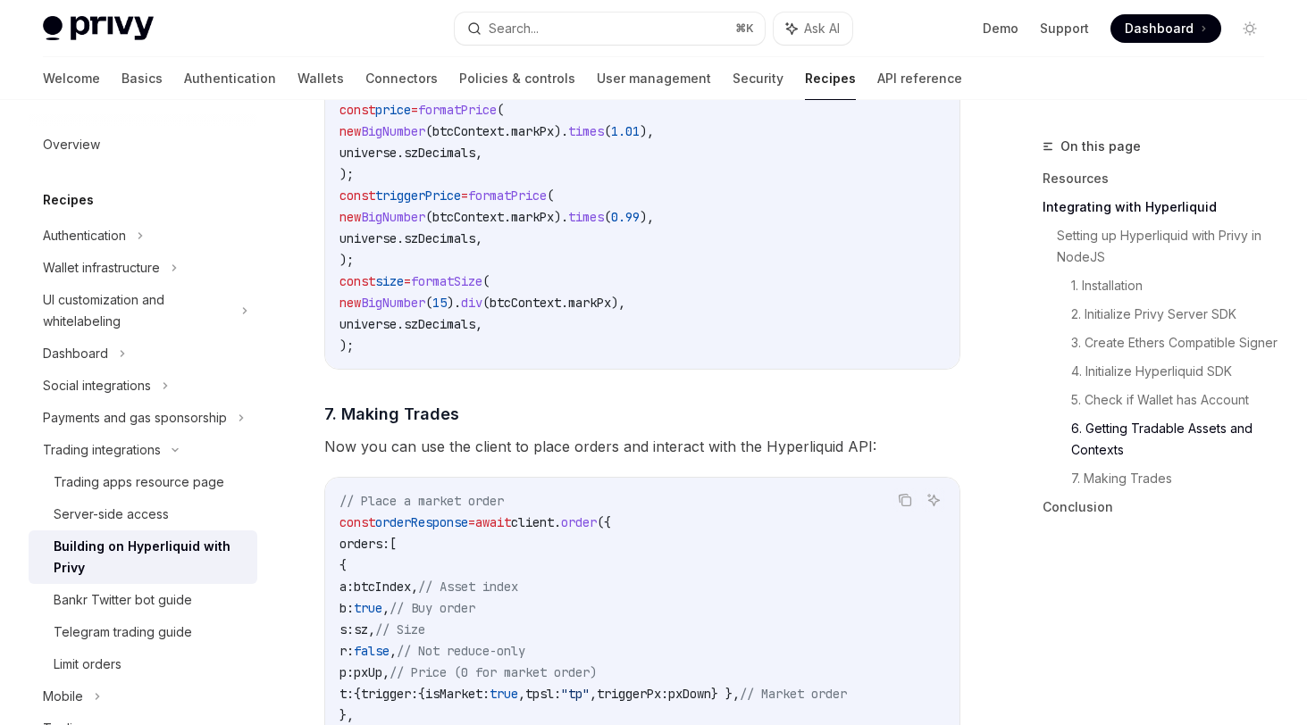
scroll to position [2815, 0]
